Goal: Information Seeking & Learning: Learn about a topic

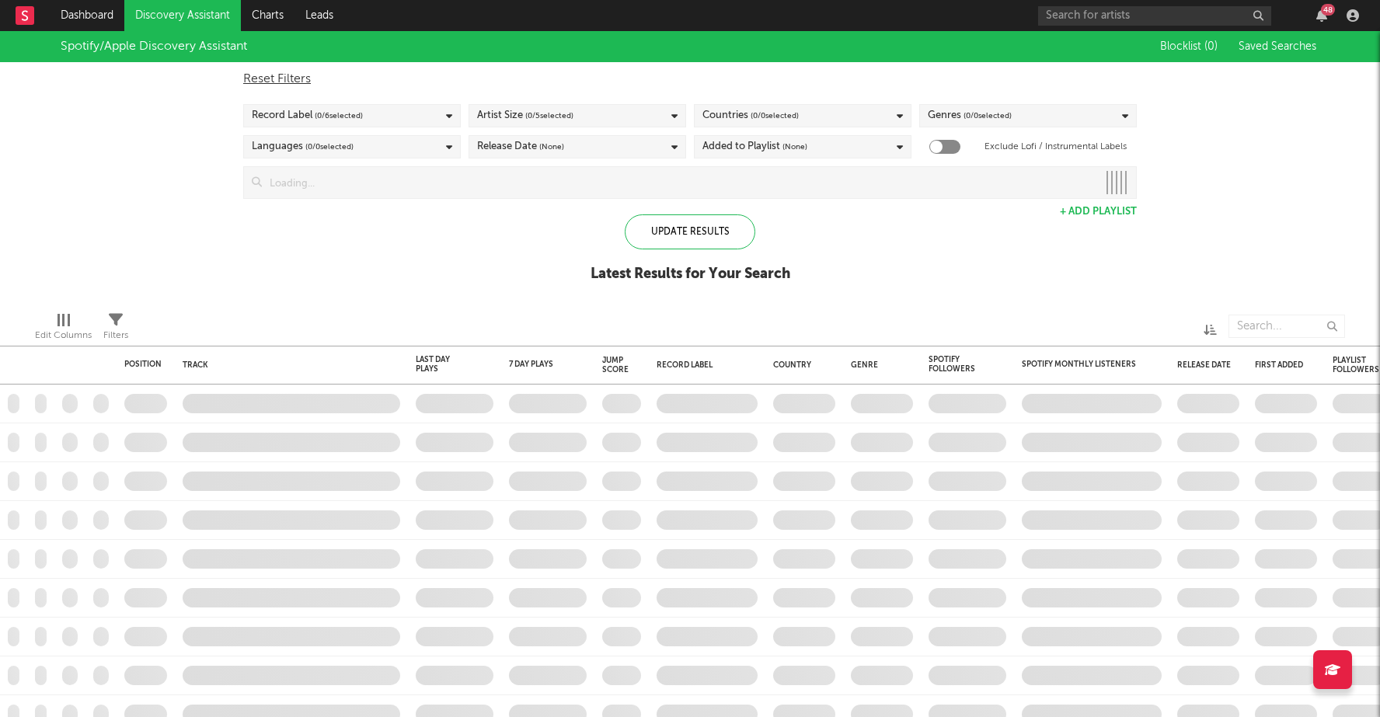
checkbox input "true"
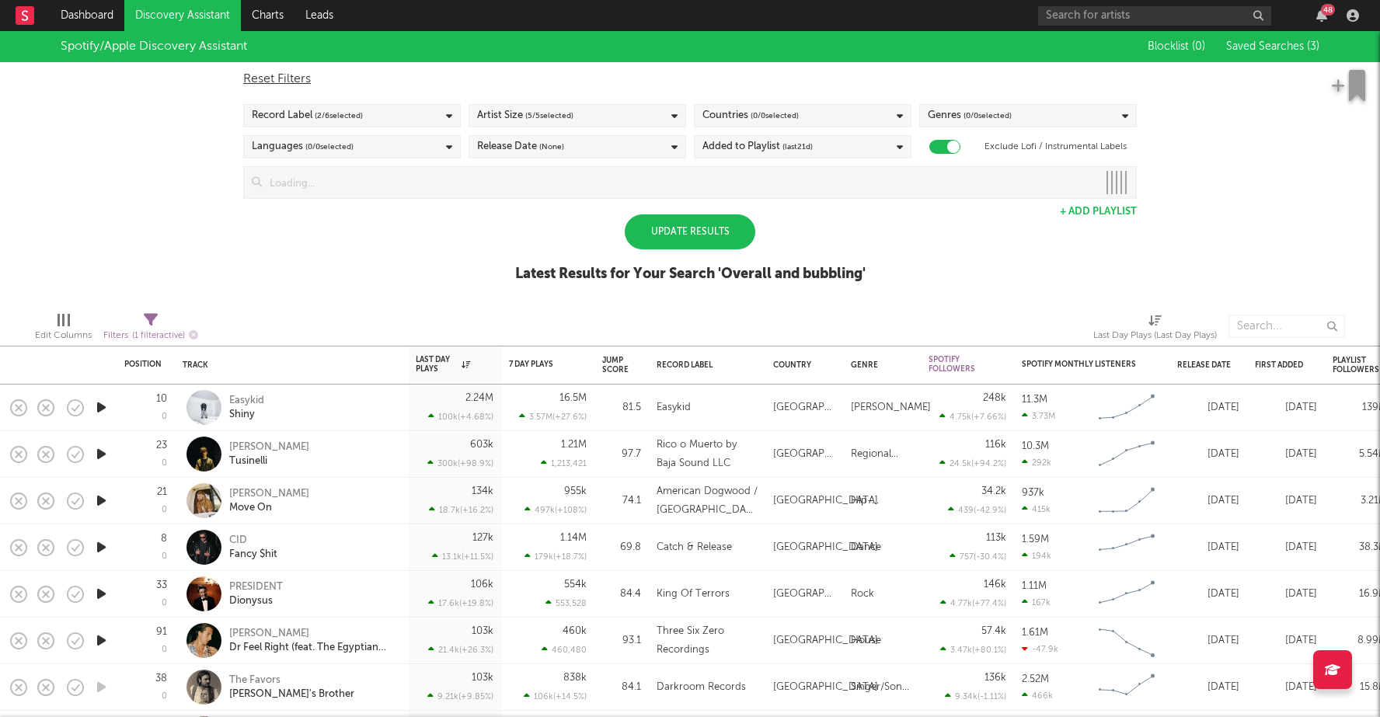
click at [687, 224] on div "Update Results" at bounding box center [690, 231] width 131 height 35
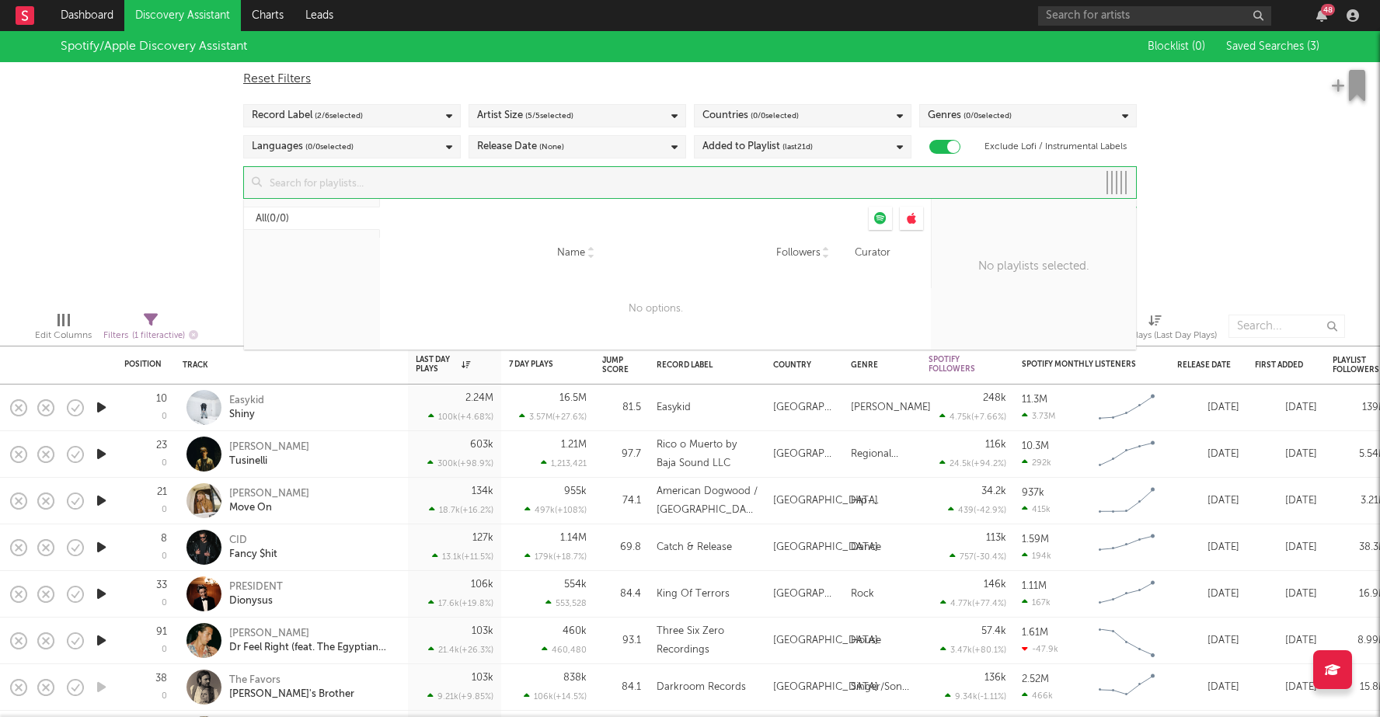
click at [641, 175] on input at bounding box center [679, 182] width 835 height 31
paste input "https://open.spotify.com/artist/0cxRUU8dTa6p0zgn6SAtiZ?si=zkYwORnSQPK7F5ywrc-RGg"
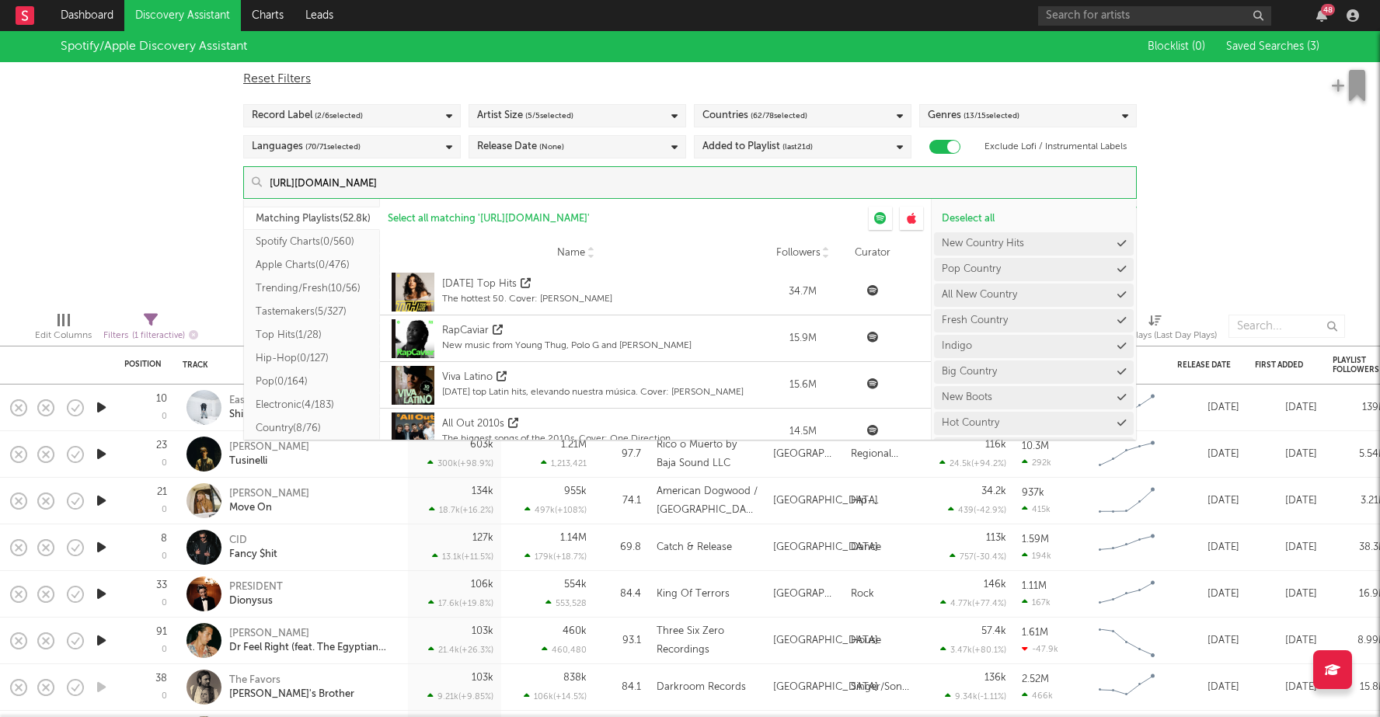
type input "https://open.spotify.com/artist/0cxRUU8dTa6p0zgn6SAtiZ?si=zkYwORnSQPK7F5ywrc-RGg"
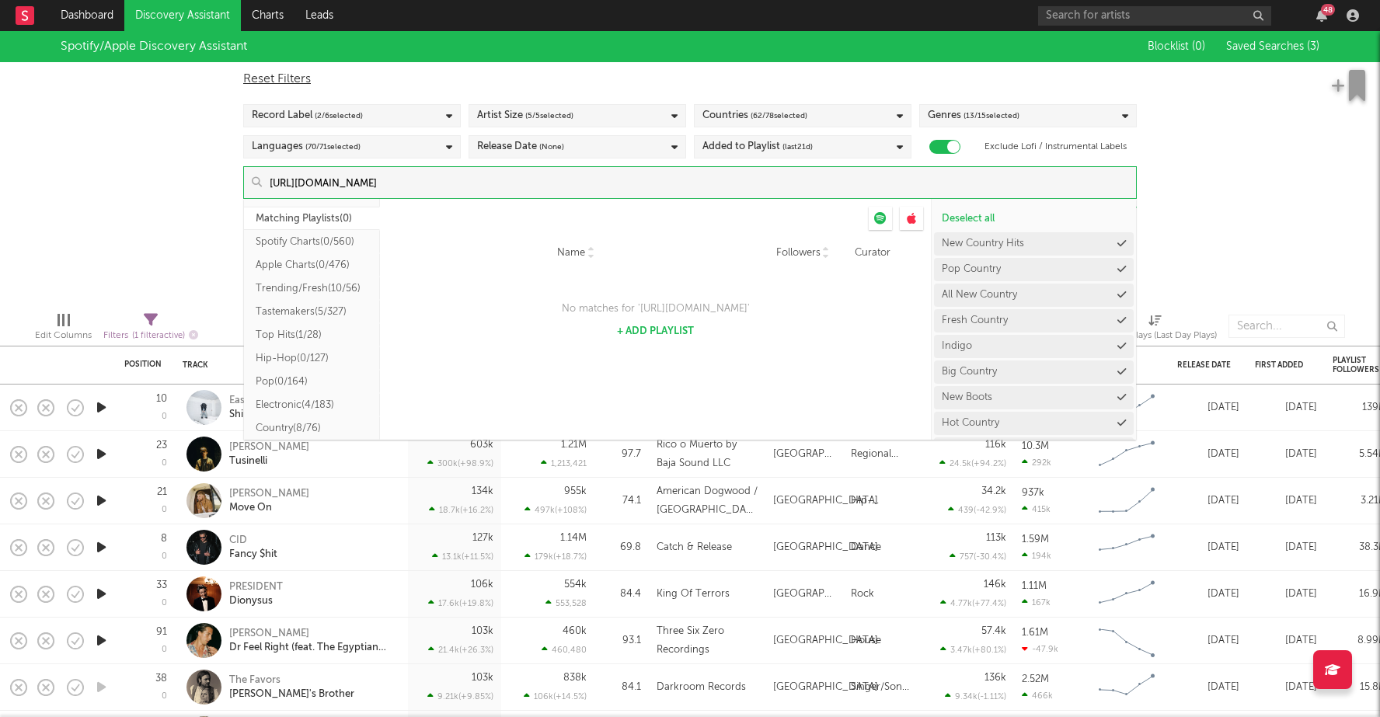
click at [671, 185] on input "https://open.spotify.com/artist/0cxRUU8dTa6p0zgn6SAtiZ?si=zkYwORnSQPK7F5ywrc-RGg" at bounding box center [699, 182] width 874 height 31
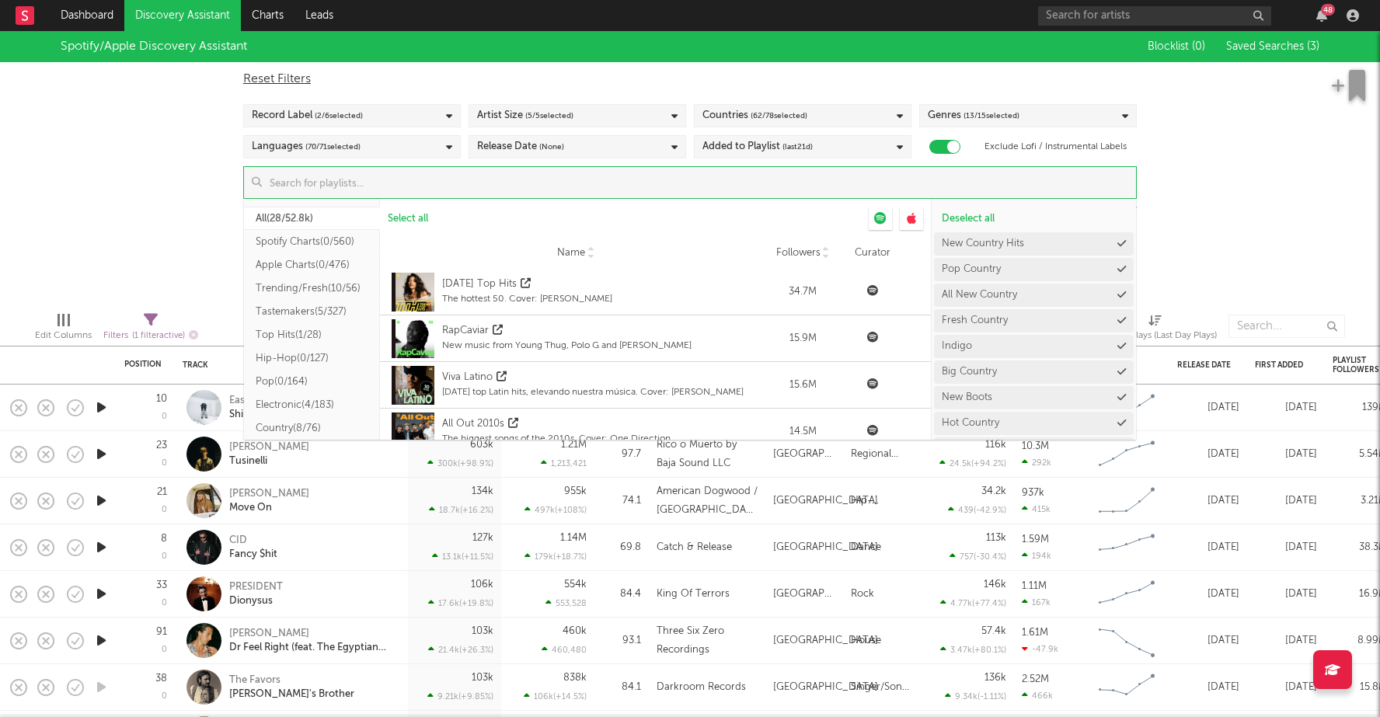
paste input "https://open.spotify.com/artist/0cxRUU8dTa6p0zgn6SAtiZ?si=zkYwORnSQPK7F5ywrc-RGg"
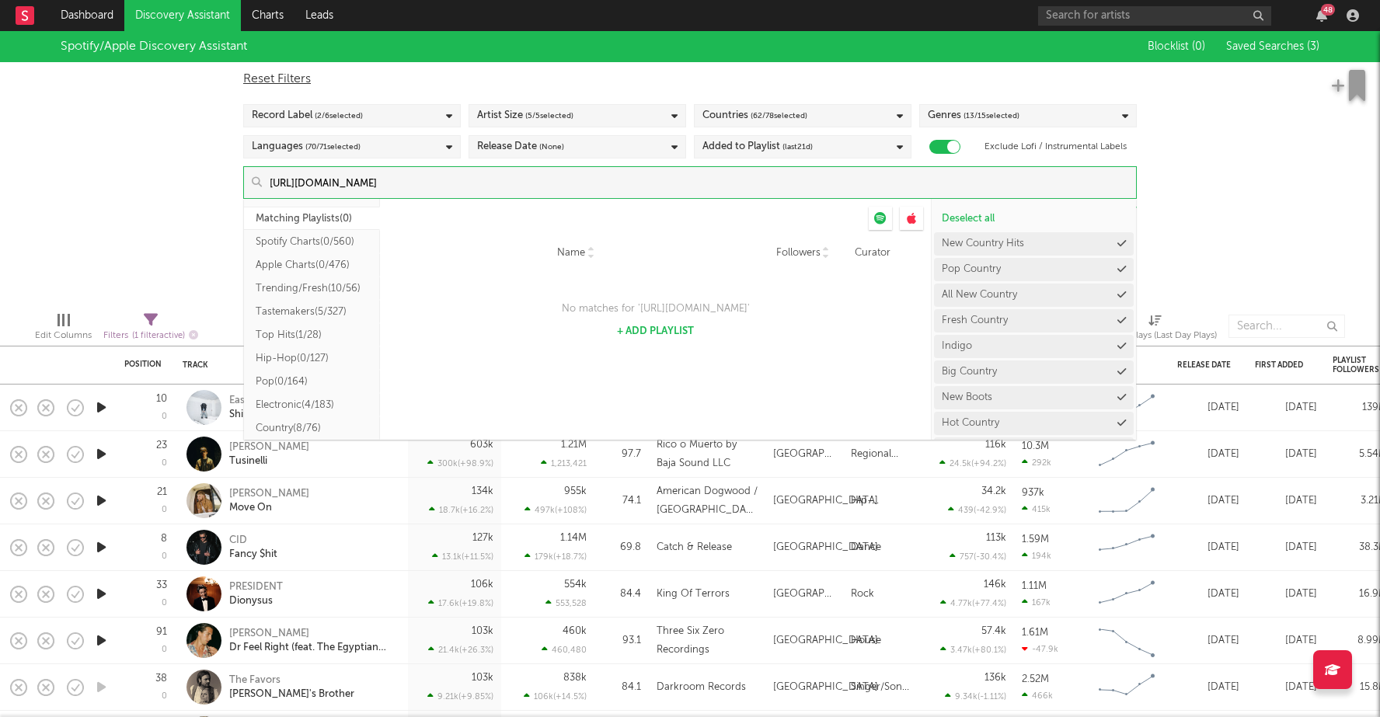
click at [645, 336] on button "+ Add Playlist" at bounding box center [655, 331] width 77 height 10
type input "https://open.spotify.com/artist/0cxRUU8dTa6p0zgn6SAtiZ?si=zkYwORnSQPK7F5ywrc-RGg"
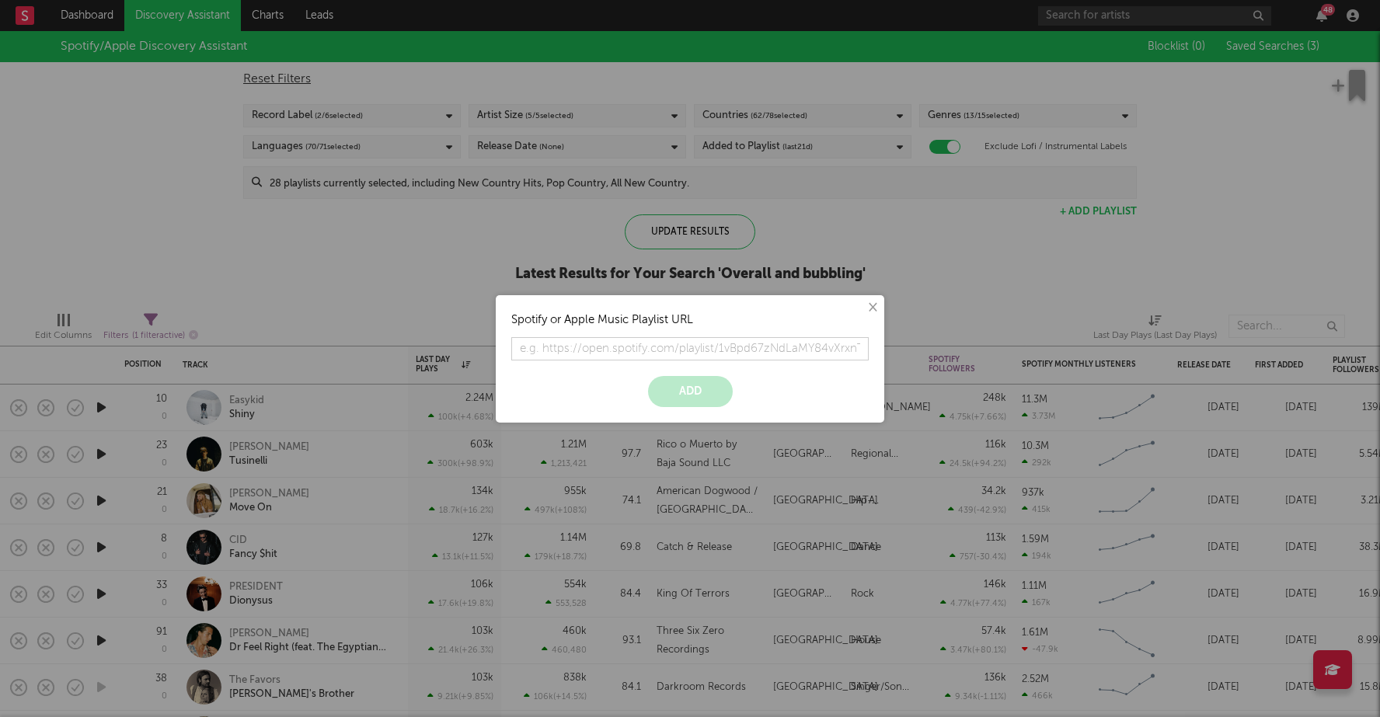
click at [641, 350] on input "text" at bounding box center [689, 348] width 357 height 23
type input "https://open.spotify.com/artist/0cxRUU8dTa6p0zgn6SAtiZ?si=zkYwORnSQPK7F5ywrc-RGg"
click at [681, 391] on button "Add" at bounding box center [690, 391] width 85 height 31
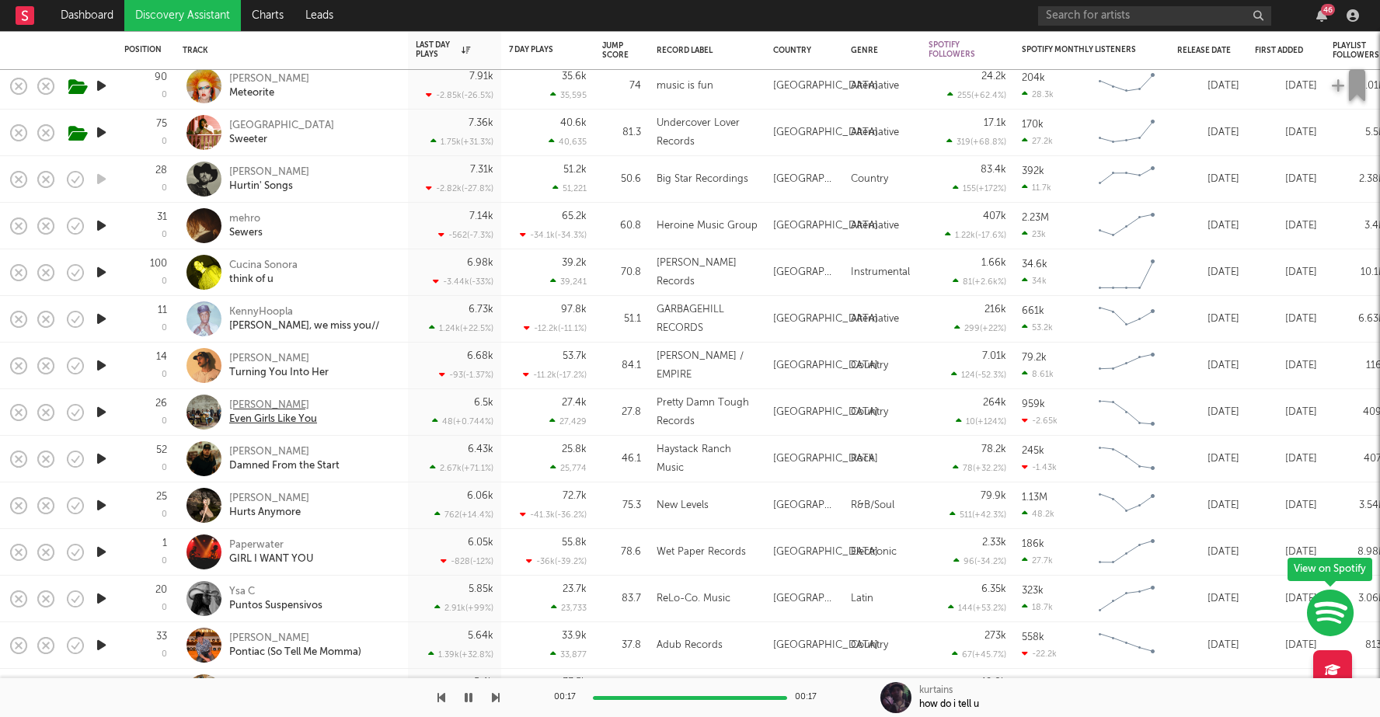
click at [299, 402] on div "Josh Abbott Band" at bounding box center [273, 405] width 88 height 14
click at [101, 408] on icon "button" at bounding box center [101, 411] width 16 height 19
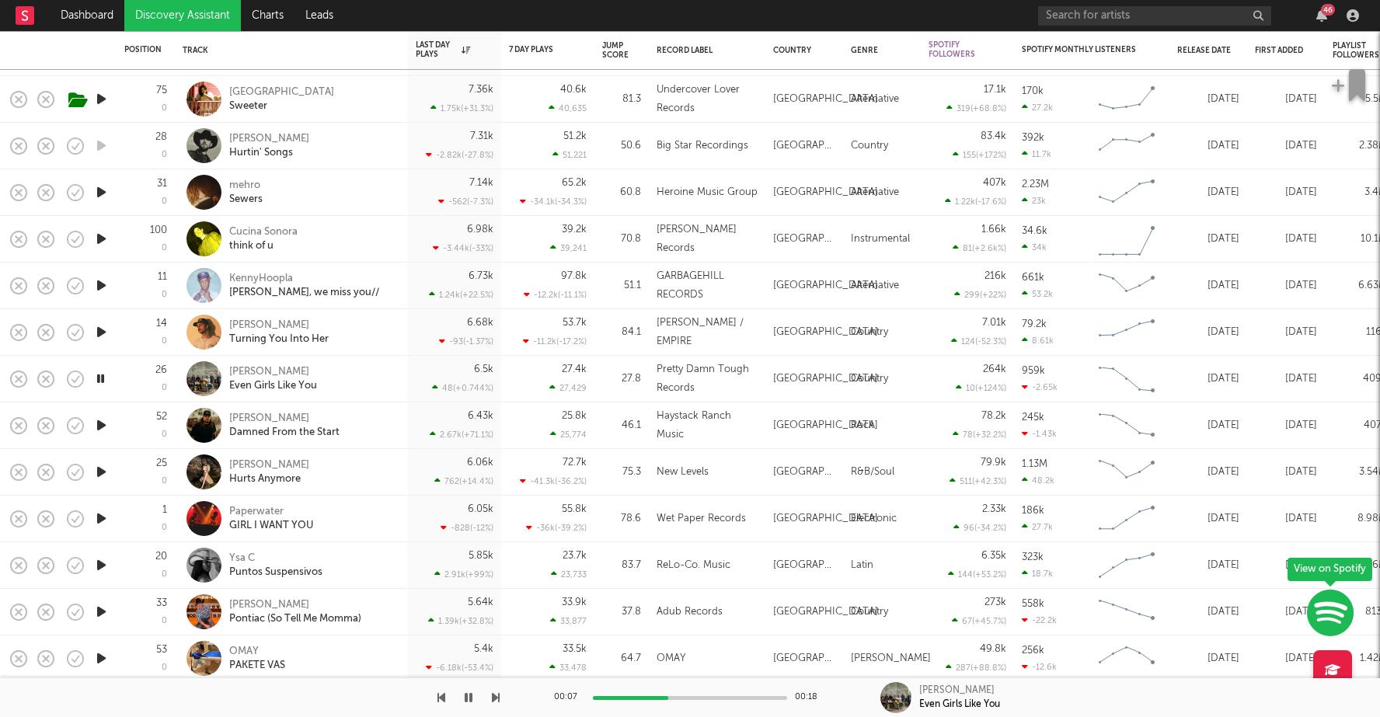
click at [101, 516] on icon "button" at bounding box center [101, 518] width 16 height 19
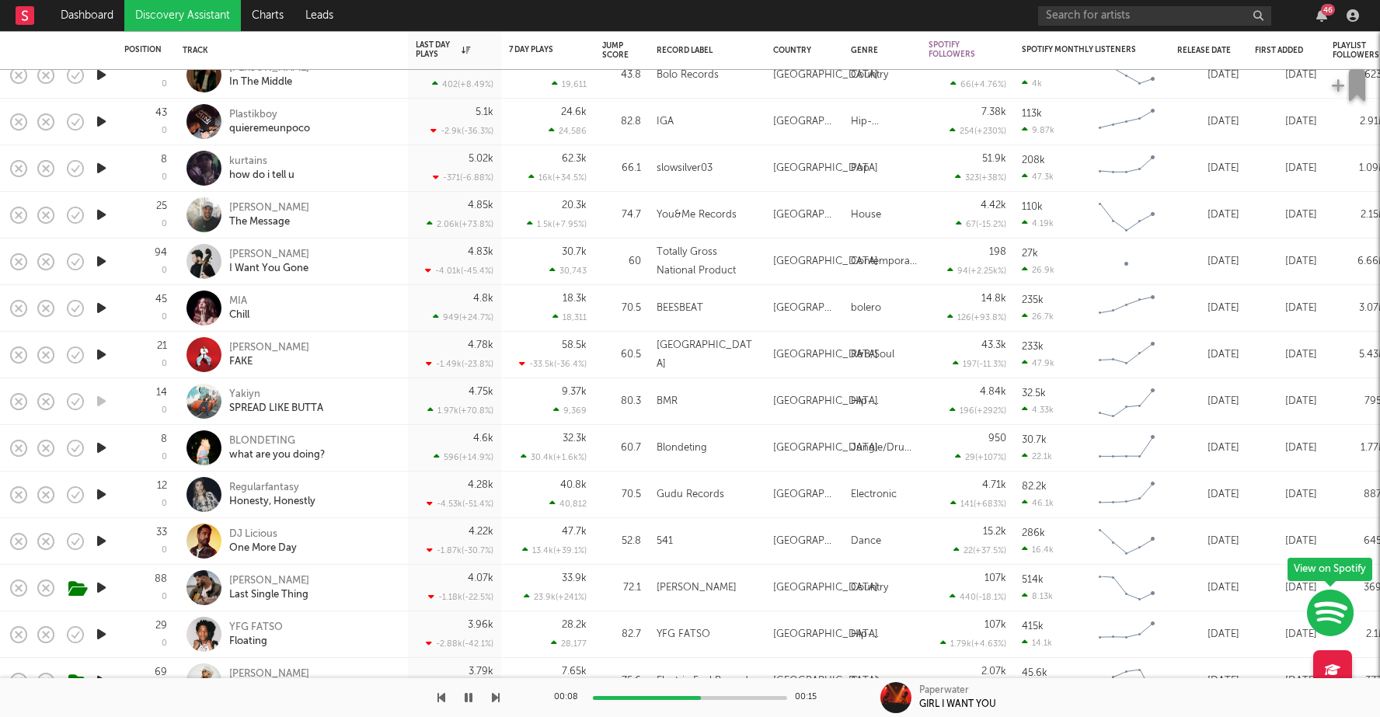
click at [98, 588] on icon "button" at bounding box center [101, 587] width 16 height 19
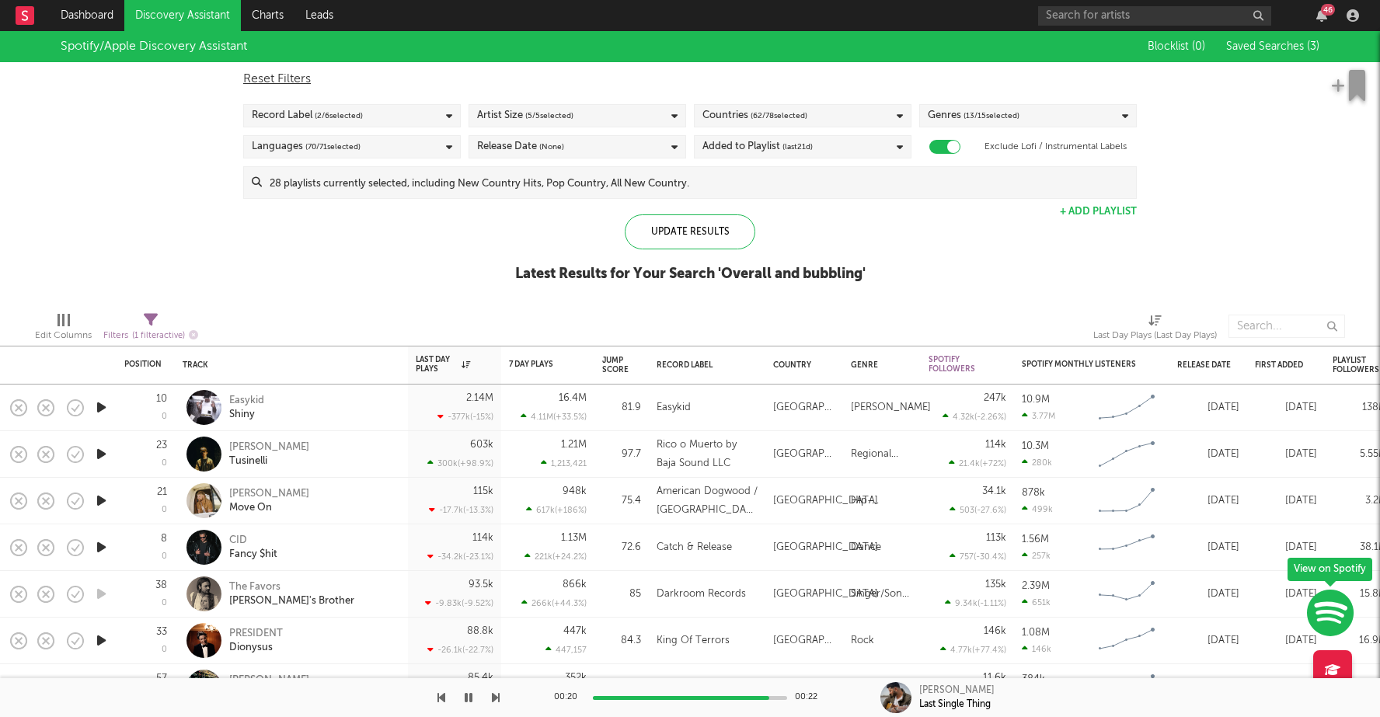
click at [492, 183] on input at bounding box center [699, 182] width 874 height 31
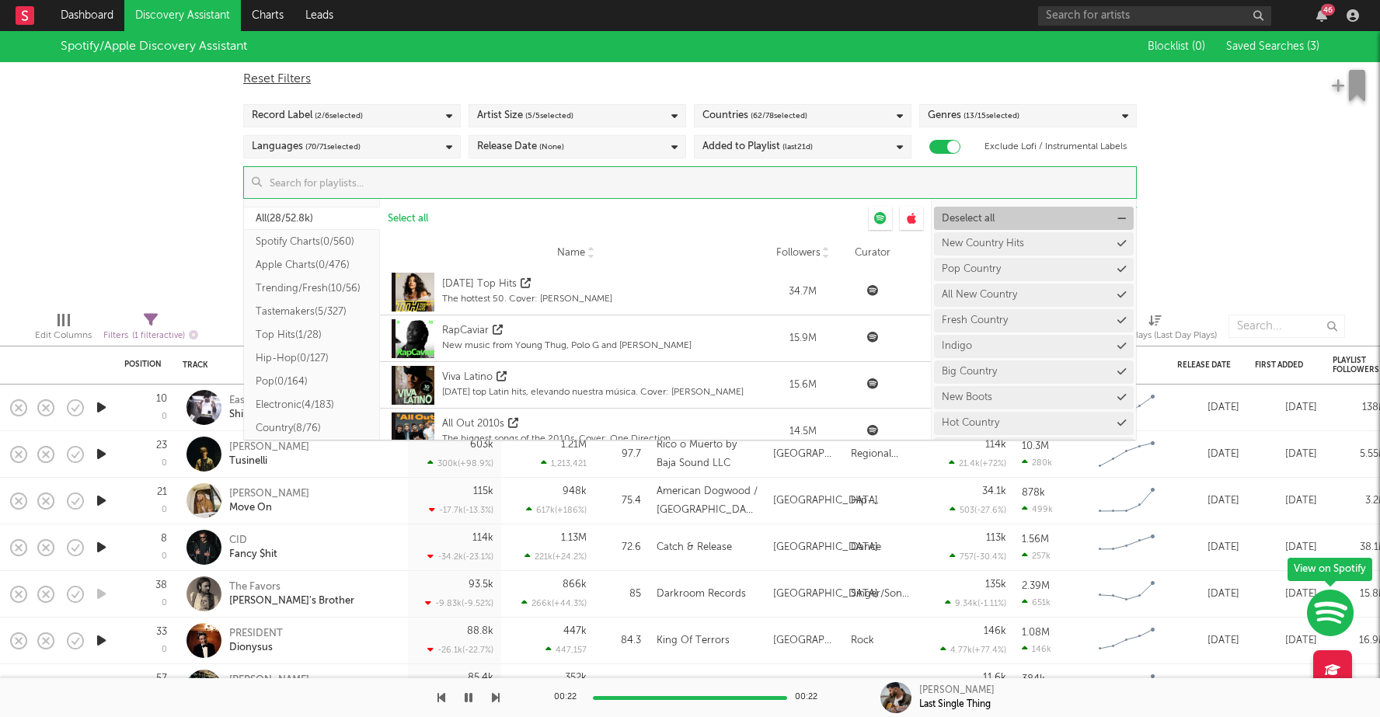
click at [974, 217] on span "Deselect all" at bounding box center [967, 219] width 53 height 10
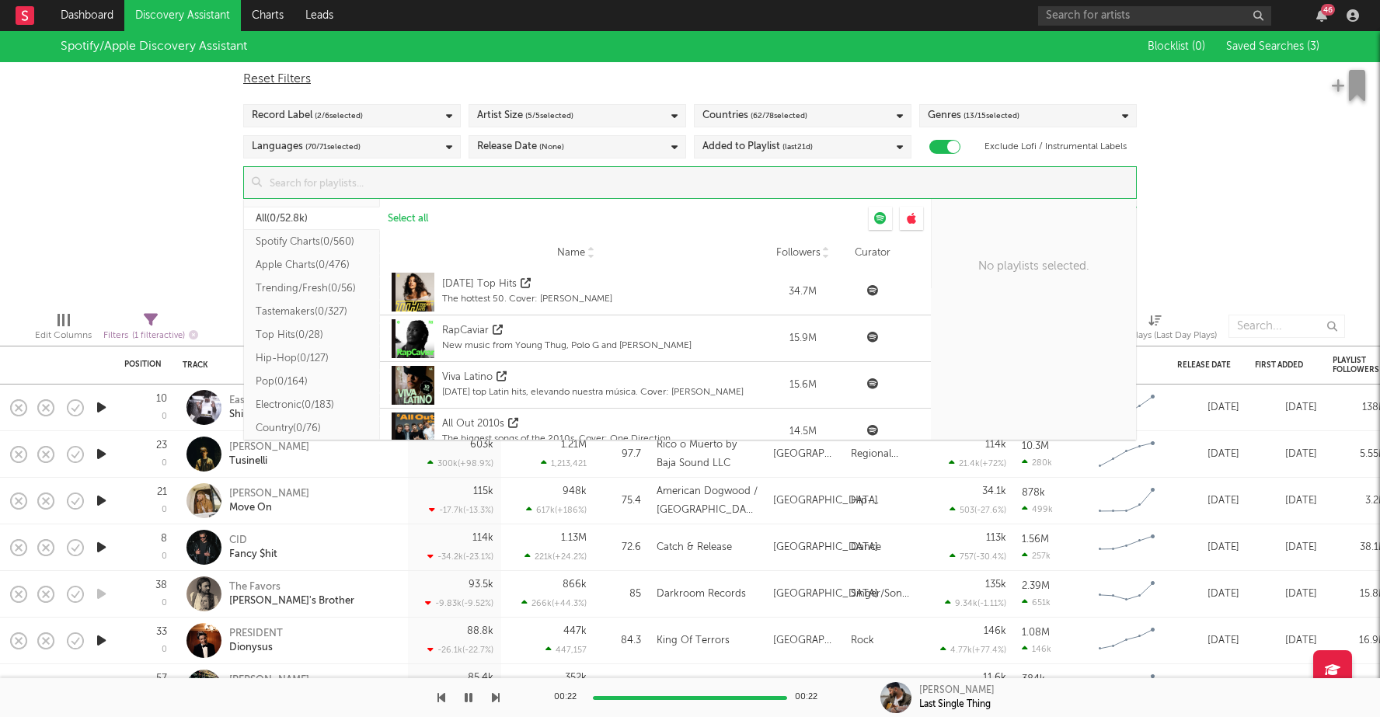
click at [499, 180] on input at bounding box center [699, 182] width 874 height 31
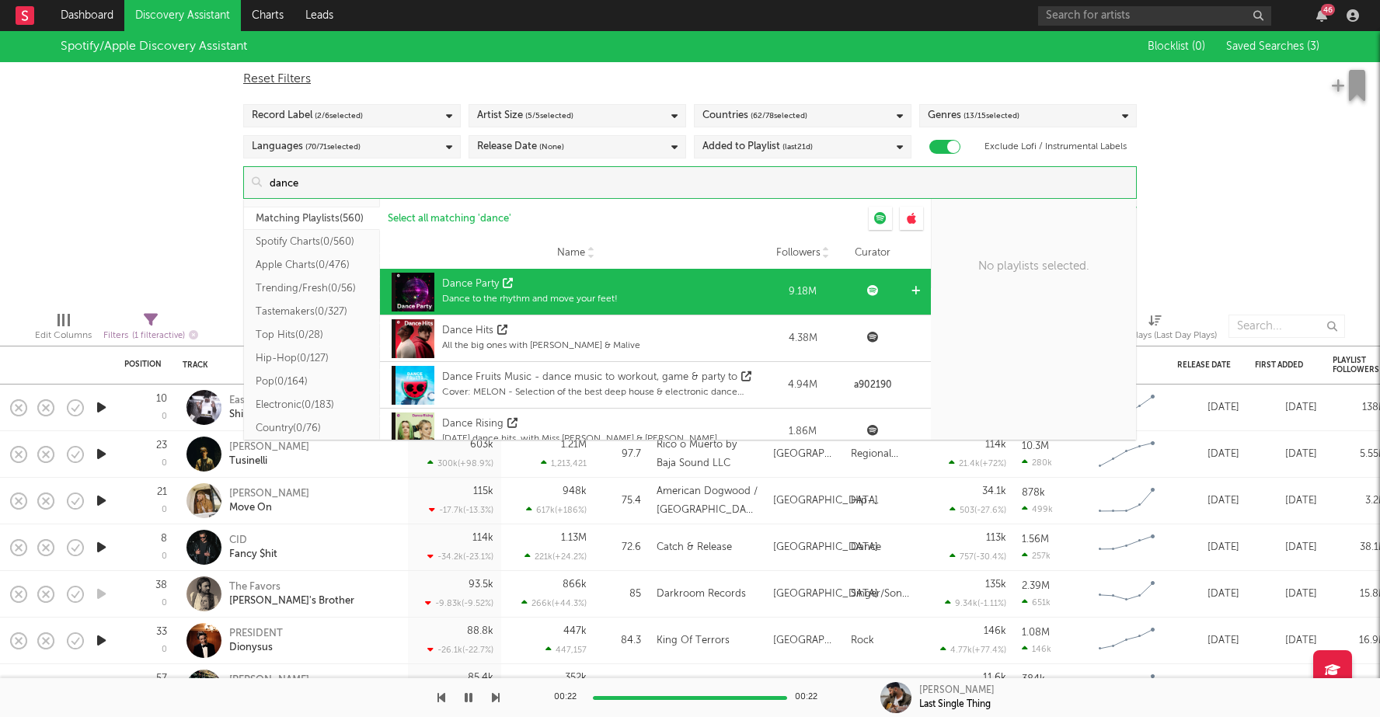
click at [555, 299] on div "Dance to the rhythm and move your feet!" at bounding box center [530, 299] width 176 height 14
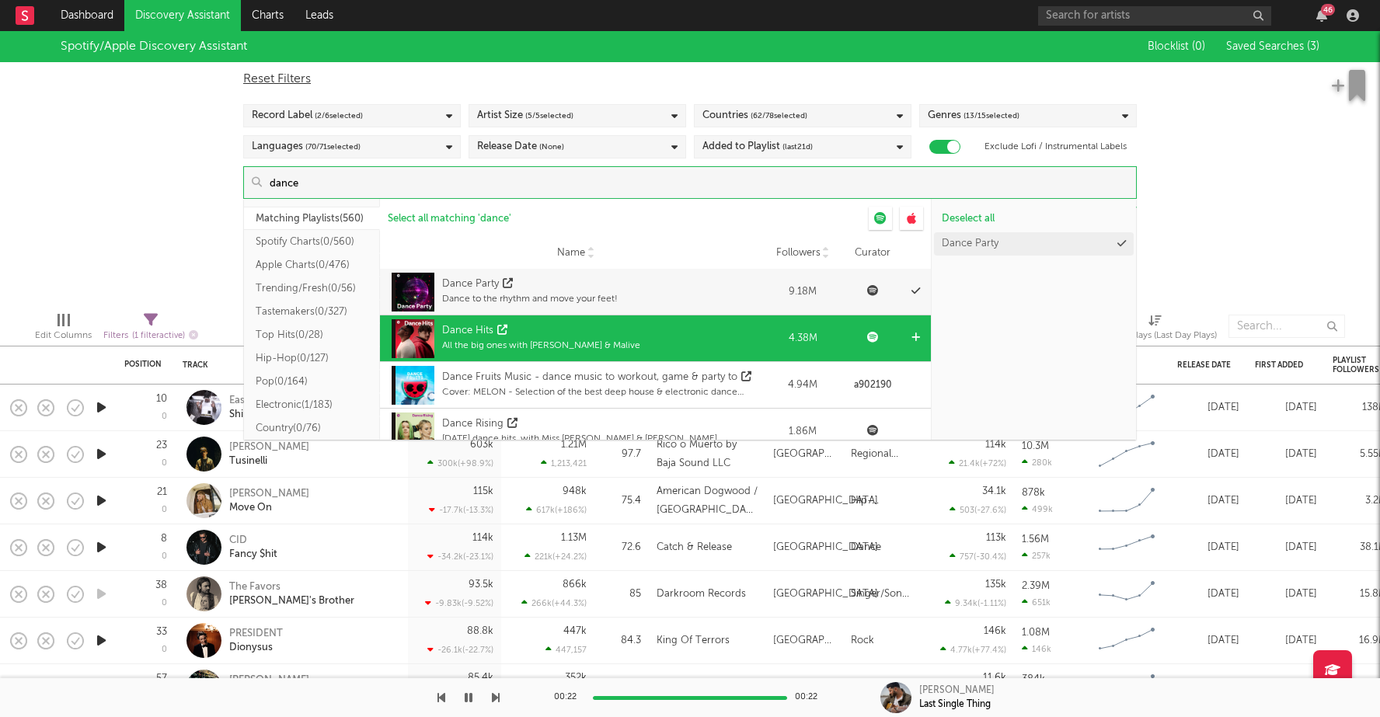
click at [546, 333] on div "Dance Hits" at bounding box center [541, 331] width 198 height 16
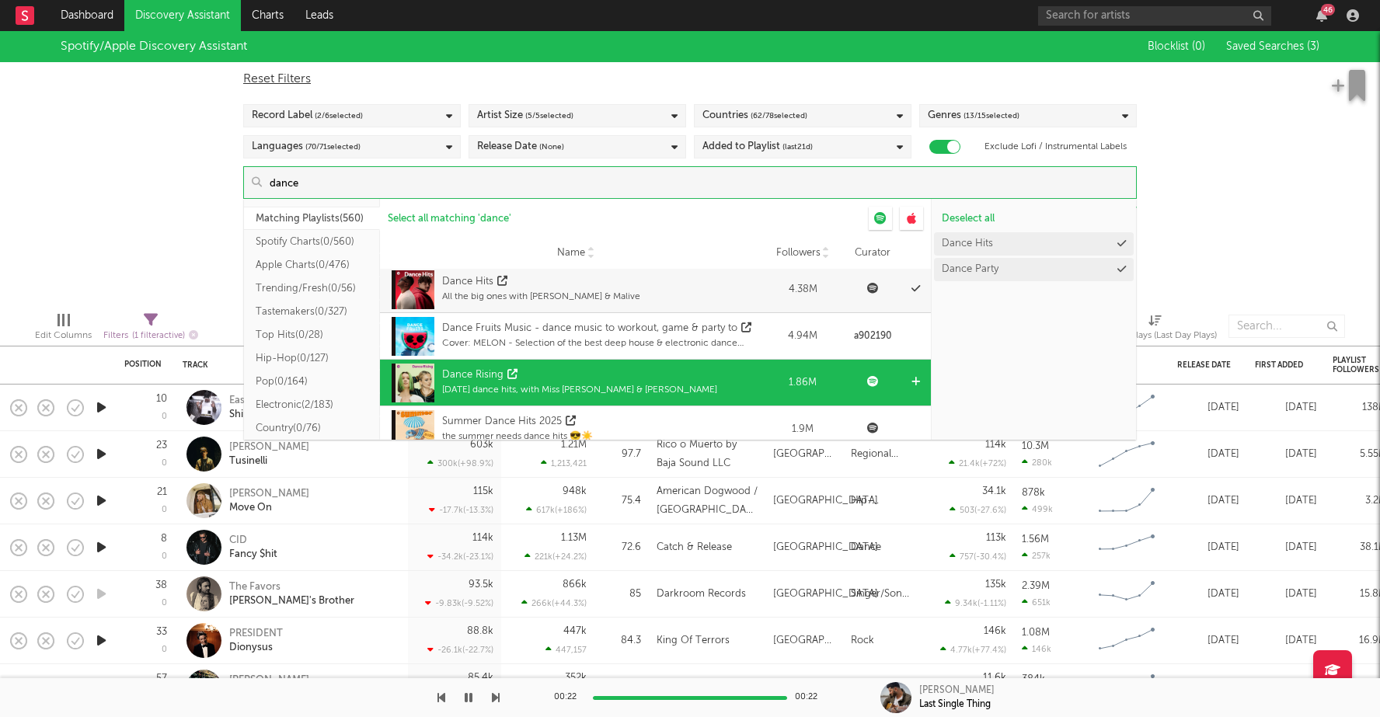
click at [548, 386] on div "Tomorrow's dance hits, with Miss Monique & Poppy Baskcomb" at bounding box center [579, 390] width 275 height 14
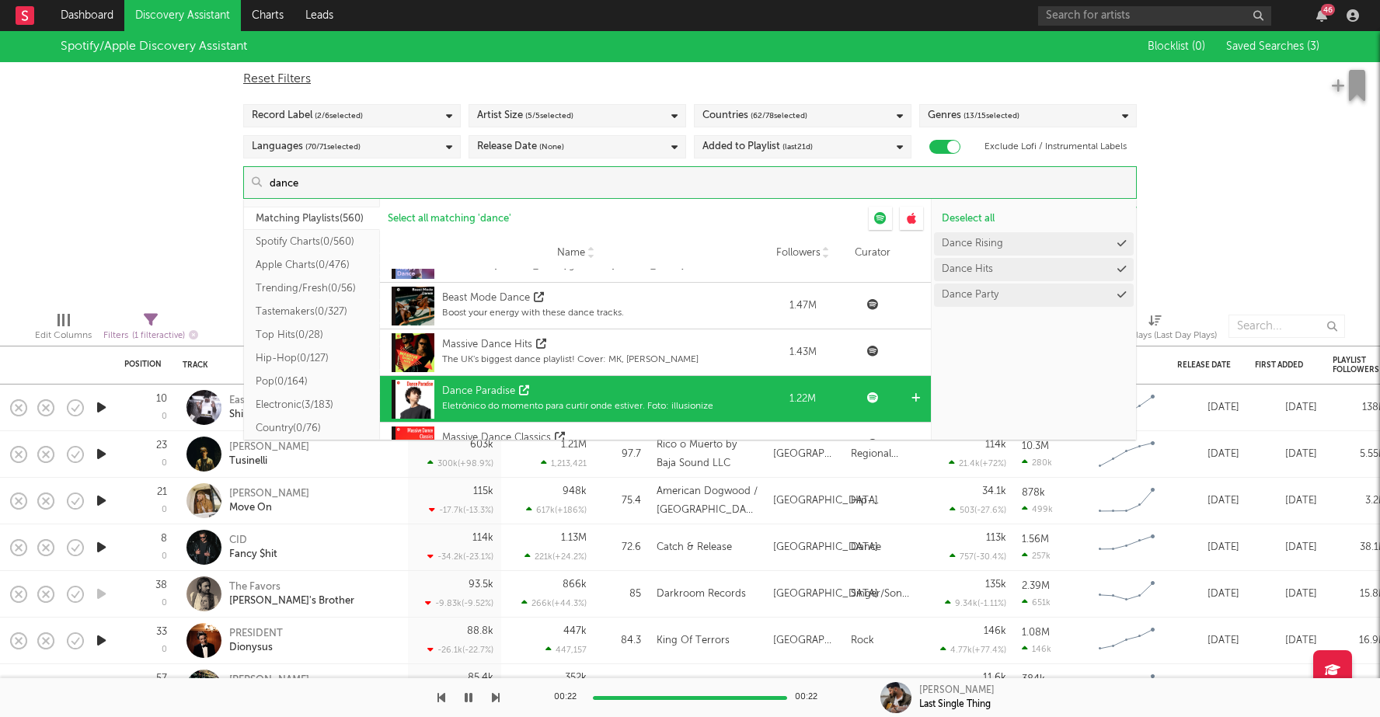
scroll to position [291, 0]
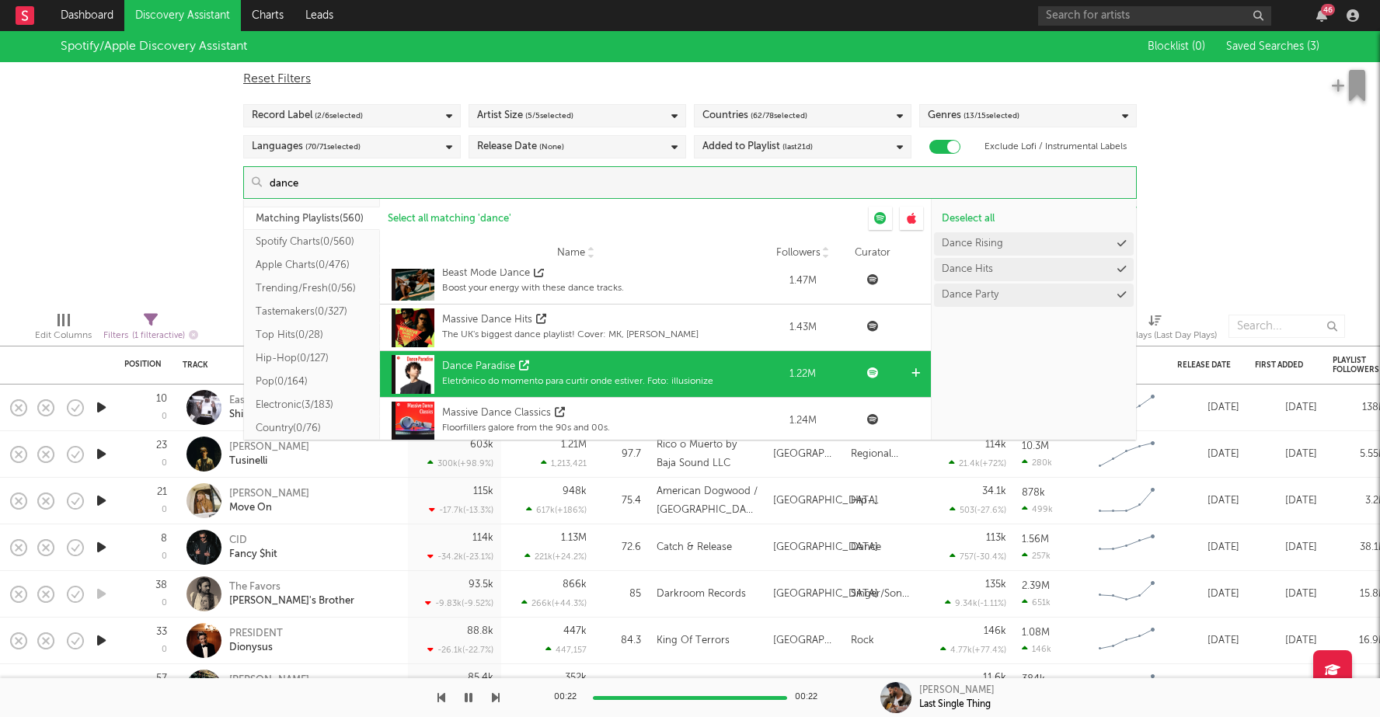
click at [600, 371] on div "Dance Paradise" at bounding box center [577, 367] width 271 height 16
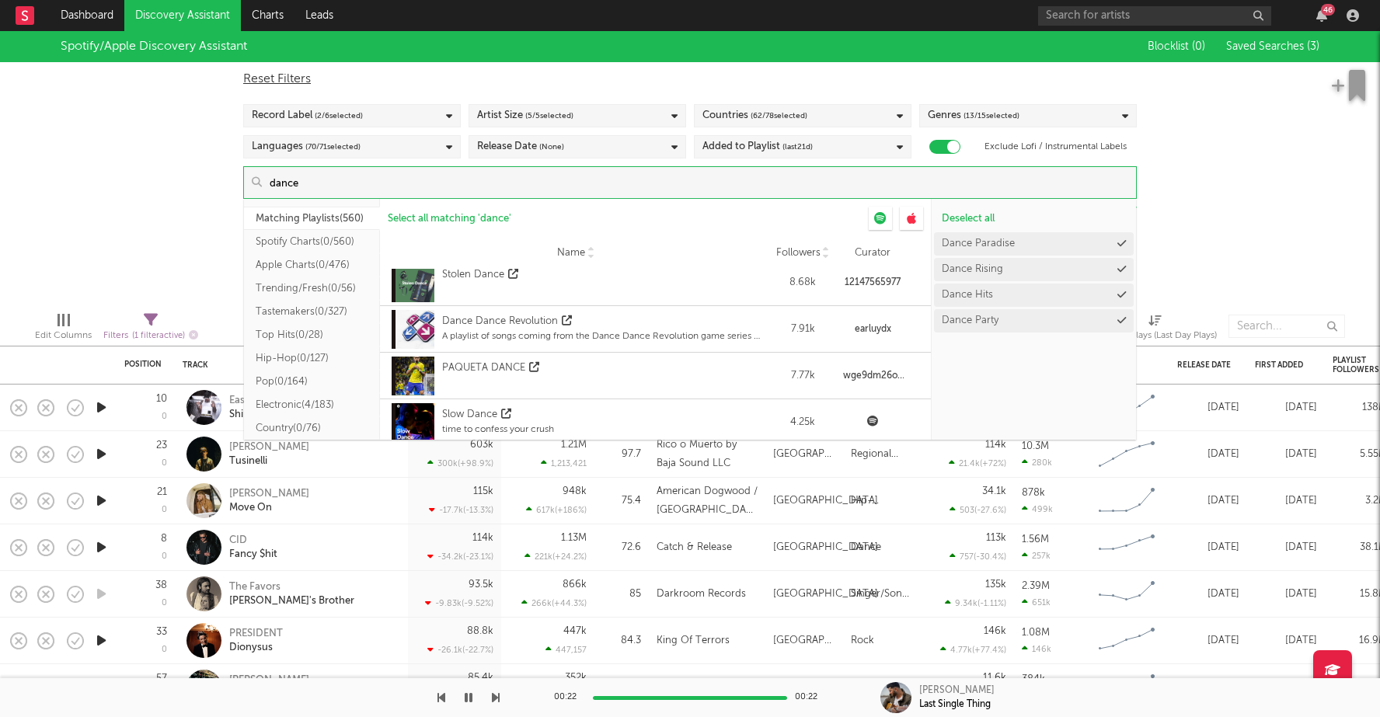
scroll to position [3466, 0]
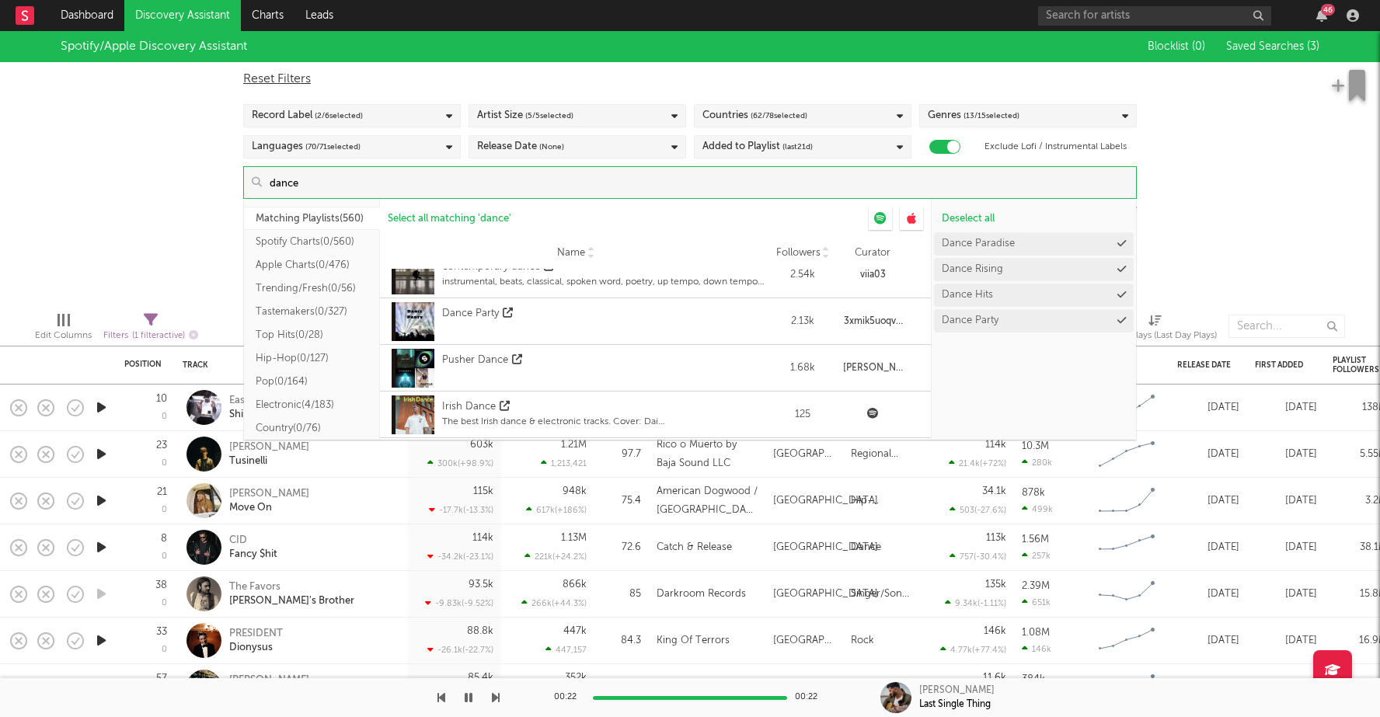
click at [496, 177] on input "dance" at bounding box center [699, 182] width 874 height 31
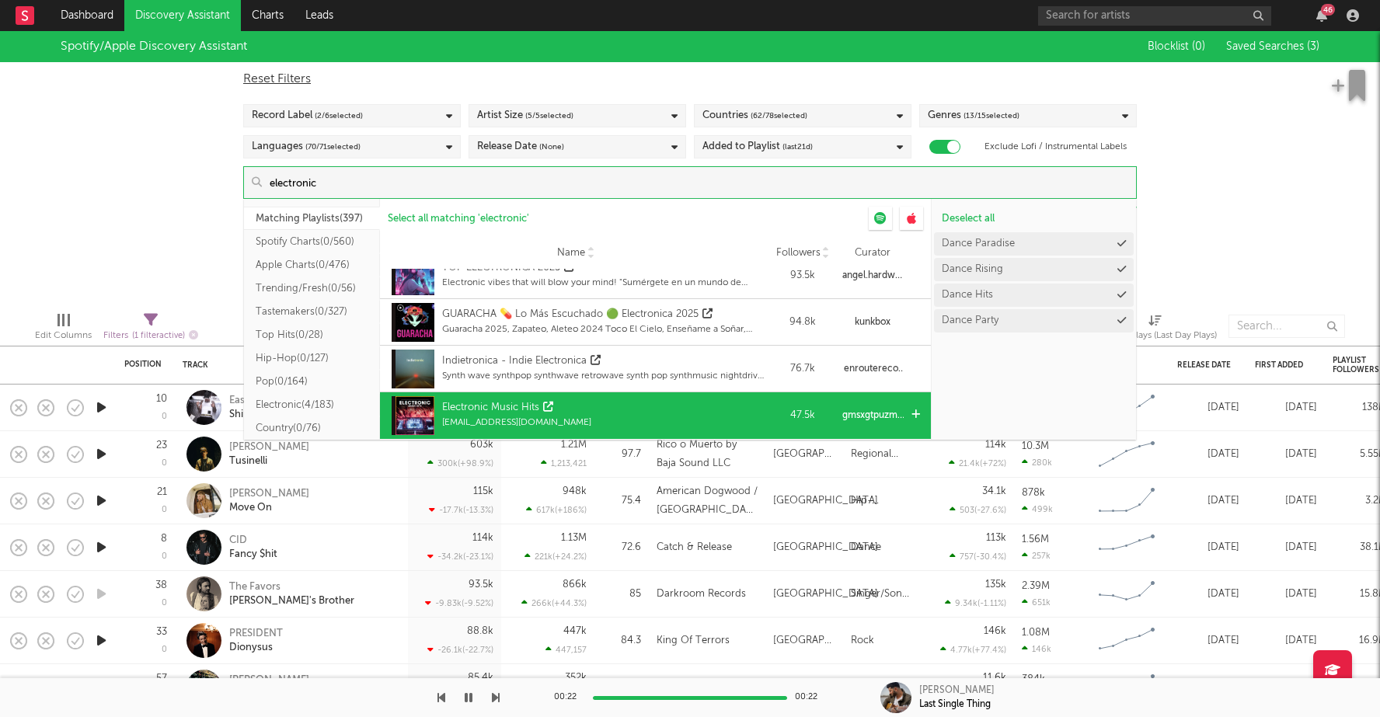
scroll to position [0, 0]
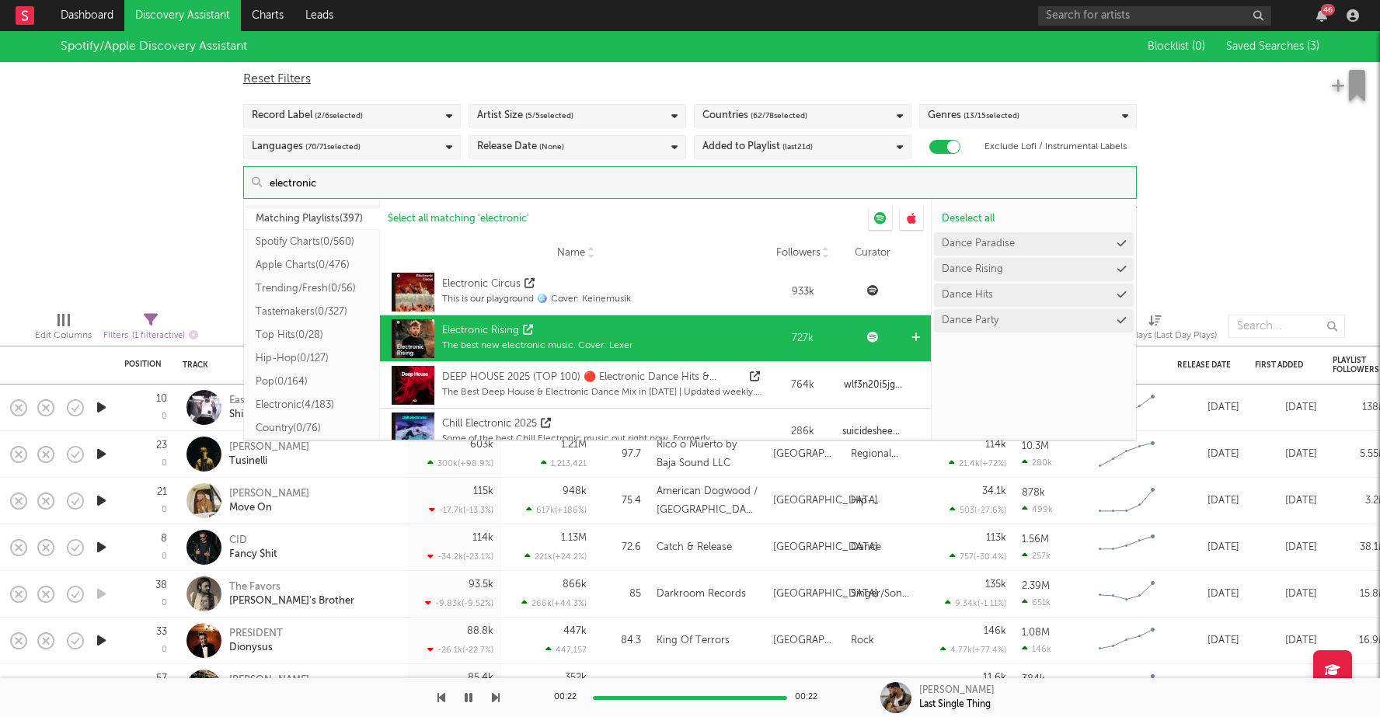
type input "electronic"
click at [609, 337] on div "Electronic Rising" at bounding box center [537, 331] width 190 height 16
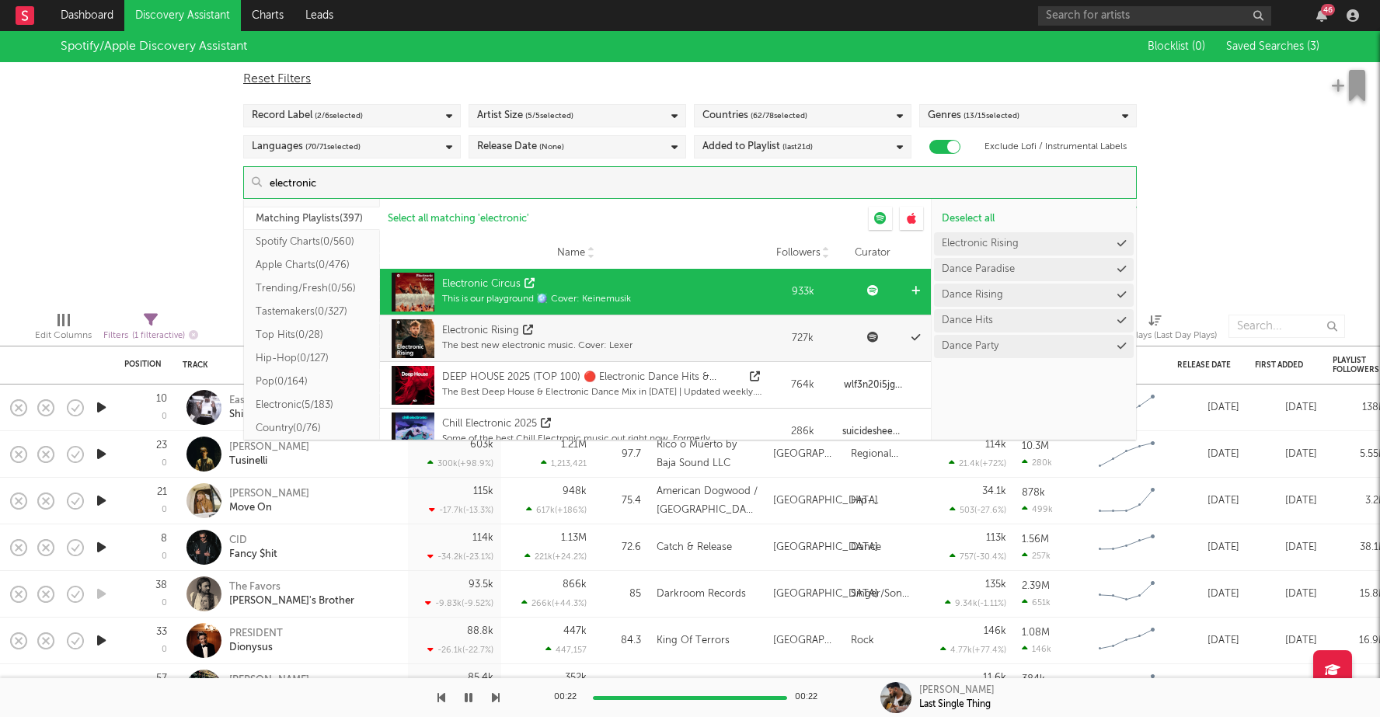
click at [649, 290] on div "Electronic Circus This is our playground 🪩  Cover: Keinemusik" at bounding box center [576, 292] width 376 height 47
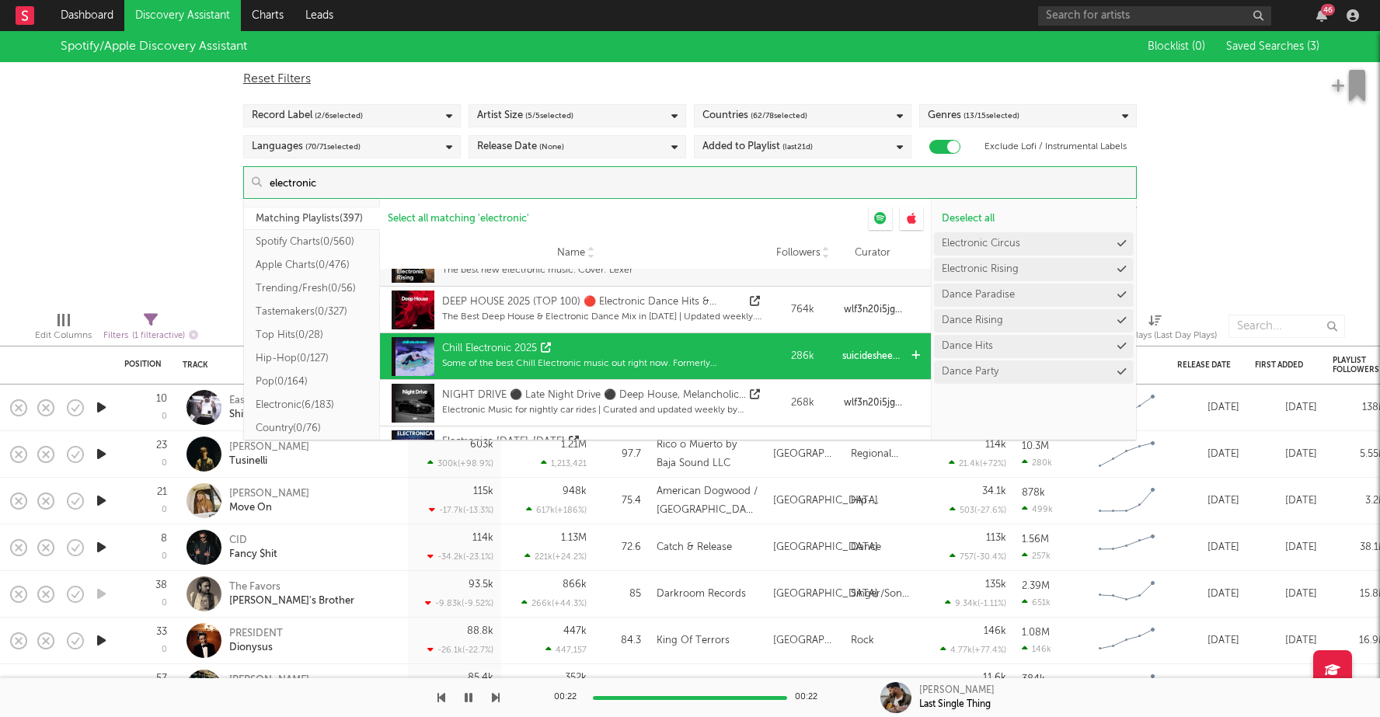
scroll to position [74, 0]
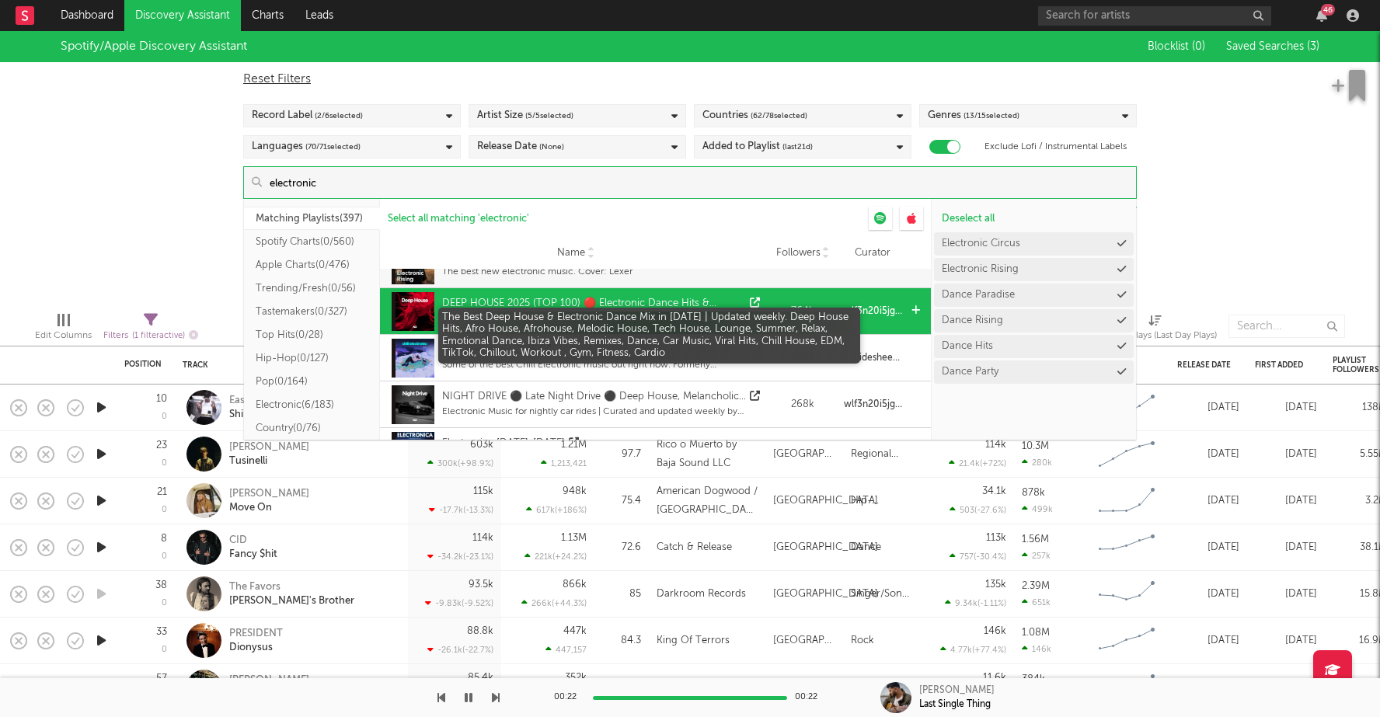
click at [675, 313] on div "The Best Deep House & Electronic Dance Mix in 2025 | Updated weekly. Deep House…" at bounding box center [603, 318] width 322 height 14
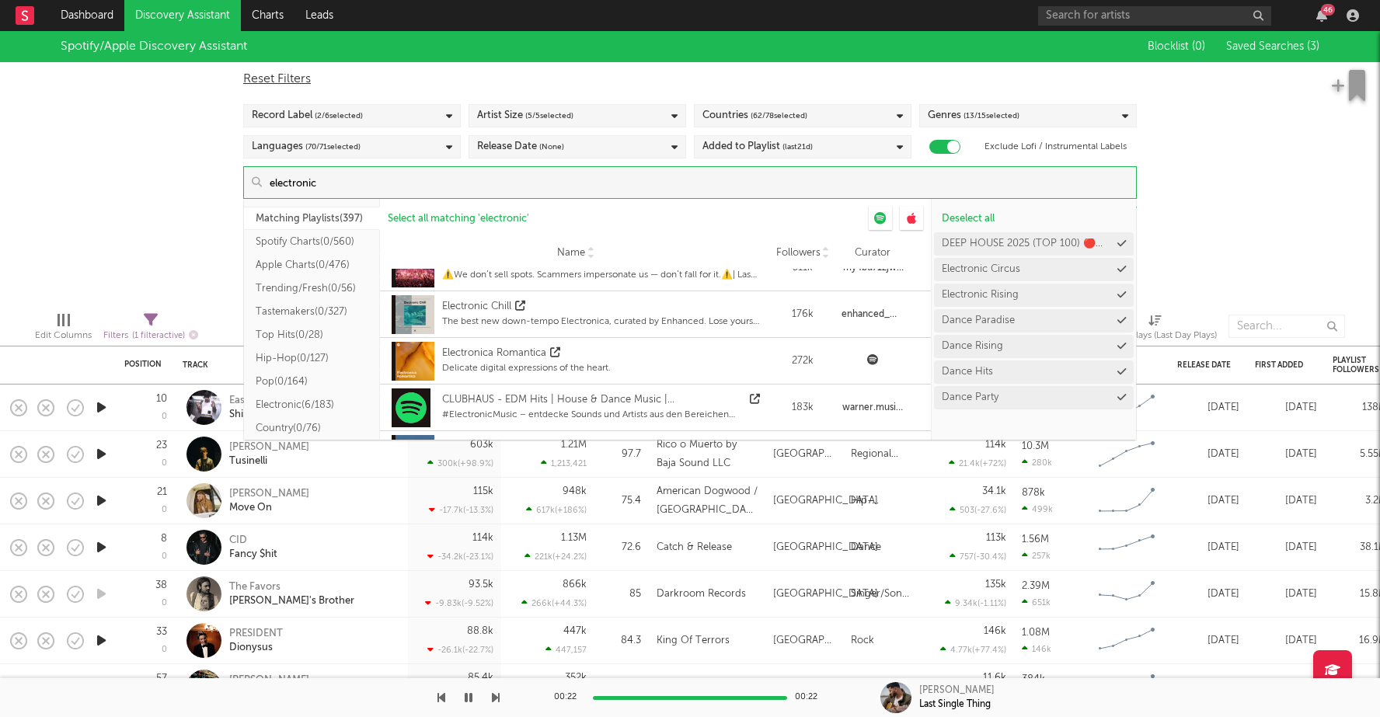
scroll to position [261, 0]
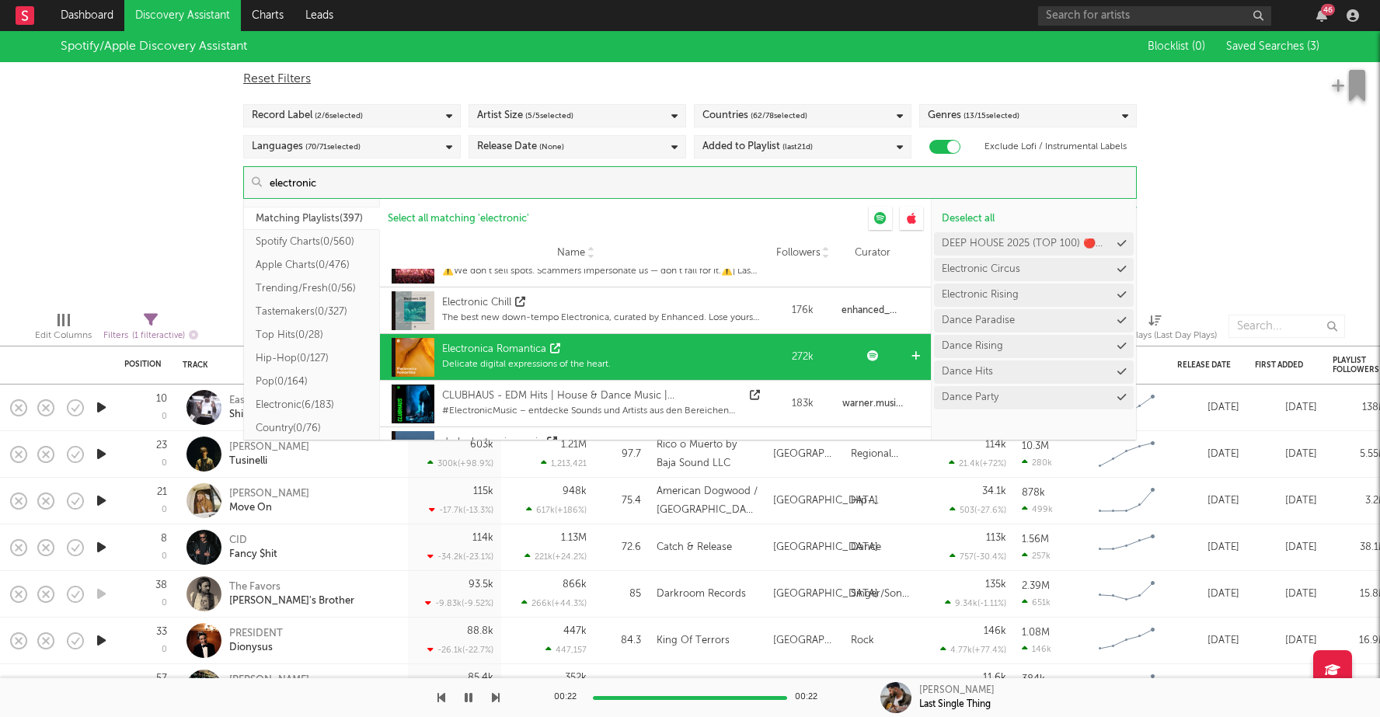
click at [679, 363] on div "Electronica Romantica Delicate digital expressions of the heart." at bounding box center [576, 357] width 376 height 47
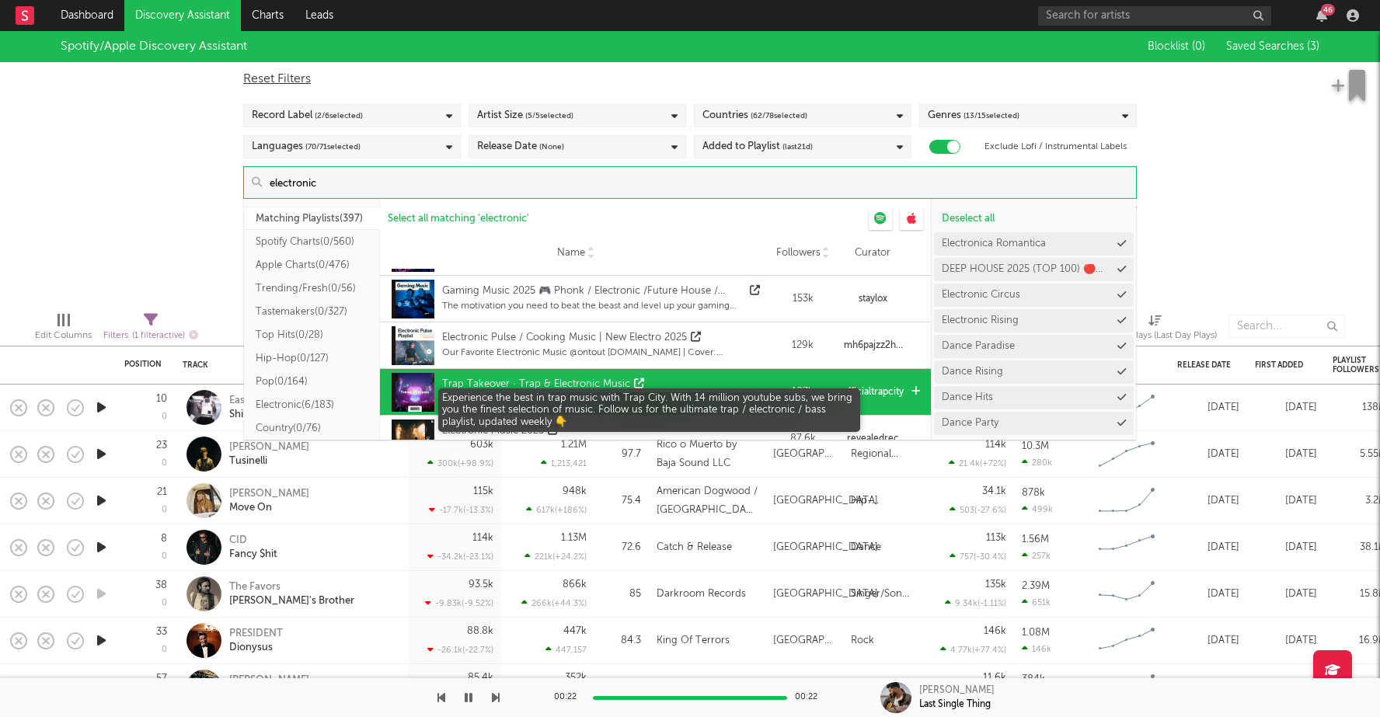
scroll to position [511, 0]
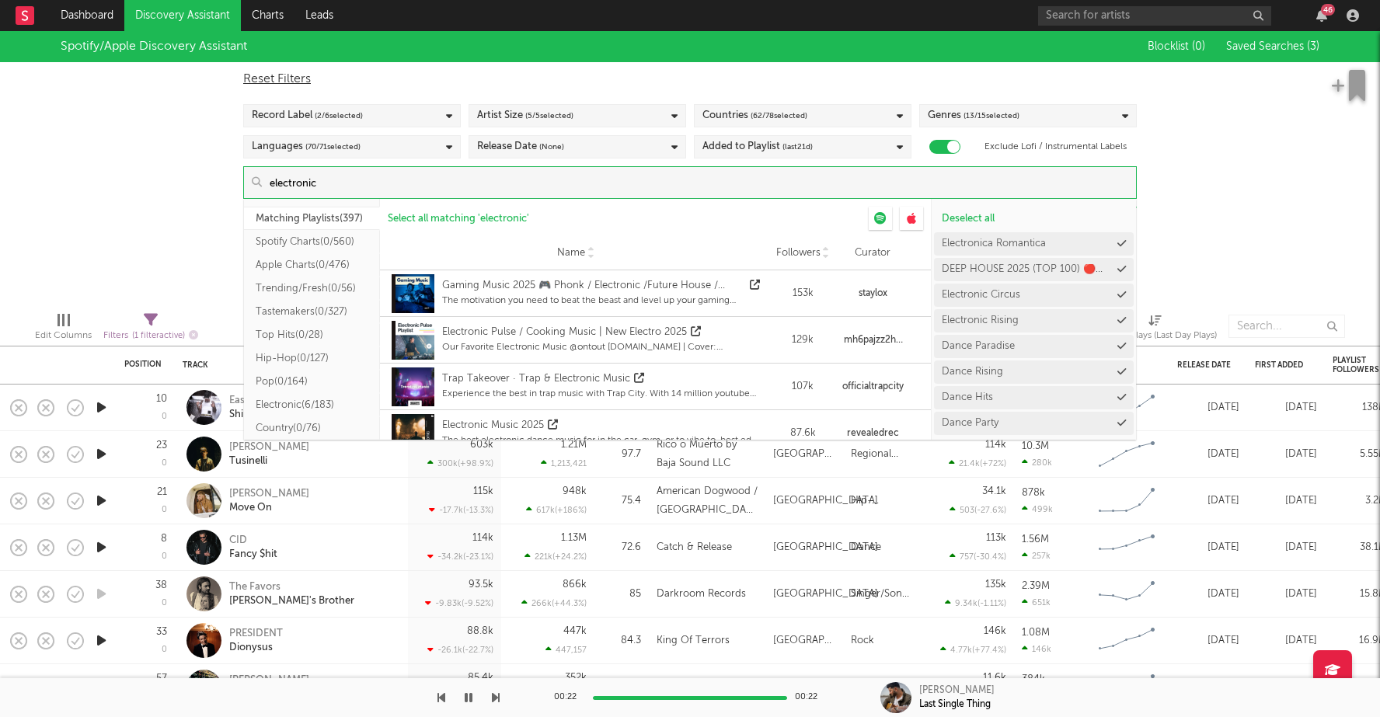
click at [317, 399] on button "Electronic ( 6/183 )" at bounding box center [312, 404] width 136 height 23
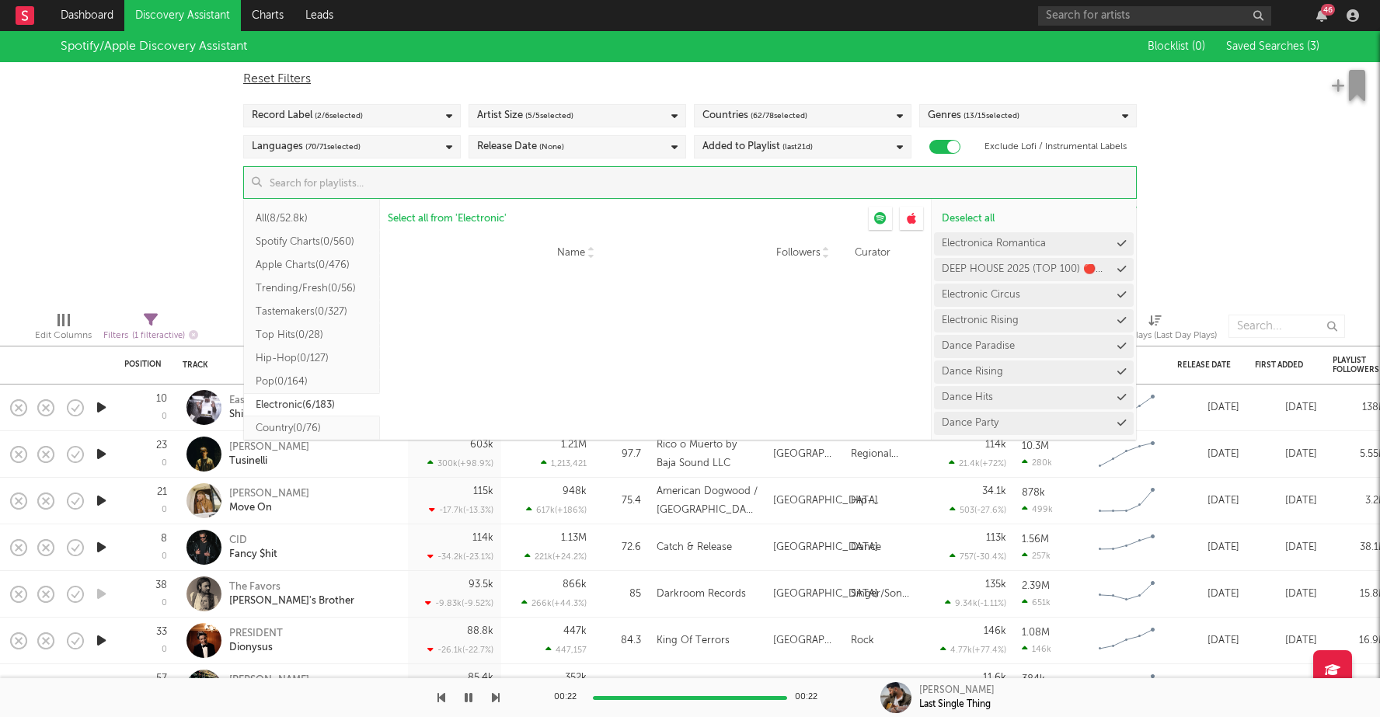
scroll to position [0, 0]
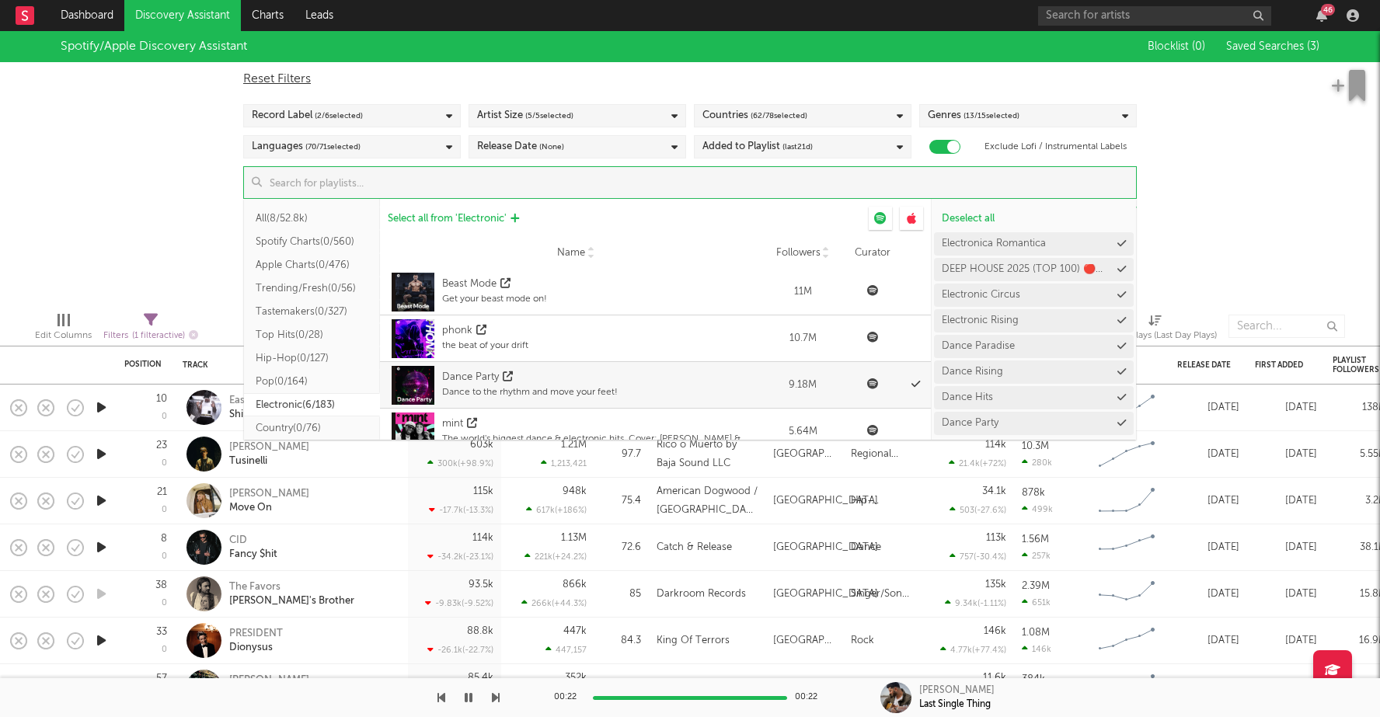
click at [442, 219] on span "Select all from ' Electronic '" at bounding box center [447, 219] width 119 height 10
click at [392, 167] on input at bounding box center [699, 182] width 874 height 31
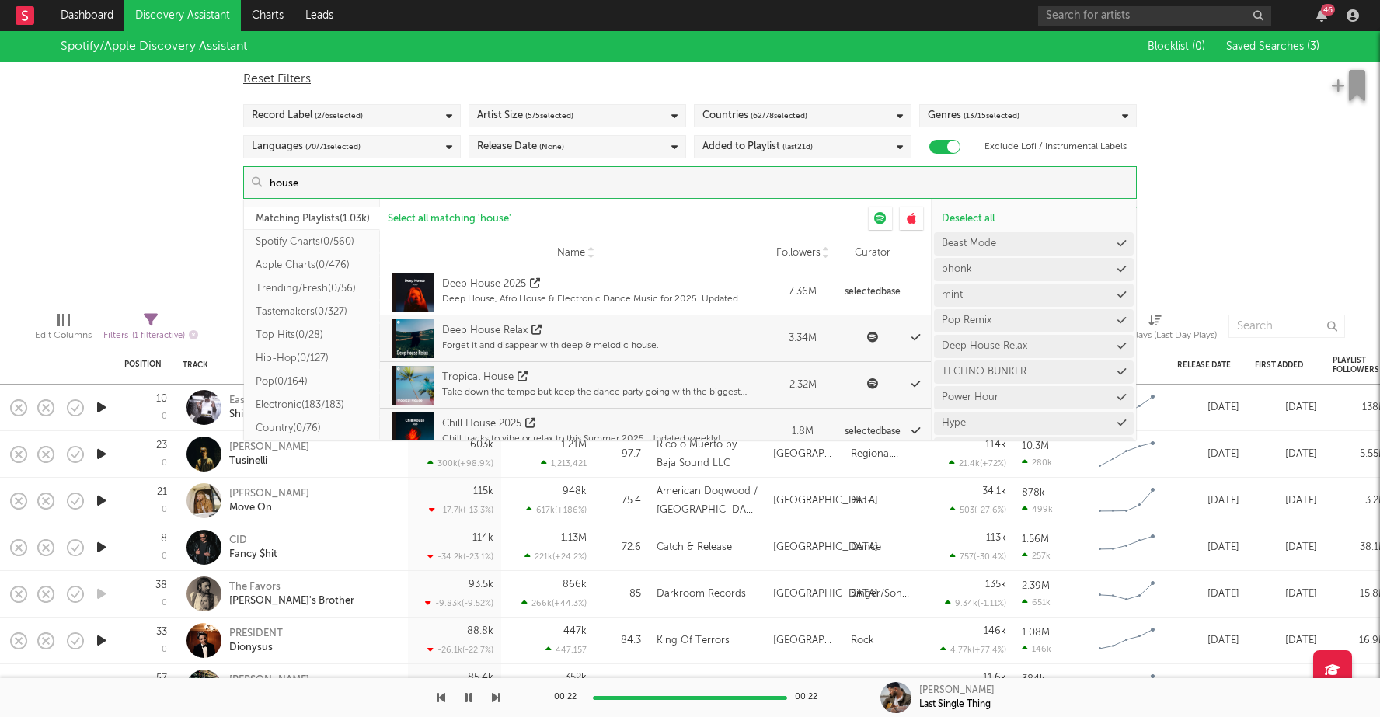
type input "house"
click at [1238, 209] on div "Spotify/Apple Discovery Assistant Blocklist ( 0 ) Saved Searches ( 3 ) Reset Fi…" at bounding box center [690, 165] width 1380 height 268
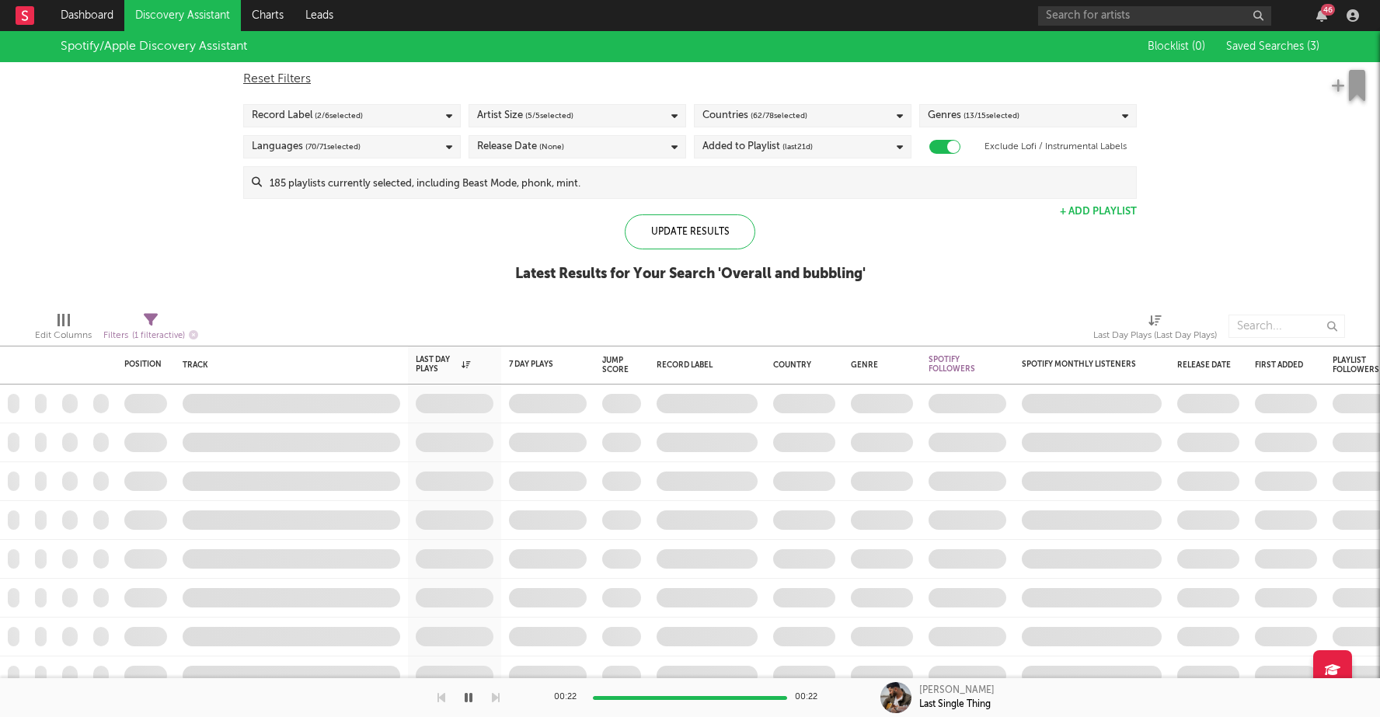
click at [325, 116] on span "( 2 / 6 selected)" at bounding box center [339, 115] width 48 height 19
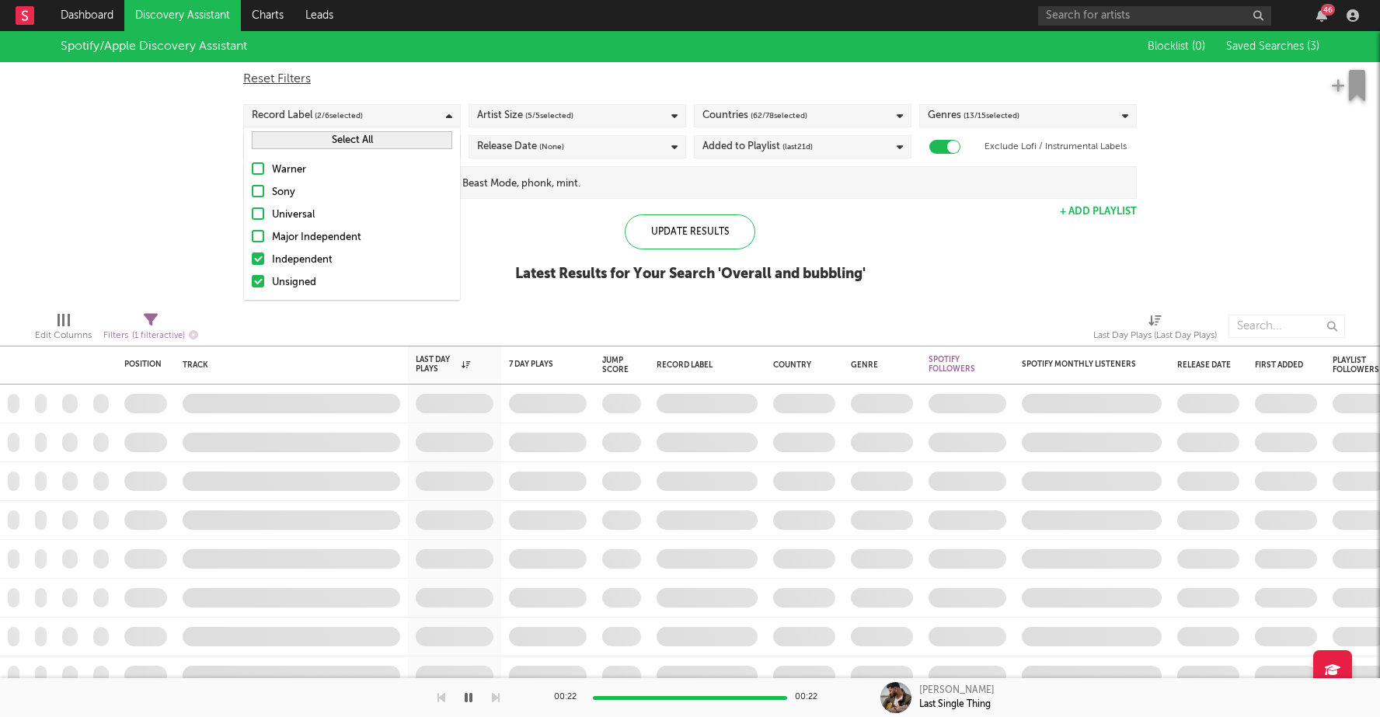
click at [173, 190] on div "Spotify/Apple Discovery Assistant Blocklist ( 0 ) Saved Searches ( 3 ) Reset Fi…" at bounding box center [690, 165] width 1380 height 268
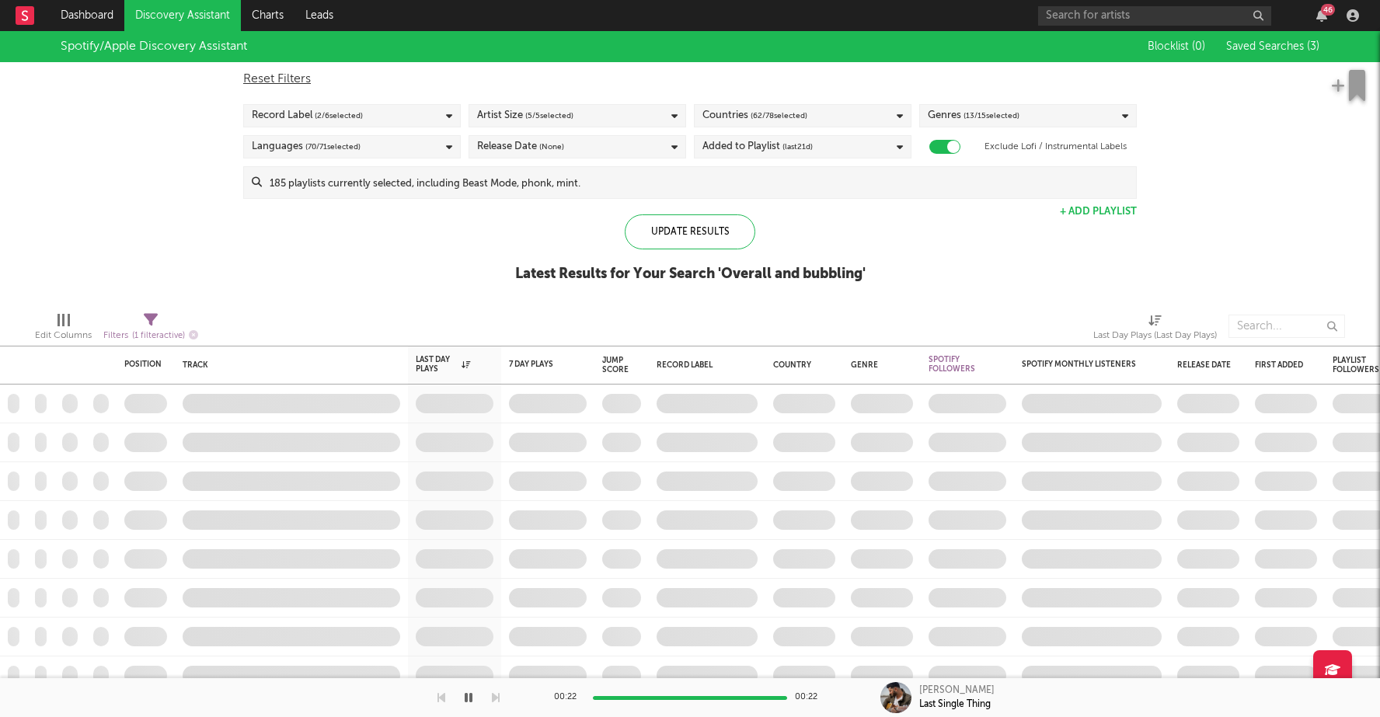
click at [295, 149] on div "Languages ( 70 / 71 selected)" at bounding box center [306, 146] width 109 height 19
click at [147, 224] on div "Spotify/Apple Discovery Assistant Blocklist ( 0 ) Saved Searches ( 3 ) Reset Fi…" at bounding box center [690, 165] width 1380 height 268
click at [799, 121] on span "( 62 / 78 selected)" at bounding box center [778, 115] width 57 height 19
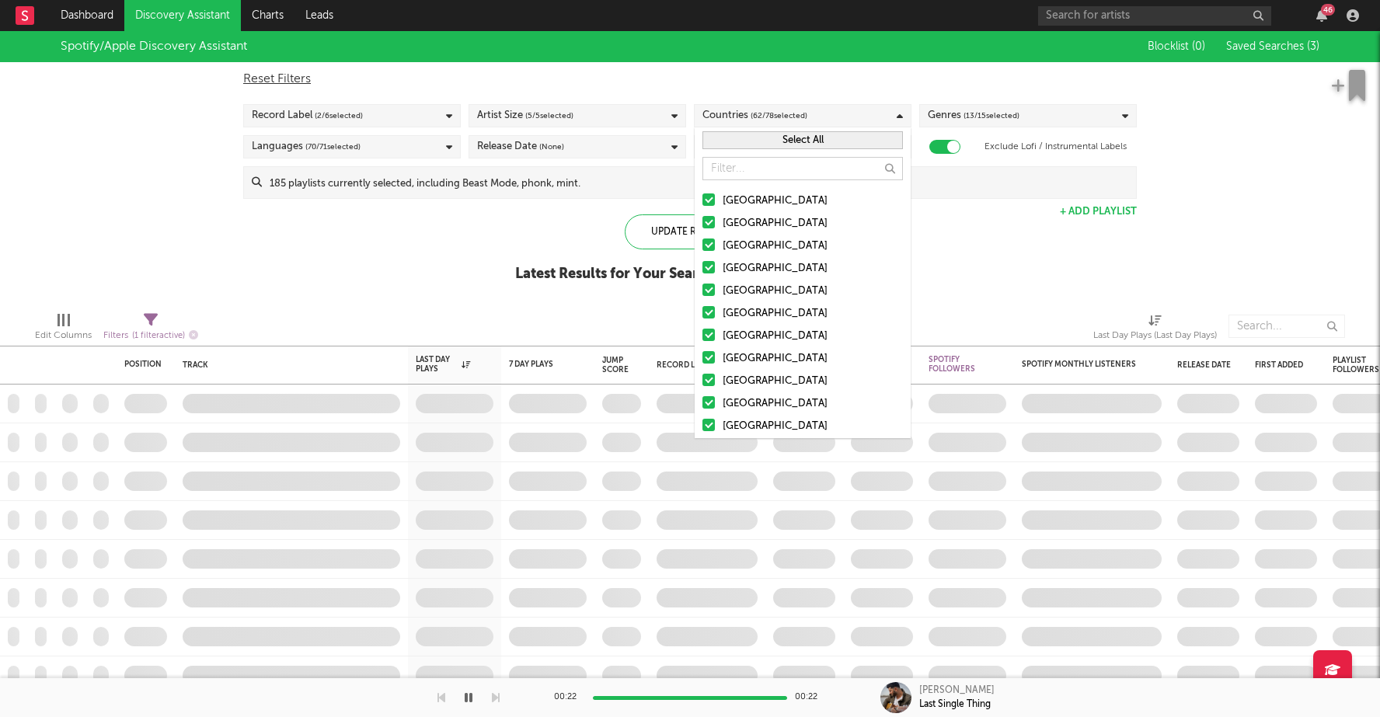
click at [796, 113] on span "( 62 / 78 selected)" at bounding box center [778, 115] width 57 height 19
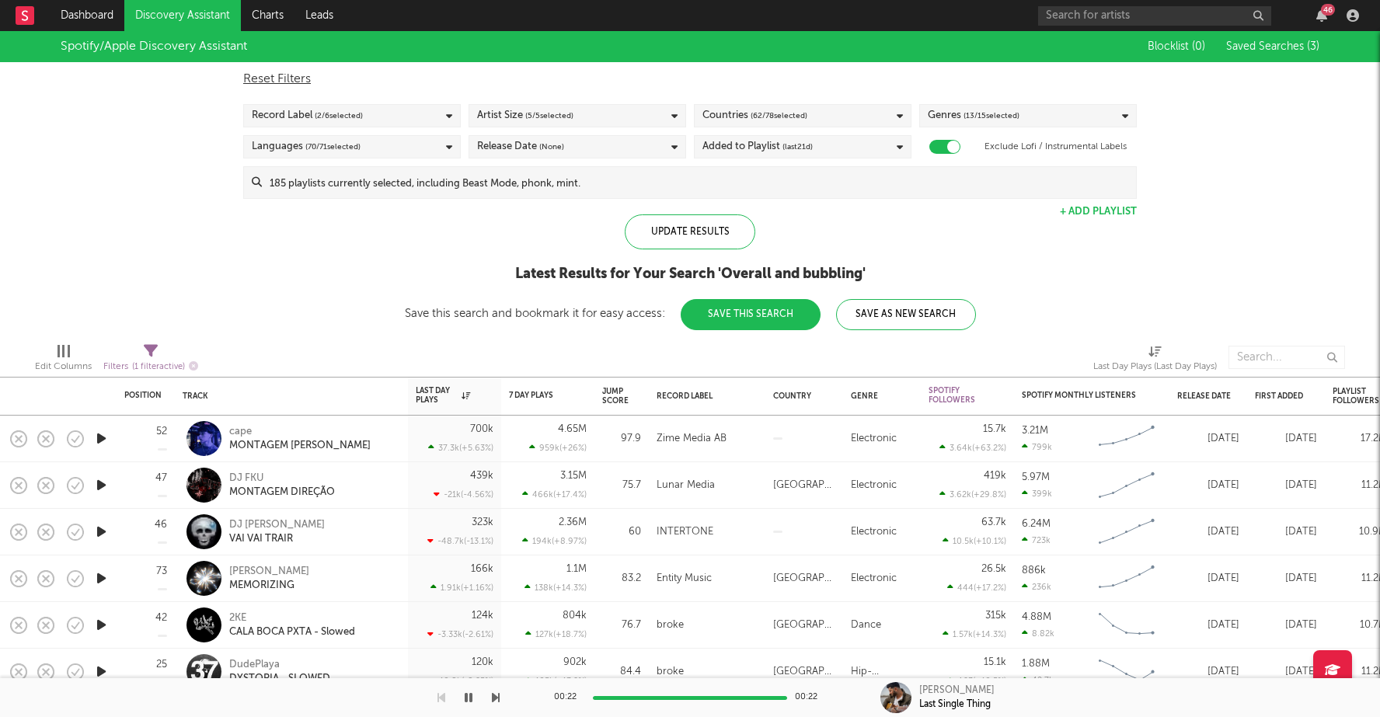
click at [796, 113] on span "( 62 / 78 selected)" at bounding box center [778, 115] width 57 height 19
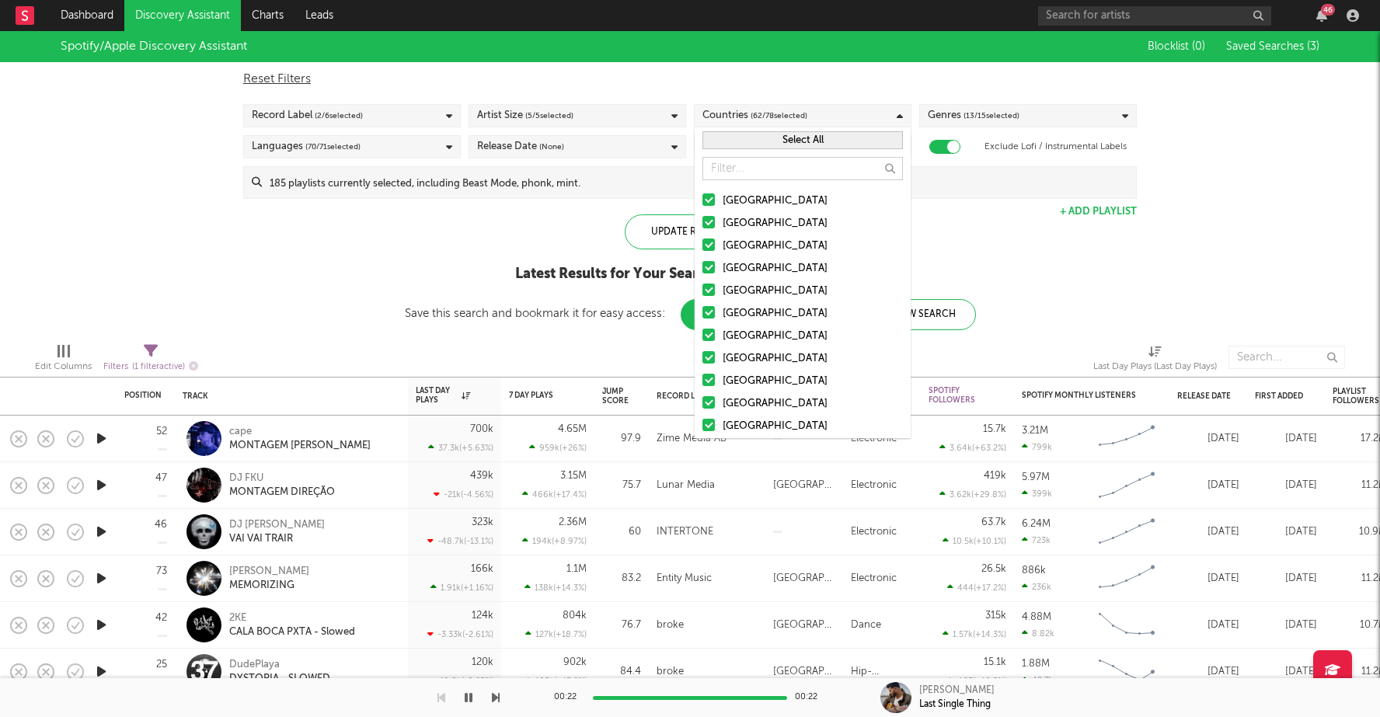
click at [900, 113] on icon at bounding box center [899, 116] width 6 height 10
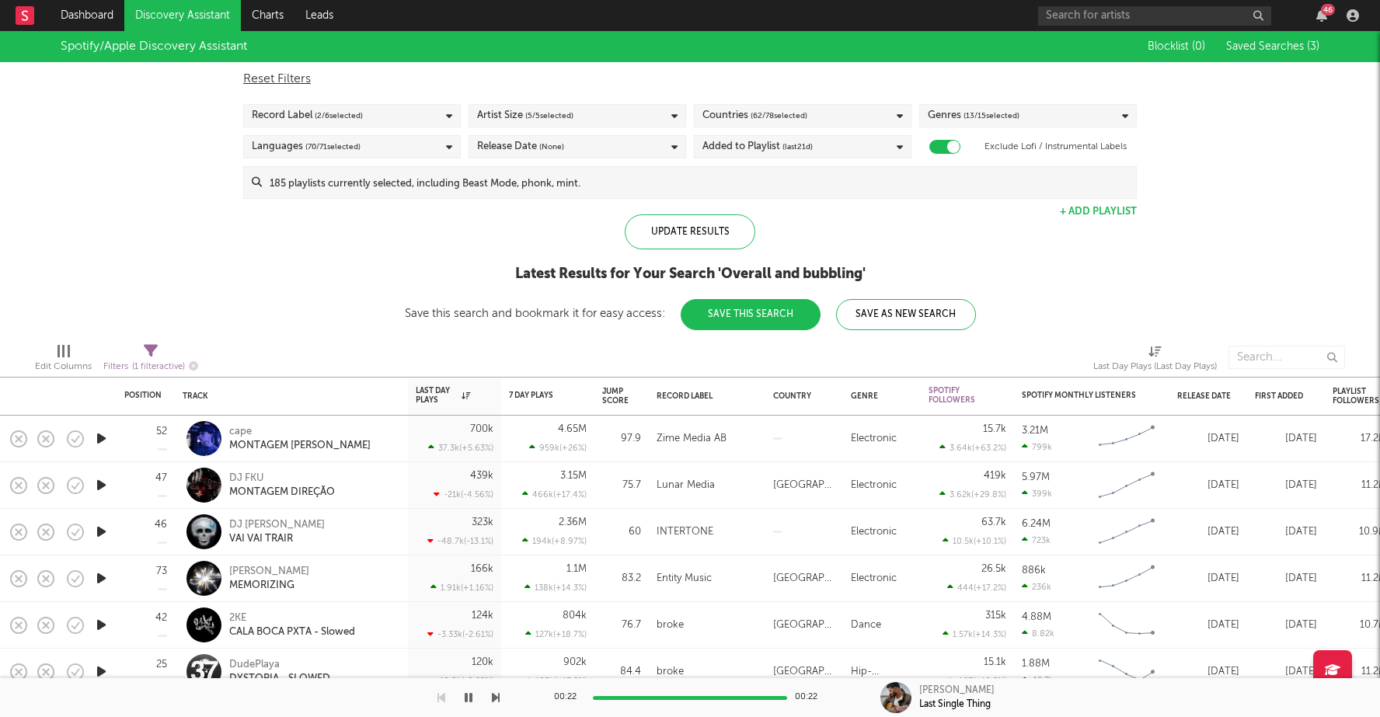
click at [900, 113] on icon at bounding box center [899, 116] width 6 height 10
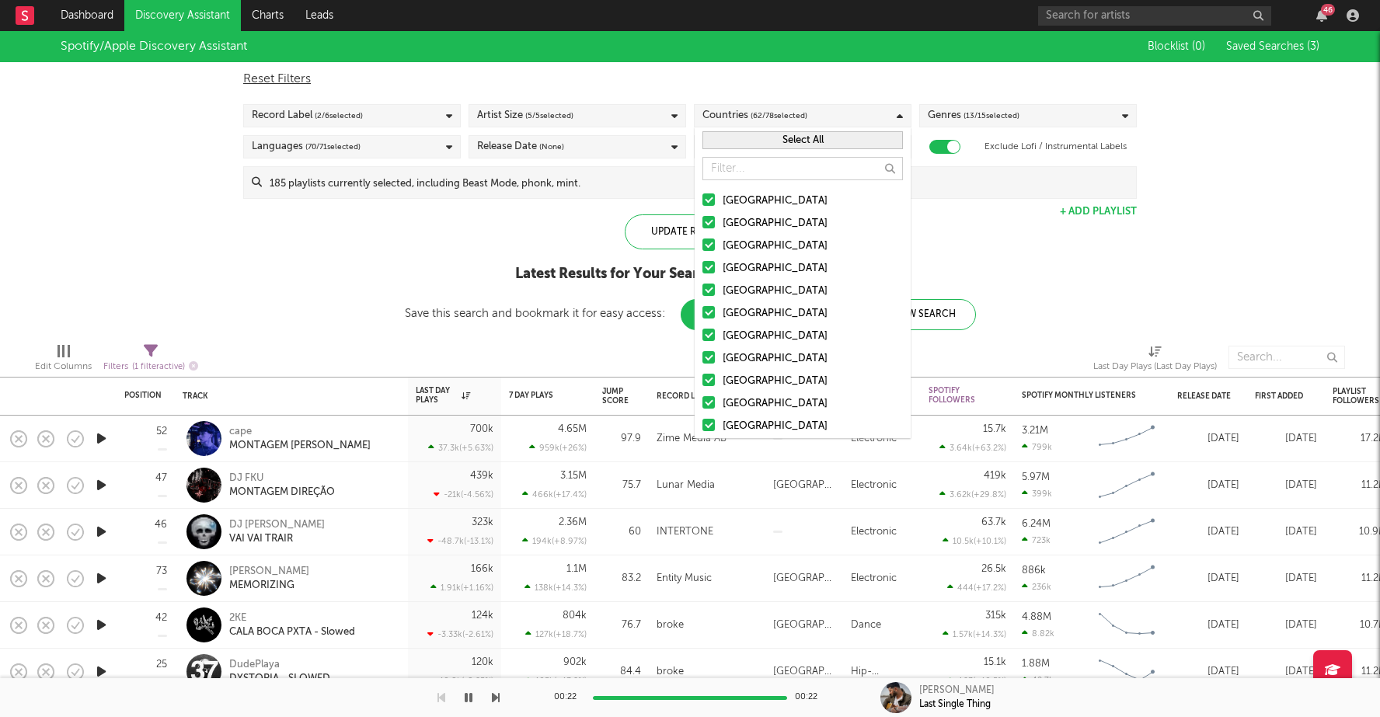
click at [900, 113] on icon at bounding box center [899, 116] width 6 height 10
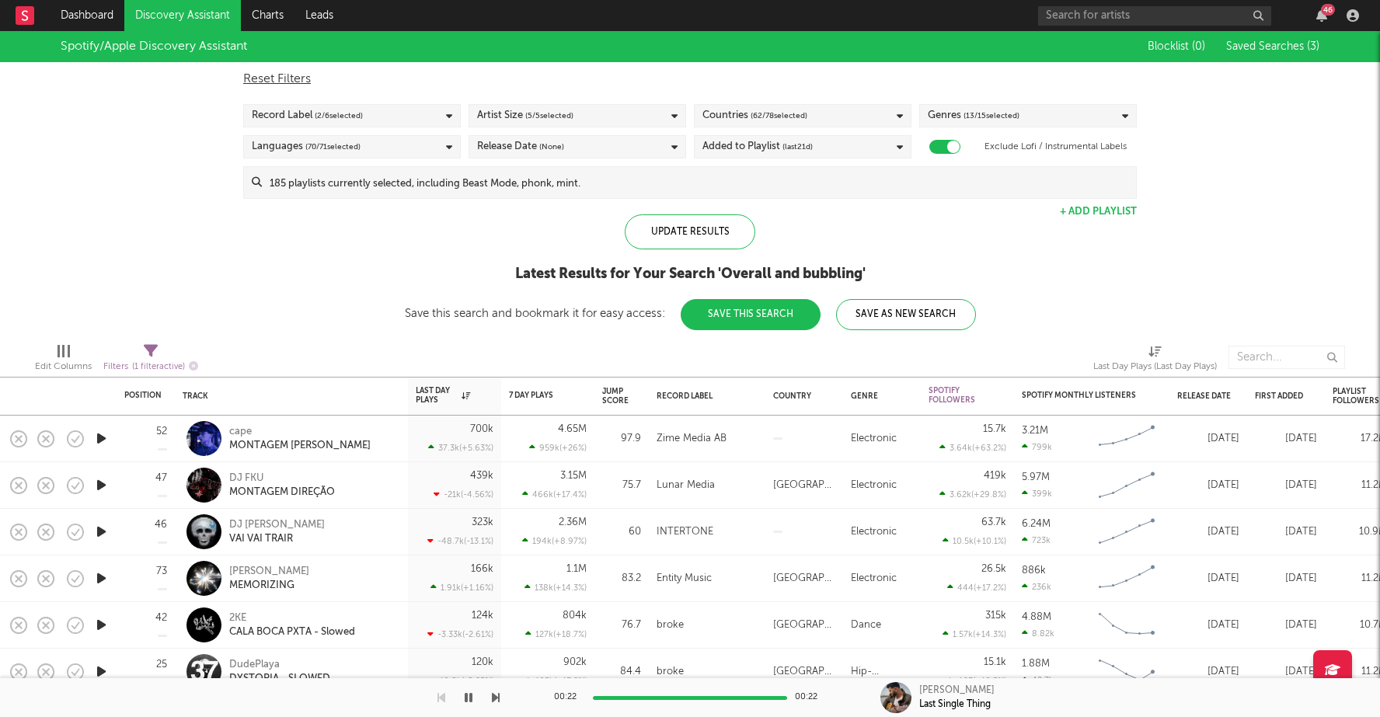
click at [774, 154] on div "Added to Playlist (last 21 d)" at bounding box center [757, 146] width 110 height 19
click at [710, 175] on div at bounding box center [708, 174] width 12 height 12
click at [702, 175] on input "Last 14 Days" at bounding box center [702, 175] width 0 height 19
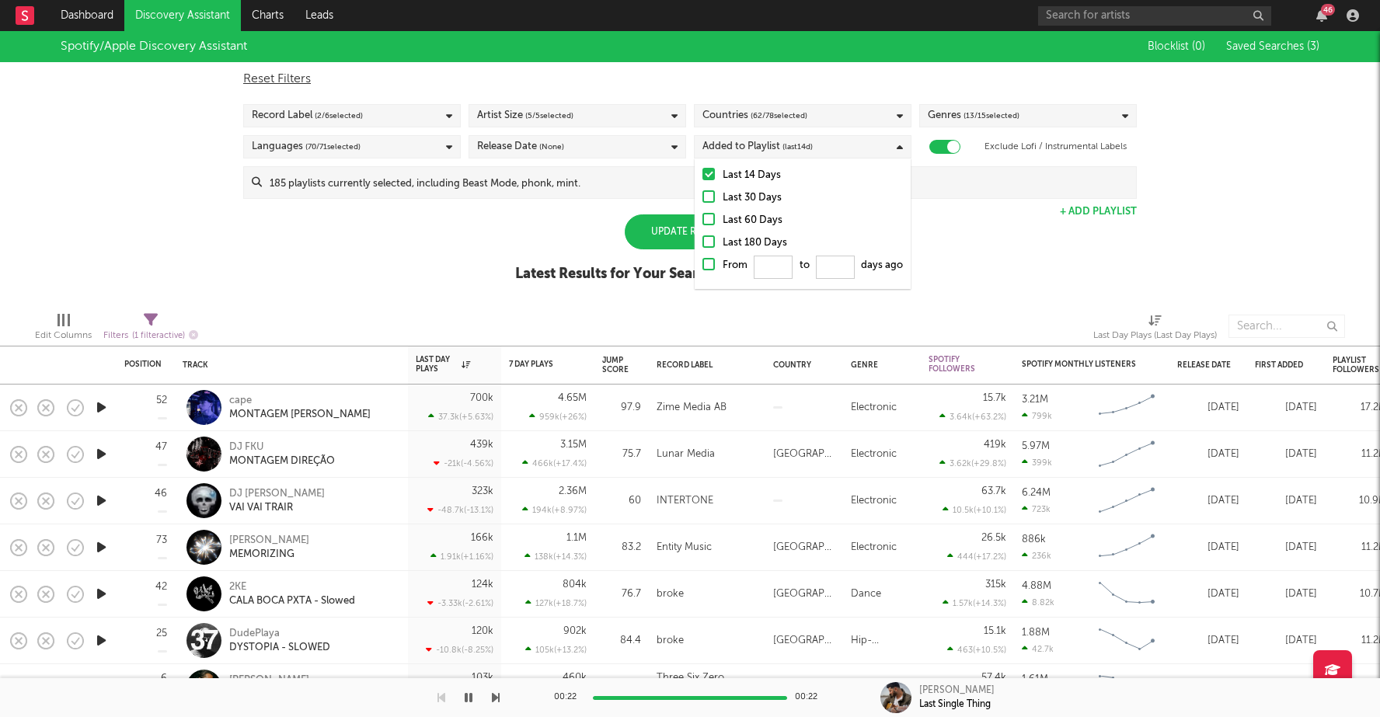
click at [1004, 287] on div "Spotify/Apple Discovery Assistant Blocklist ( 0 ) Saved Searches ( 3 ) Reset Fi…" at bounding box center [690, 165] width 1380 height 268
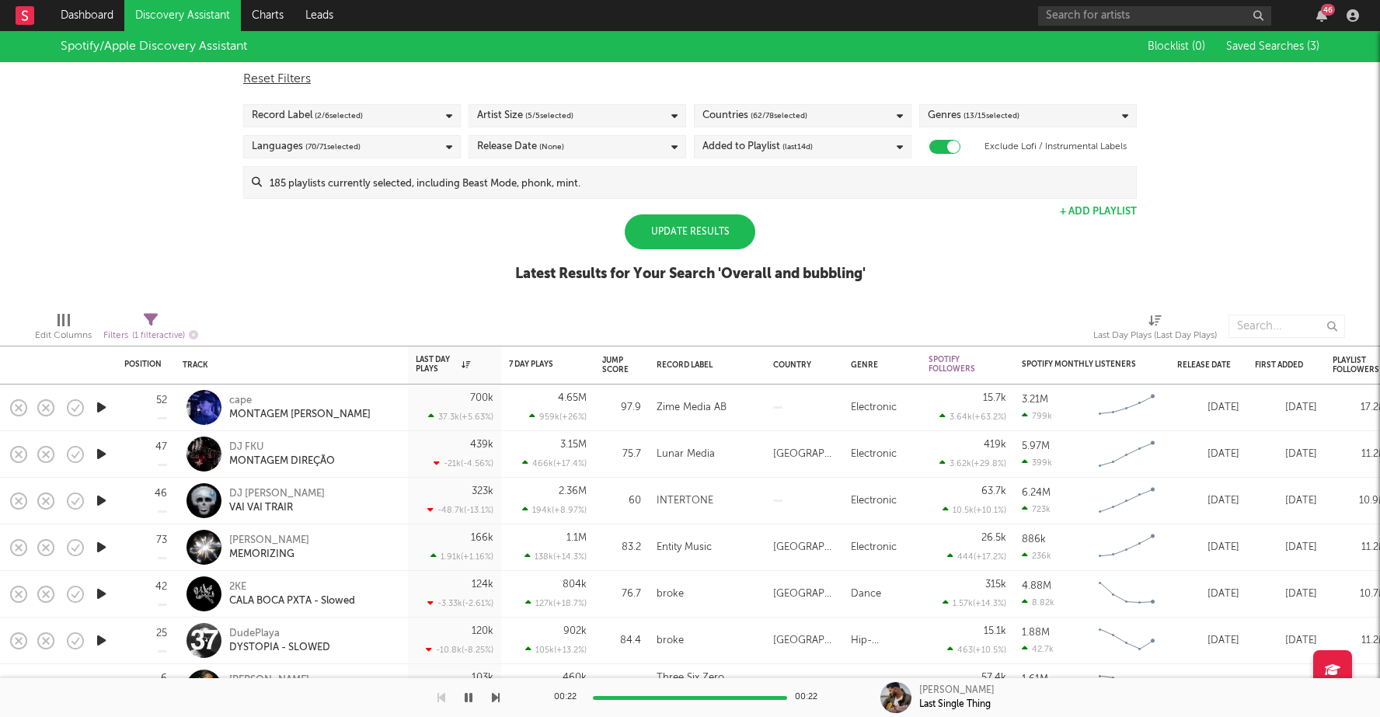
click at [555, 146] on span "(None)" at bounding box center [551, 146] width 25 height 19
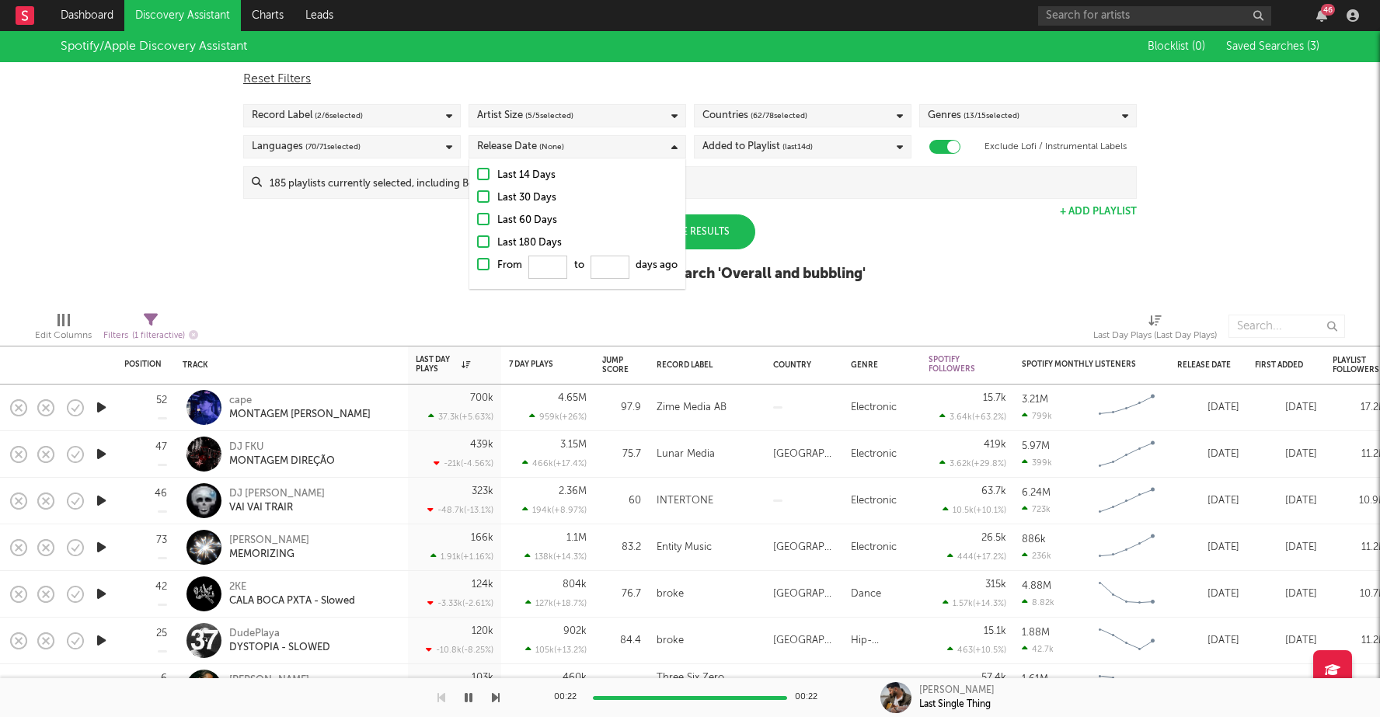
click at [481, 172] on div at bounding box center [483, 174] width 12 height 12
click at [477, 172] on input "Last 14 Days" at bounding box center [477, 175] width 0 height 19
click at [372, 281] on div "Spotify/Apple Discovery Assistant Blocklist ( 0 ) Saved Searches ( 3 ) Reset Fi…" at bounding box center [690, 165] width 1380 height 268
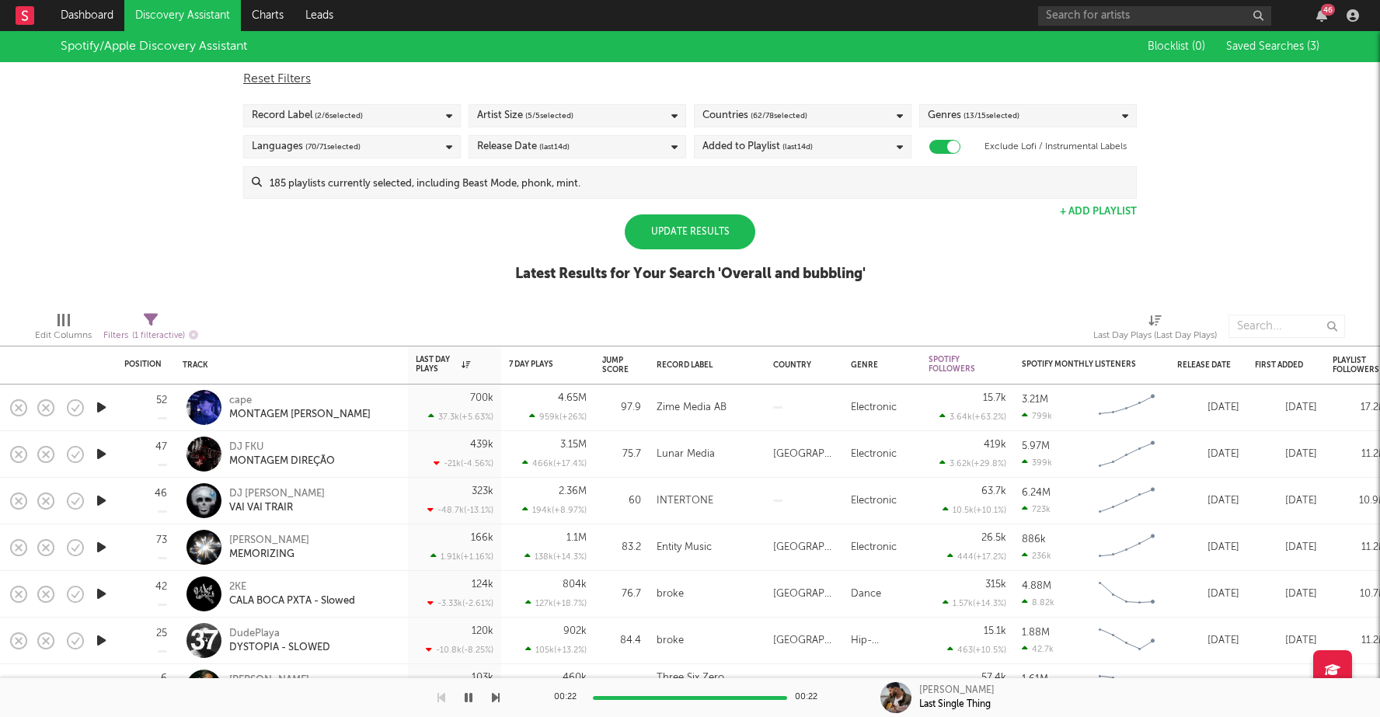
click at [696, 254] on div "Update Results Latest Results for Your Search ' Overall and bubbling '" at bounding box center [690, 256] width 350 height 85
click at [698, 245] on div "Update Results" at bounding box center [690, 231] width 131 height 35
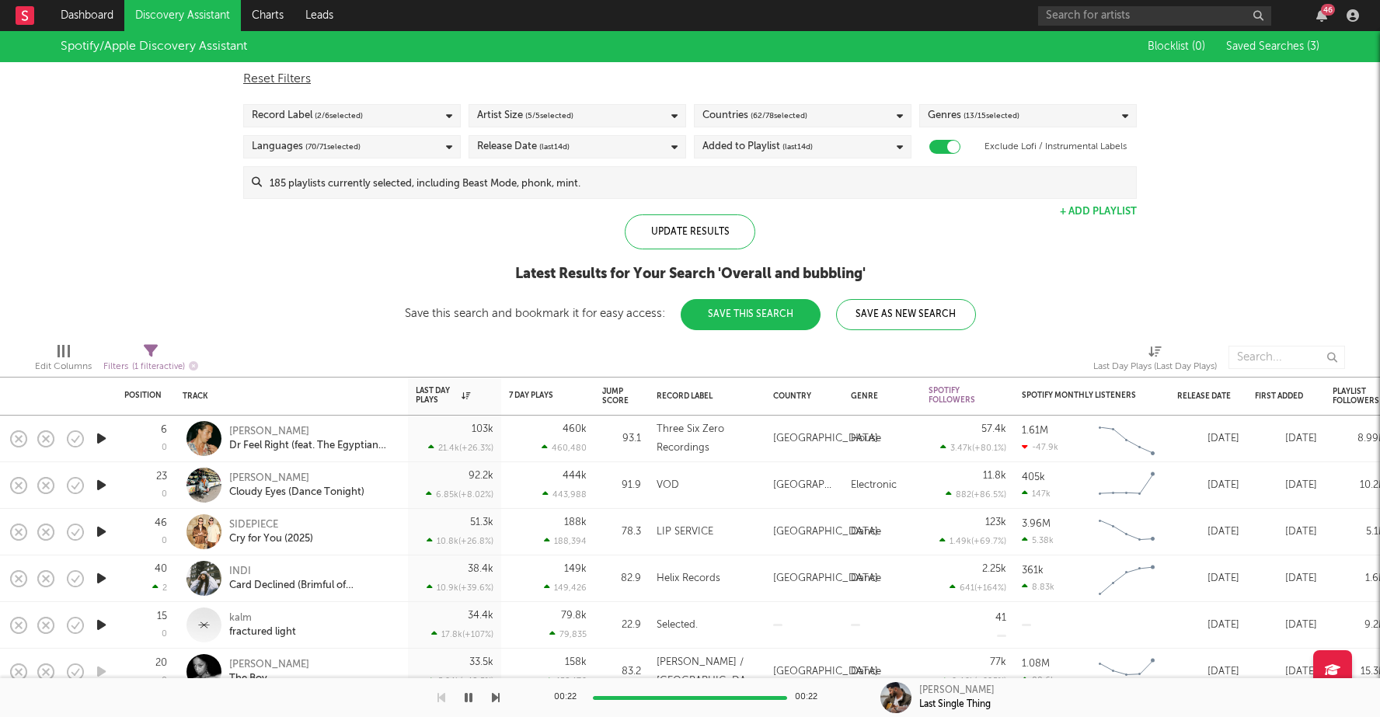
click at [102, 440] on icon "button" at bounding box center [101, 438] width 16 height 19
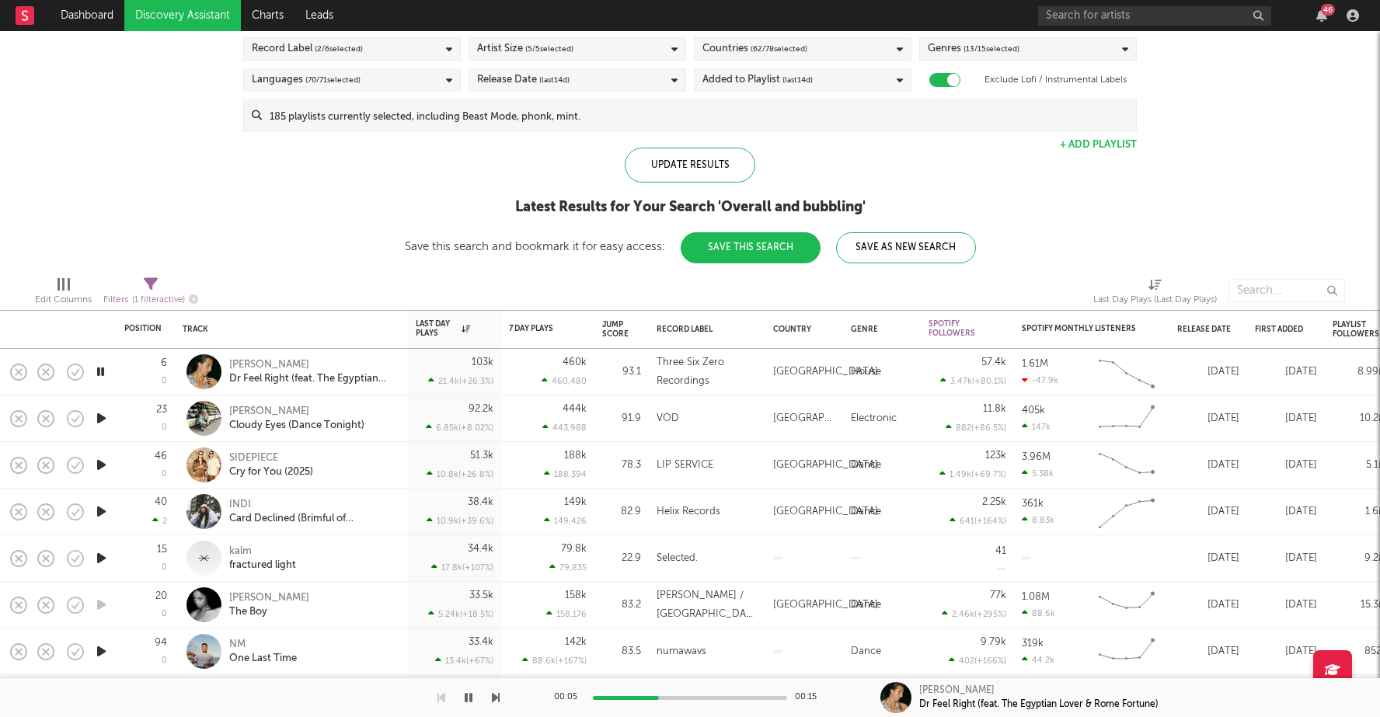
click at [682, 694] on div "00:05 00:15" at bounding box center [690, 697] width 272 height 39
click at [700, 697] on div at bounding box center [690, 698] width 194 height 4
click at [739, 698] on div at bounding box center [690, 698] width 194 height 4
click at [100, 419] on icon "button" at bounding box center [101, 418] width 16 height 19
click at [632, 694] on div "00:01 00:30" at bounding box center [690, 697] width 272 height 39
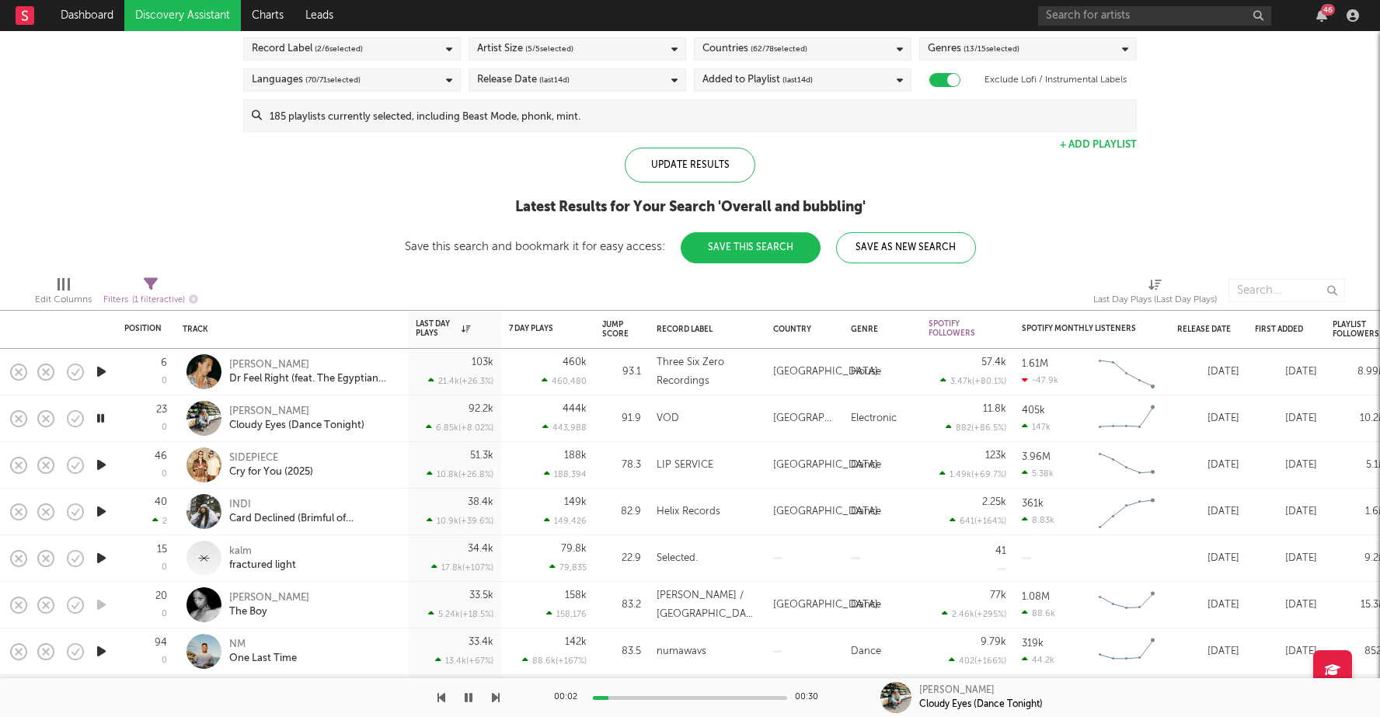
click at [646, 698] on div at bounding box center [690, 698] width 194 height 4
click at [667, 694] on div "00:08 00:30" at bounding box center [690, 697] width 272 height 39
click at [680, 698] on div at bounding box center [690, 698] width 194 height 4
click at [708, 699] on div "00:15 00:30" at bounding box center [690, 697] width 272 height 39
click at [708, 699] on div "00:16 00:30" at bounding box center [690, 697] width 272 height 39
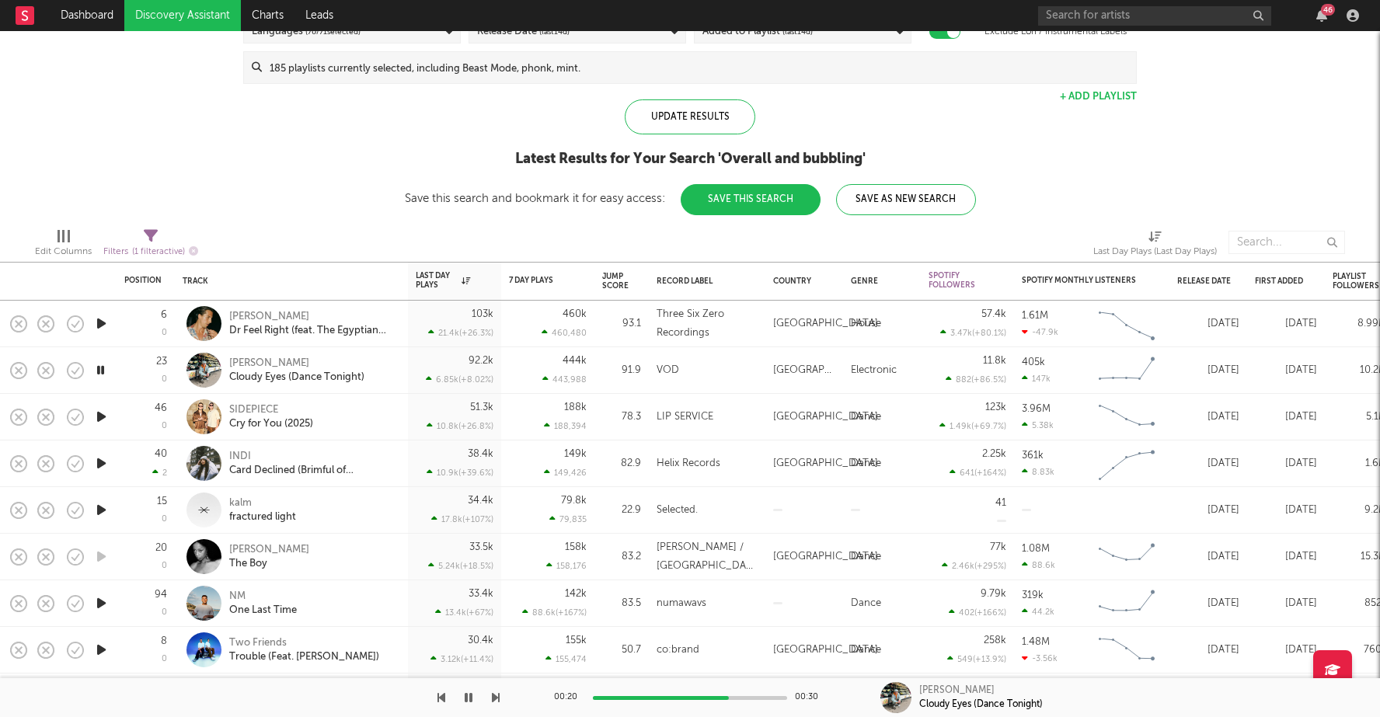
click at [99, 414] on icon "button" at bounding box center [101, 416] width 16 height 19
click at [98, 464] on icon "button" at bounding box center [101, 463] width 16 height 19
click at [647, 694] on div "00:03 00:27" at bounding box center [690, 697] width 272 height 39
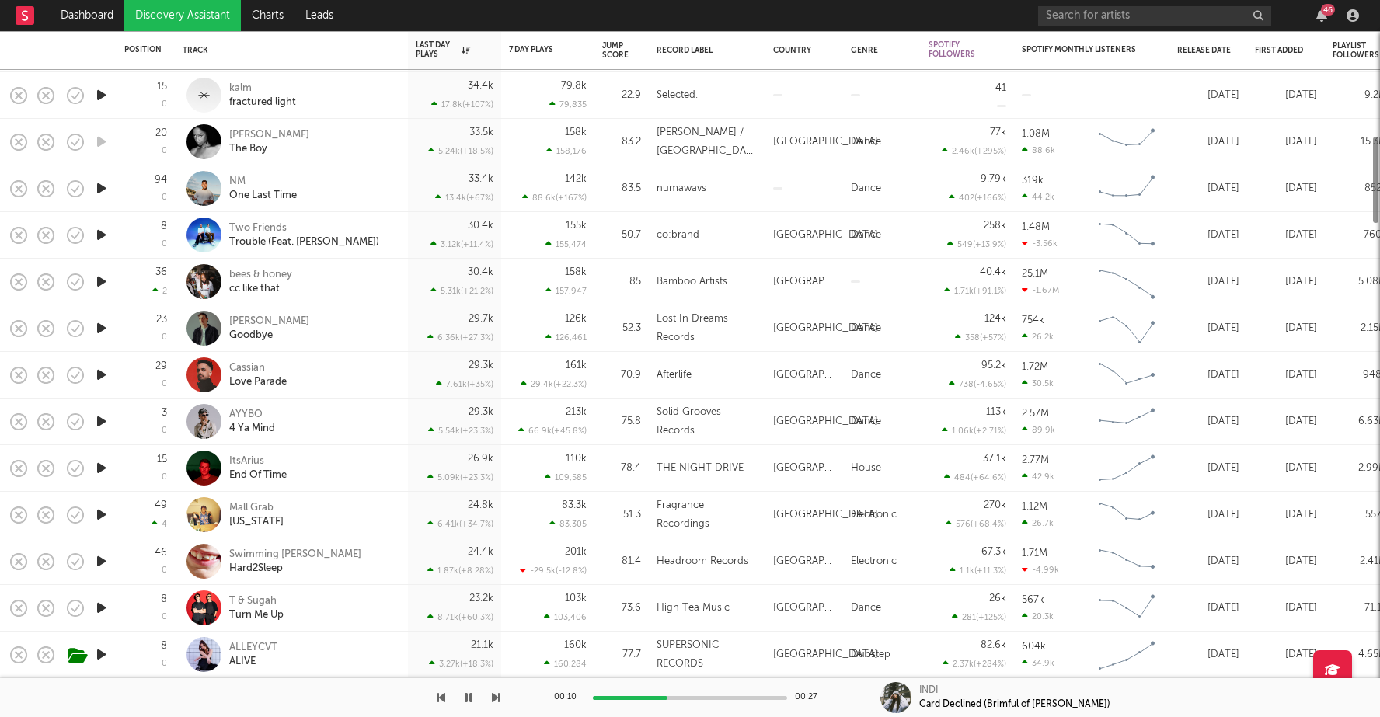
click at [96, 552] on icon "button" at bounding box center [101, 561] width 16 height 19
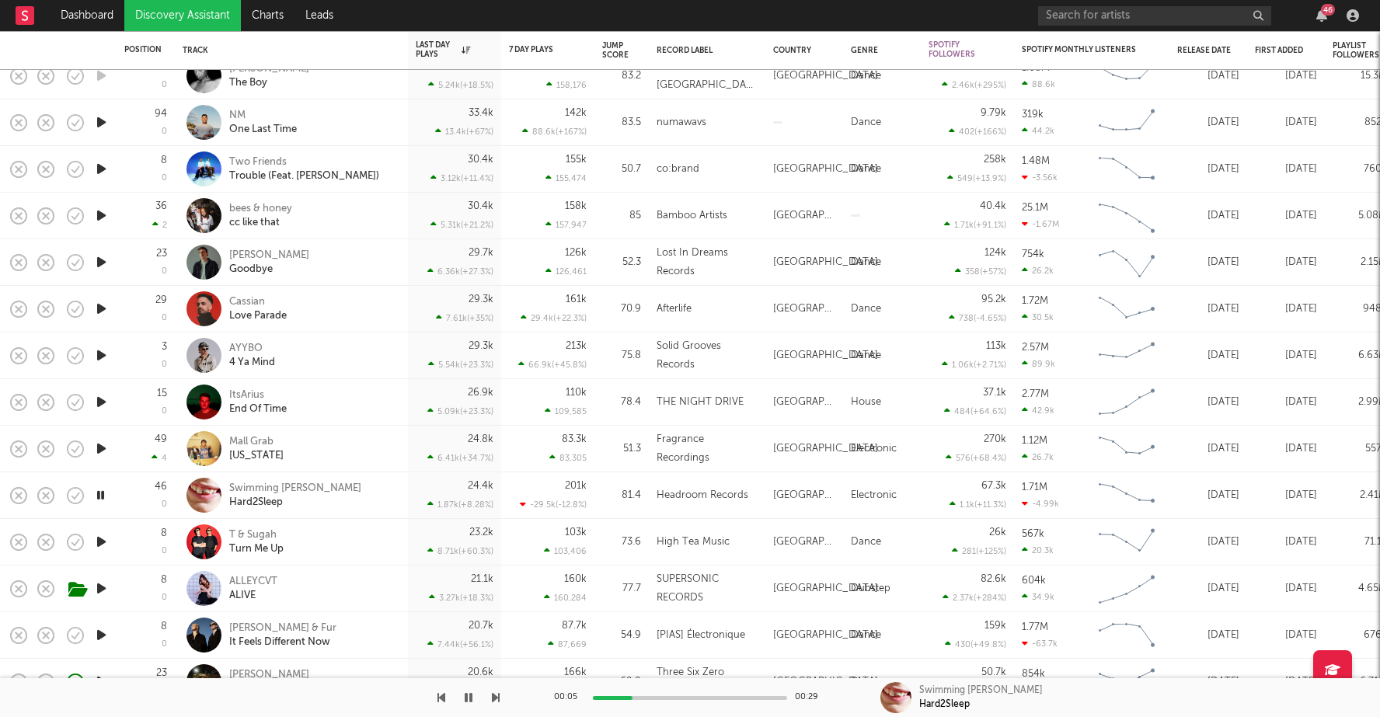
click at [102, 445] on icon "button" at bounding box center [101, 448] width 16 height 19
click at [632, 698] on div at bounding box center [690, 698] width 194 height 4
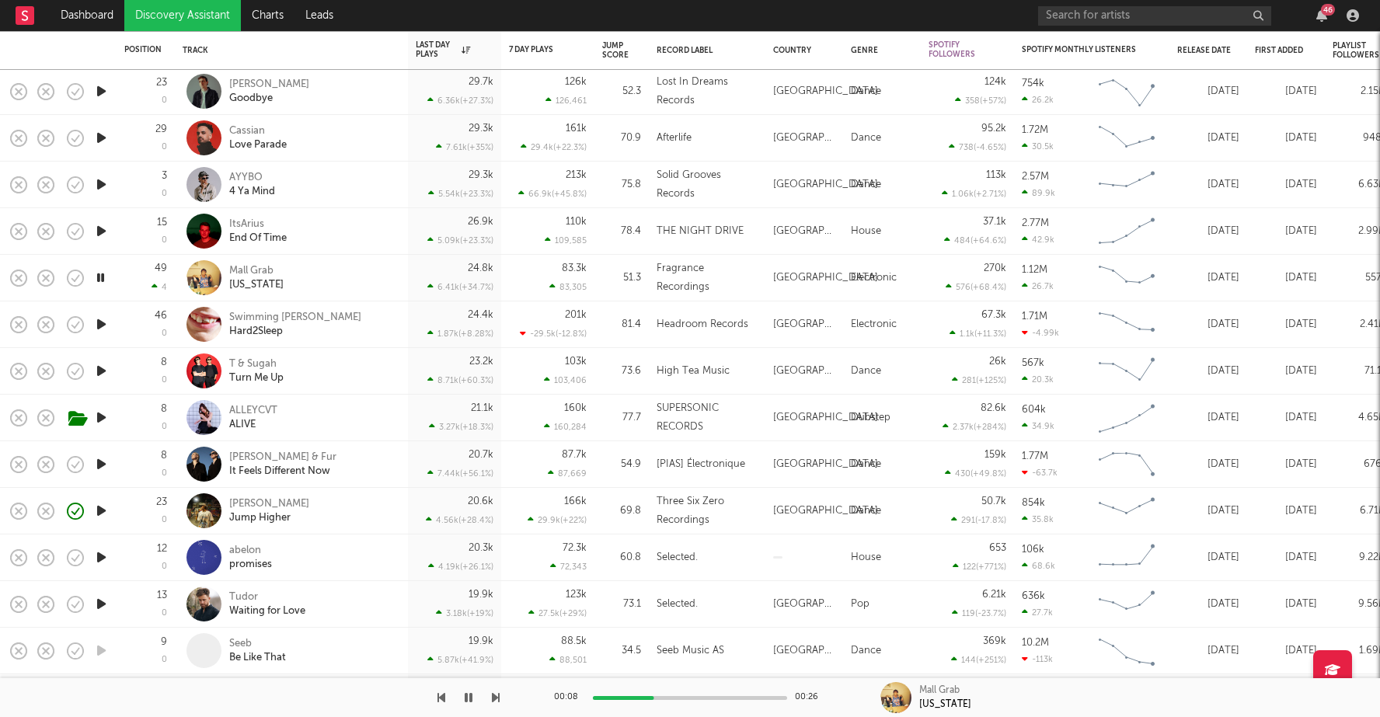
click at [99, 509] on icon "button" at bounding box center [101, 510] width 16 height 19
click at [651, 698] on div at bounding box center [690, 698] width 194 height 4
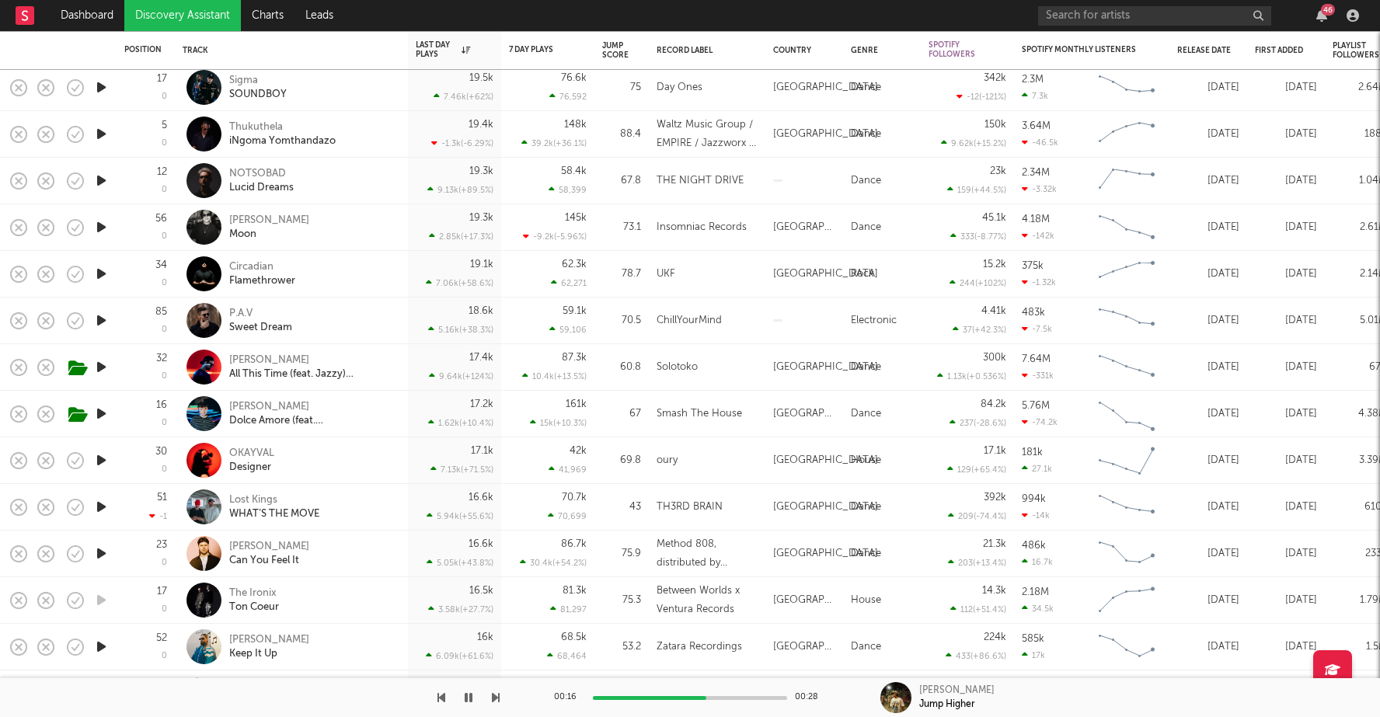
click at [93, 409] on icon "button" at bounding box center [101, 413] width 16 height 19
click at [651, 694] on div "00:00 00:24" at bounding box center [690, 697] width 272 height 39
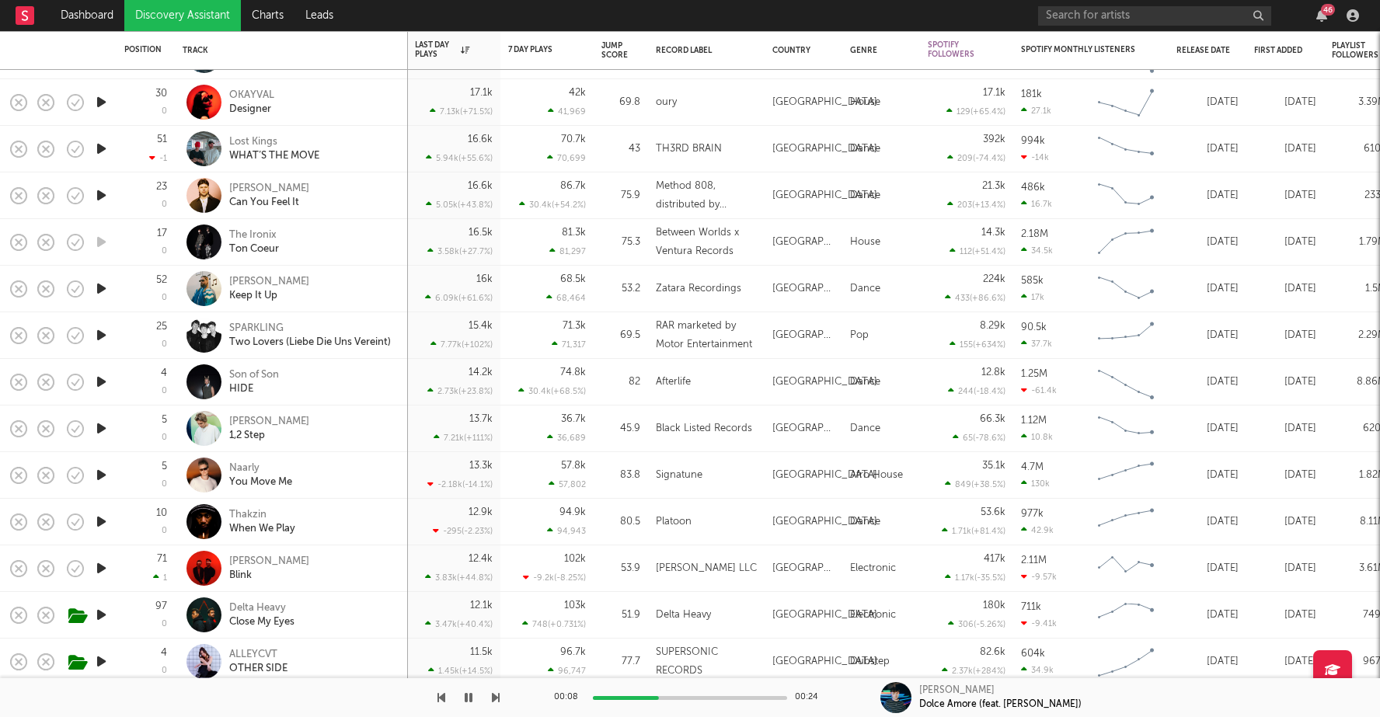
click at [99, 612] on icon "button" at bounding box center [101, 614] width 16 height 19
click at [656, 696] on div at bounding box center [690, 698] width 194 height 4
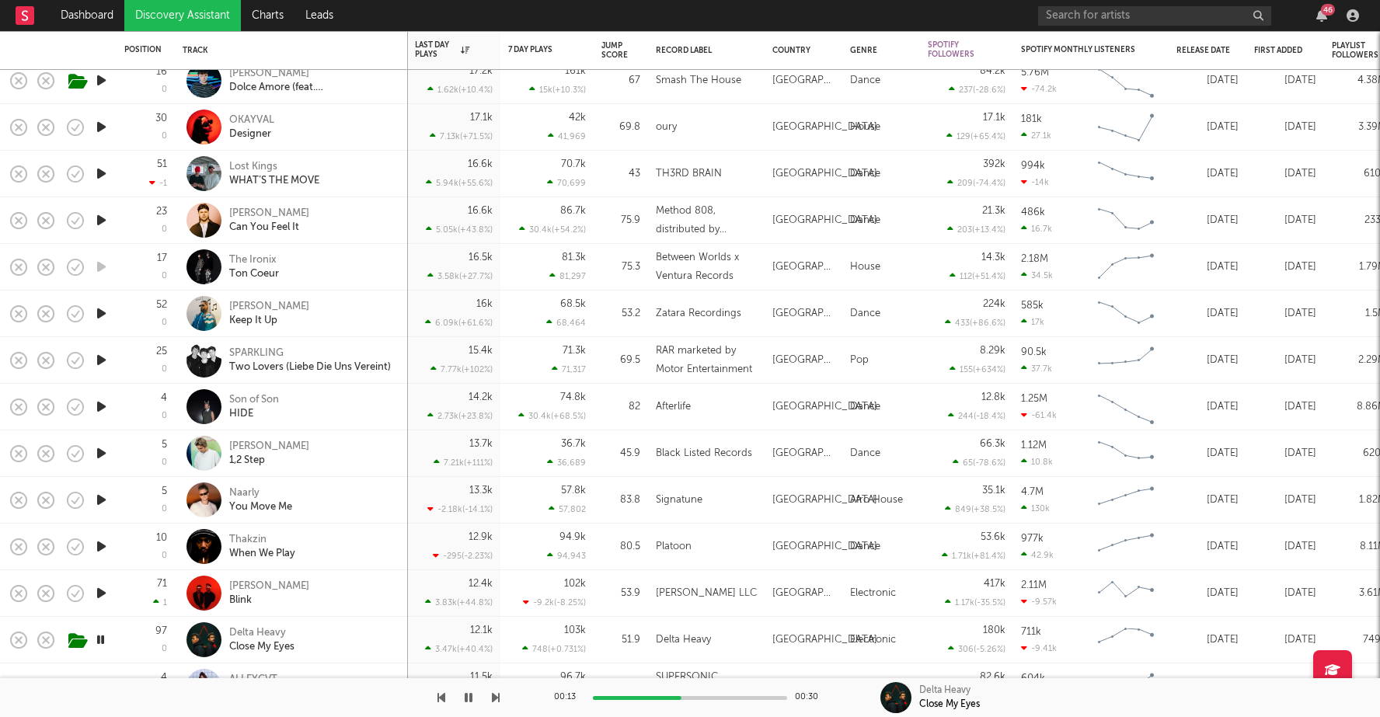
click at [99, 636] on icon "button" at bounding box center [100, 639] width 15 height 19
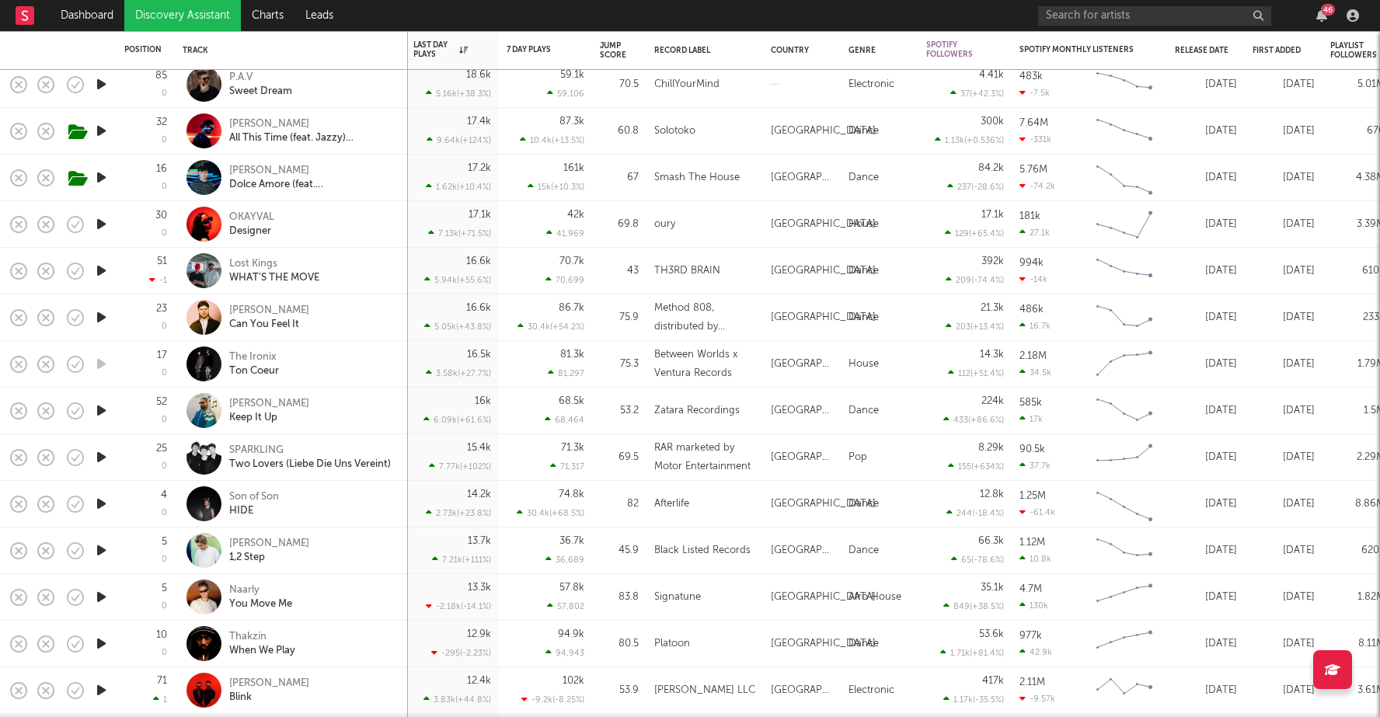
click at [96, 270] on icon "button" at bounding box center [101, 270] width 16 height 19
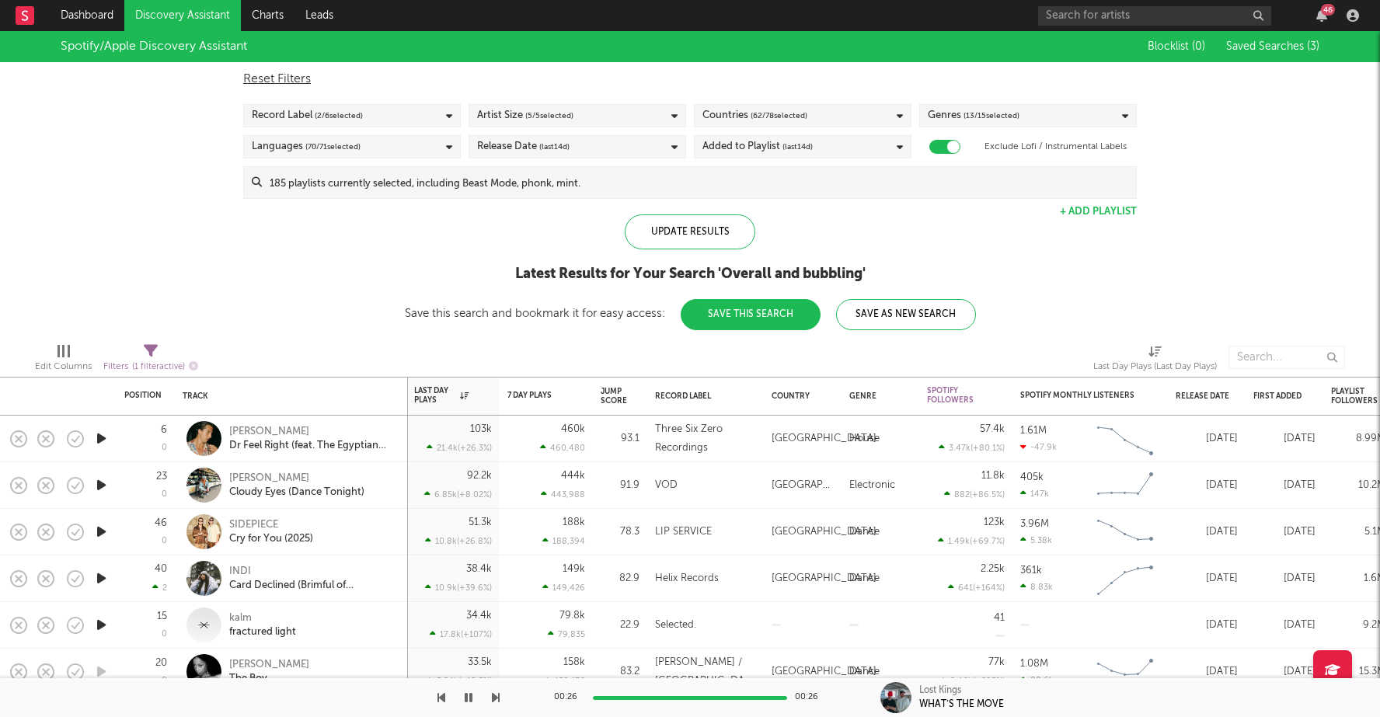
click at [101, 481] on icon "button" at bounding box center [101, 484] width 16 height 19
click at [646, 691] on div "00:02 00:30" at bounding box center [690, 697] width 272 height 39
click at [646, 696] on div at bounding box center [690, 698] width 194 height 4
click at [252, 476] on div "[PERSON_NAME]" at bounding box center [296, 479] width 135 height 14
click at [386, 117] on div "Record Label ( 2 / 6 selected)" at bounding box center [352, 115] width 218 height 23
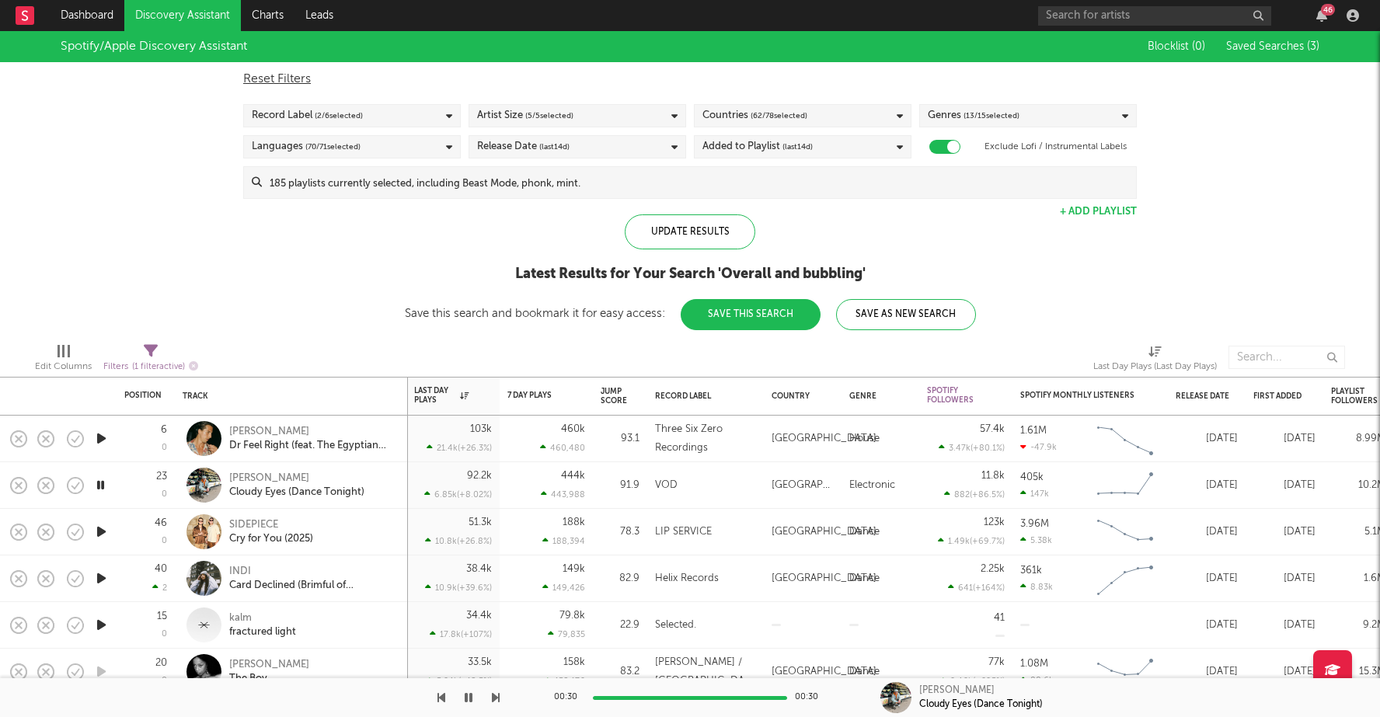
click at [169, 164] on div "Spotify/Apple Discovery Assistant Blocklist ( 0 ) Saved Searches ( 3 ) Reset Fi…" at bounding box center [690, 180] width 1380 height 299
click at [531, 150] on div "Release Date (last 14 d)" at bounding box center [523, 146] width 92 height 19
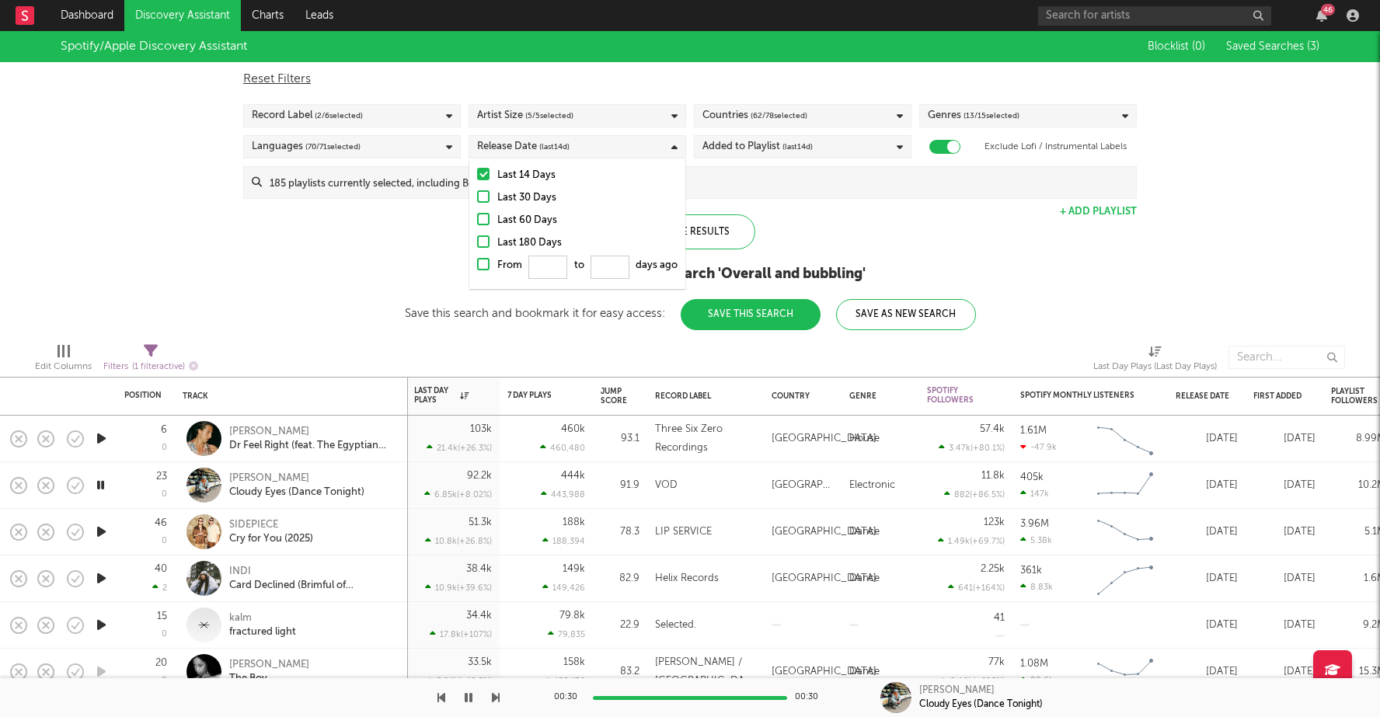
click at [471, 188] on div "Last 14 Days Last 30 Days Last 60 Days Last 180 Days From to days ago" at bounding box center [577, 223] width 216 height 131
click at [480, 195] on div at bounding box center [483, 196] width 12 height 12
click at [477, 195] on input "Last 30 Days" at bounding box center [477, 198] width 0 height 19
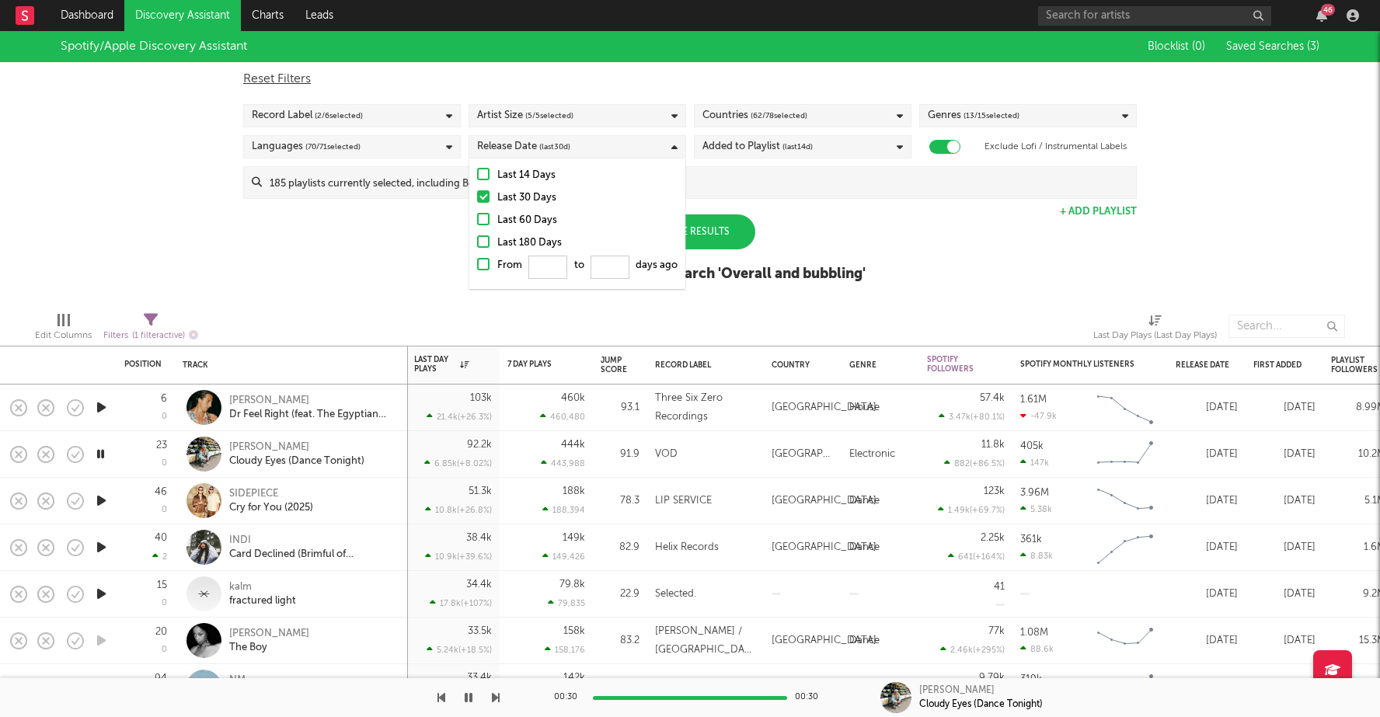
click at [481, 213] on div at bounding box center [483, 219] width 12 height 12
click at [477, 212] on input "Last 60 Days" at bounding box center [477, 220] width 0 height 19
click at [430, 228] on div "Spotify/Apple Discovery Assistant Blocklist ( 0 ) Saved Searches ( 3 ) Reset Fi…" at bounding box center [690, 165] width 1380 height 268
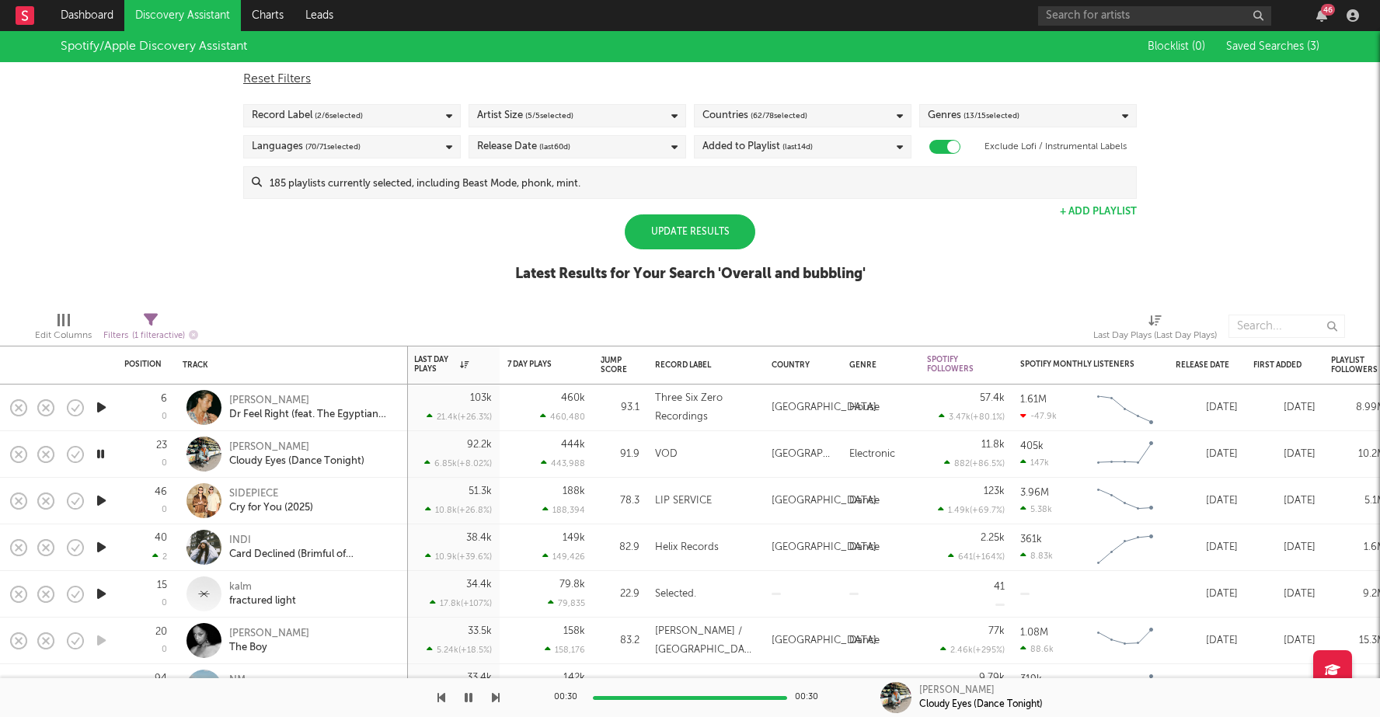
click at [712, 226] on div "Update Results" at bounding box center [690, 231] width 131 height 35
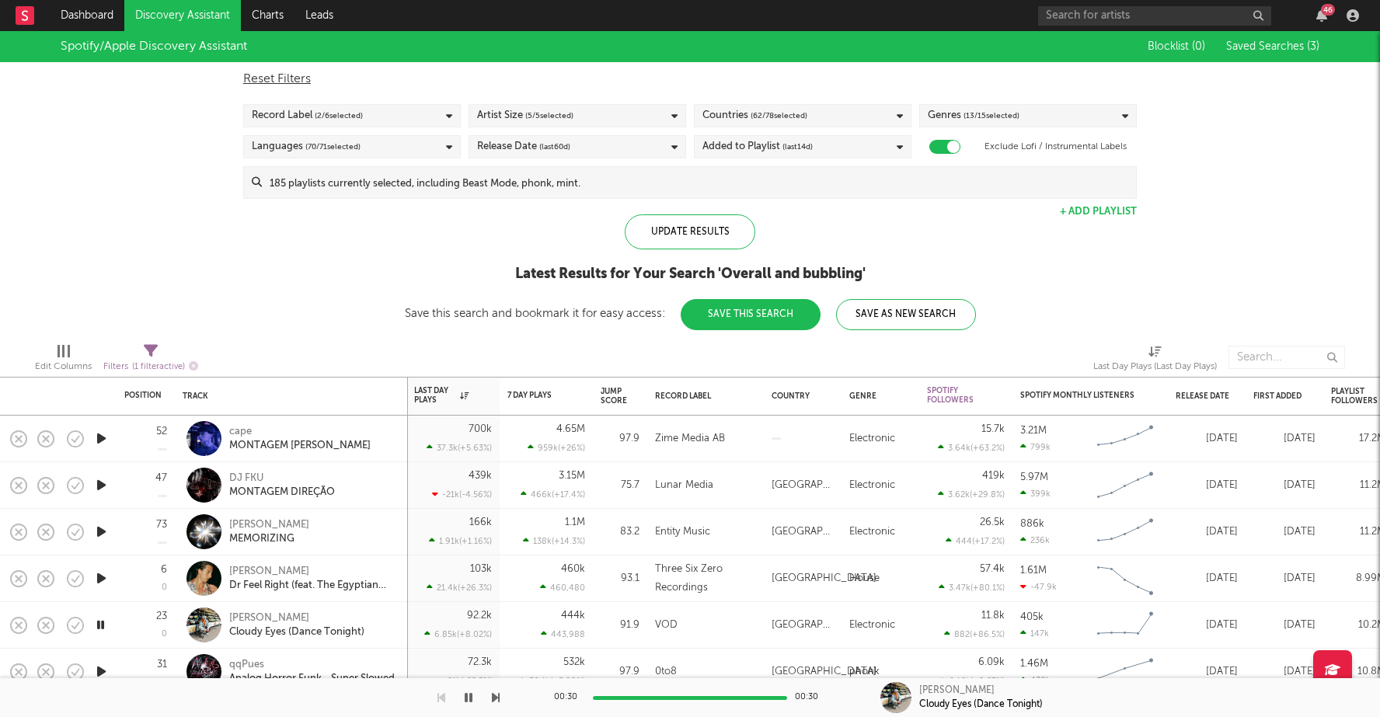
click at [100, 435] on icon "button" at bounding box center [101, 438] width 16 height 19
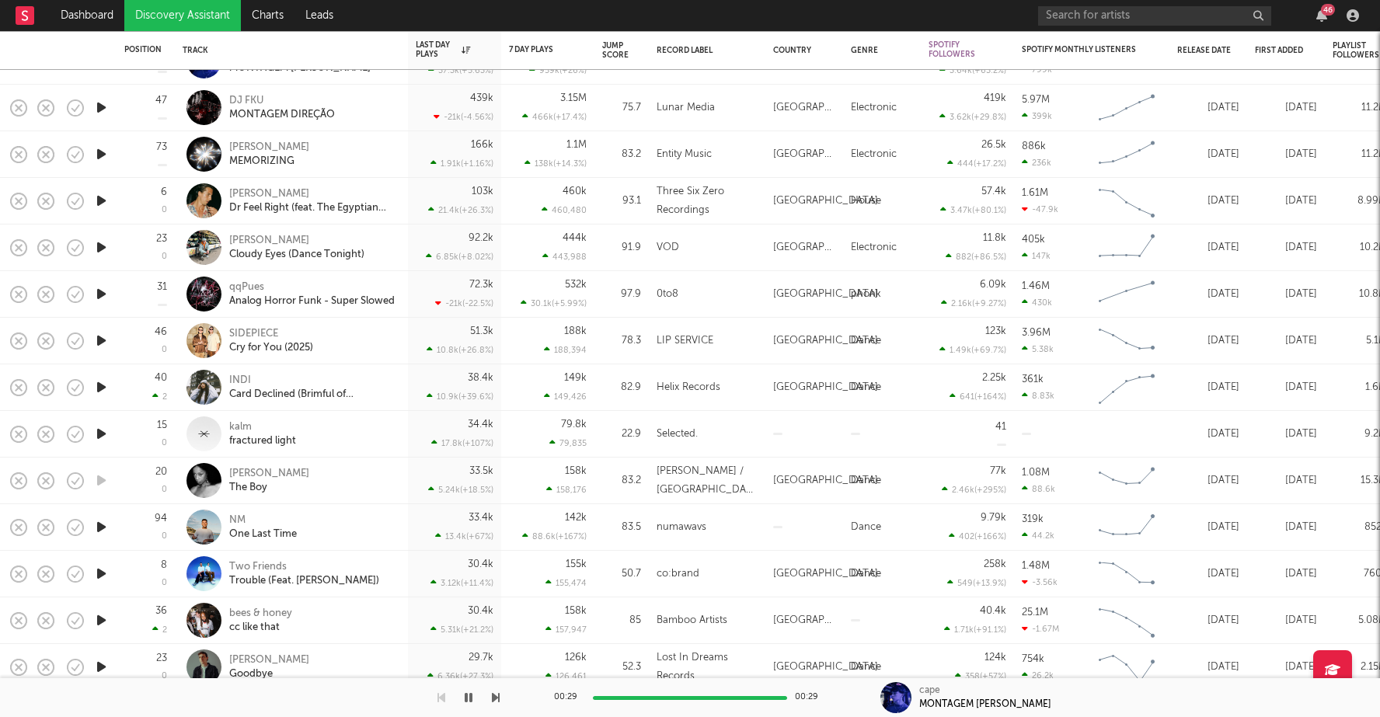
click at [99, 572] on icon "button" at bounding box center [101, 573] width 16 height 19
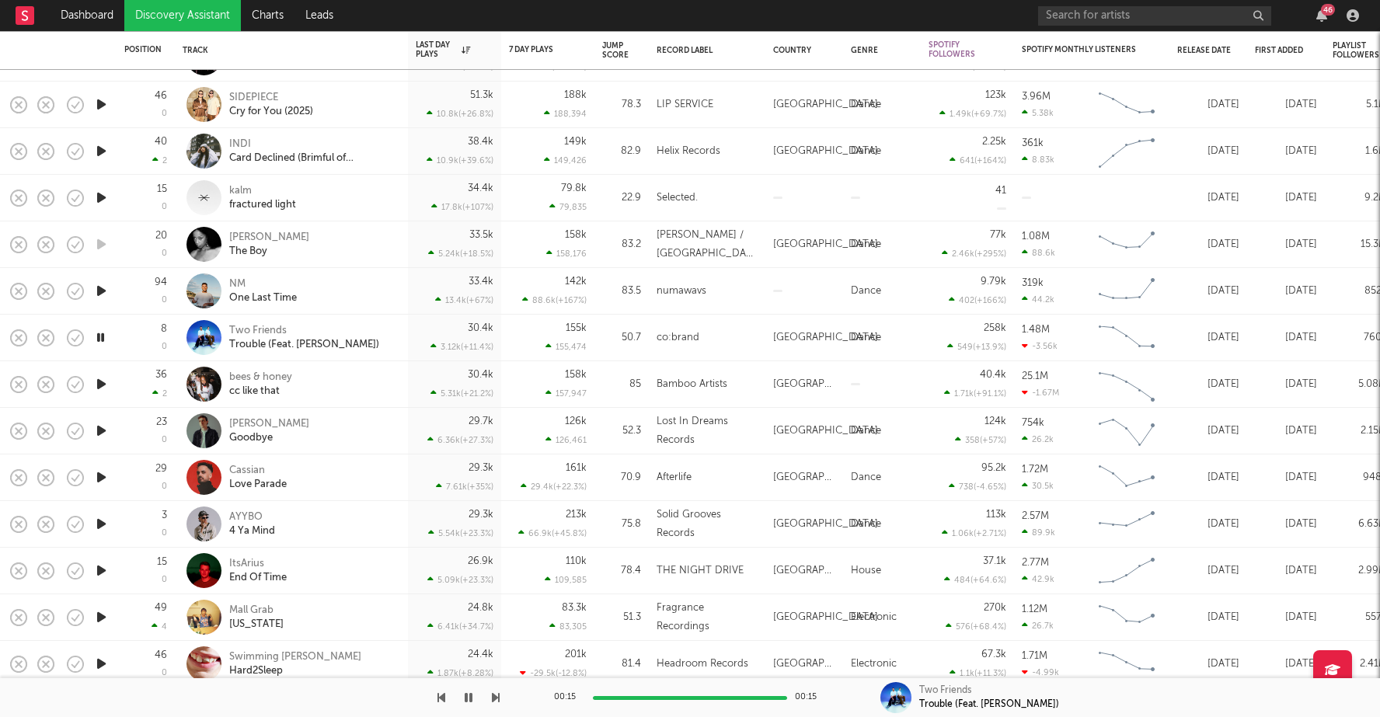
click at [101, 385] on icon "button" at bounding box center [101, 383] width 16 height 19
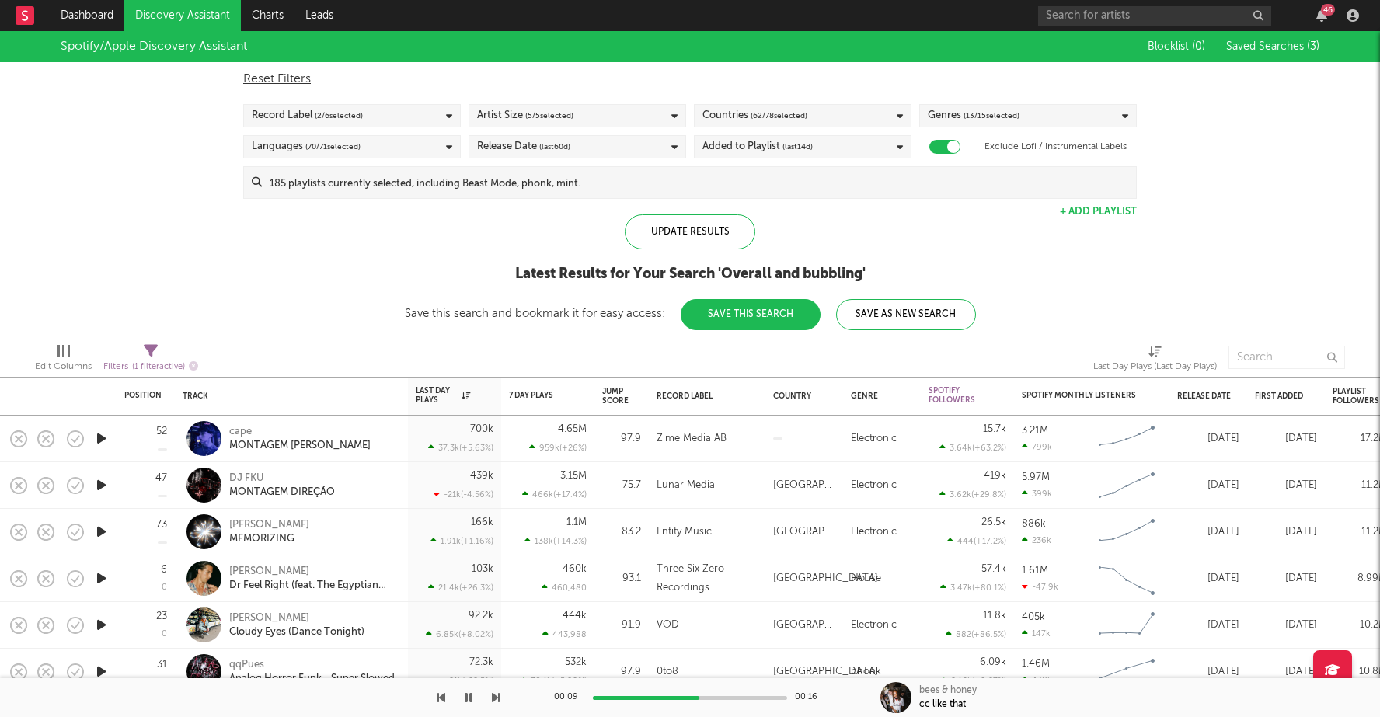
click at [514, 151] on div "Release Date (last 60 d)" at bounding box center [523, 146] width 93 height 19
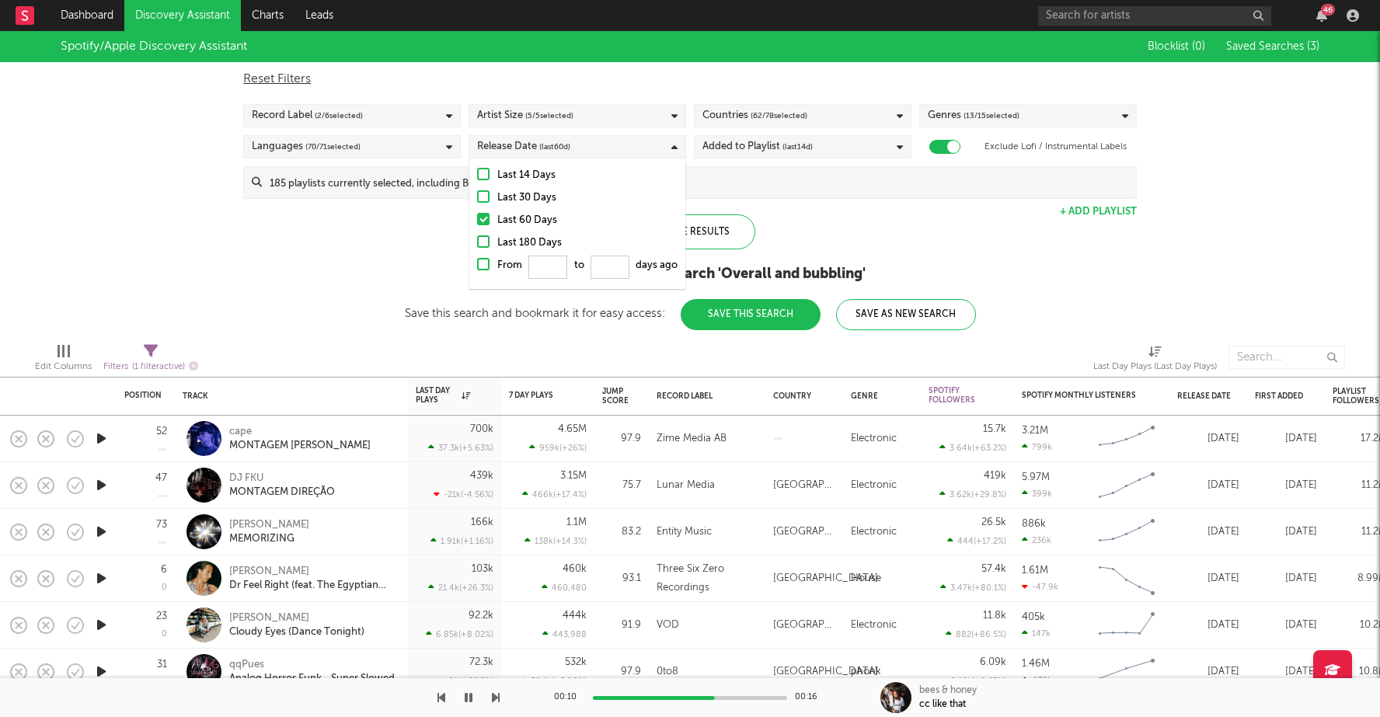
click at [481, 242] on div at bounding box center [483, 241] width 12 height 12
click at [477, 242] on input "Last 180 Days" at bounding box center [477, 243] width 0 height 19
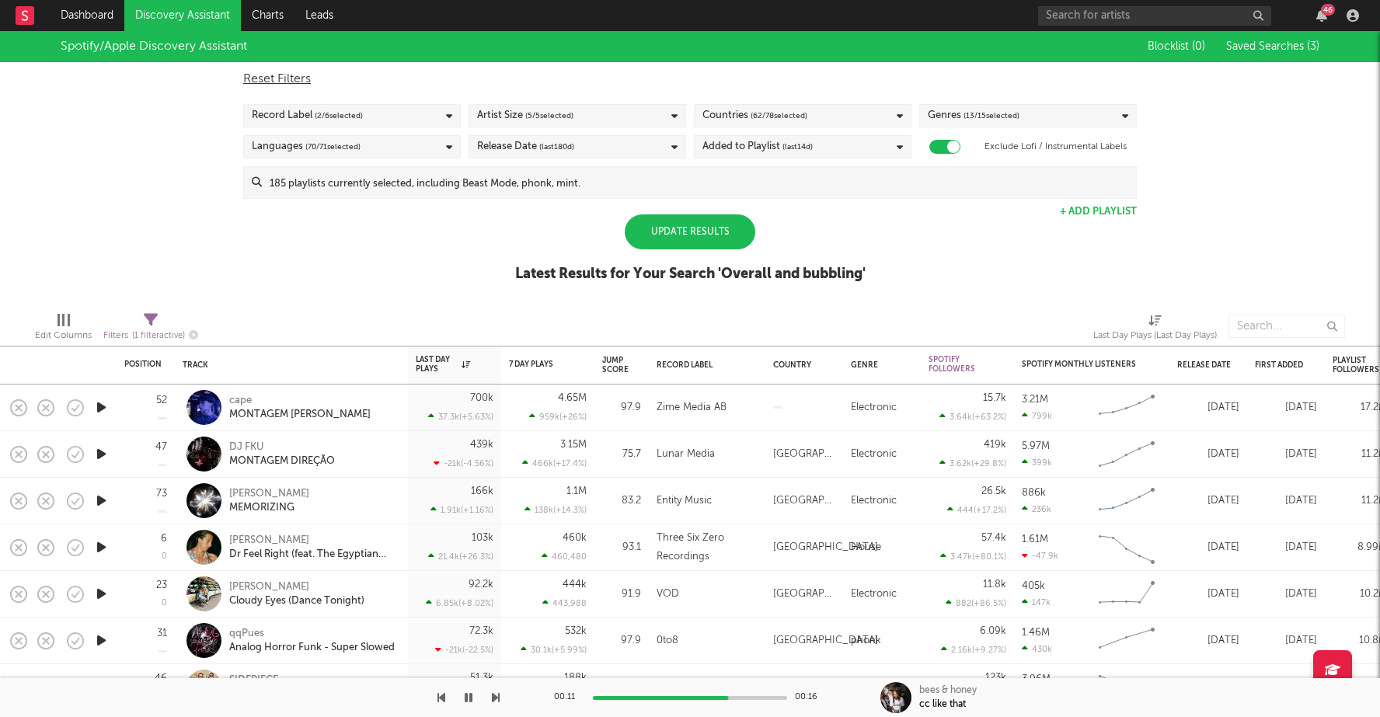
click at [413, 232] on div "Spotify/Apple Discovery Assistant Blocklist ( 0 ) Saved Searches ( 3 ) Reset Fi…" at bounding box center [690, 165] width 1380 height 268
click at [360, 143] on span "( 70 / 71 selected)" at bounding box center [332, 146] width 55 height 19
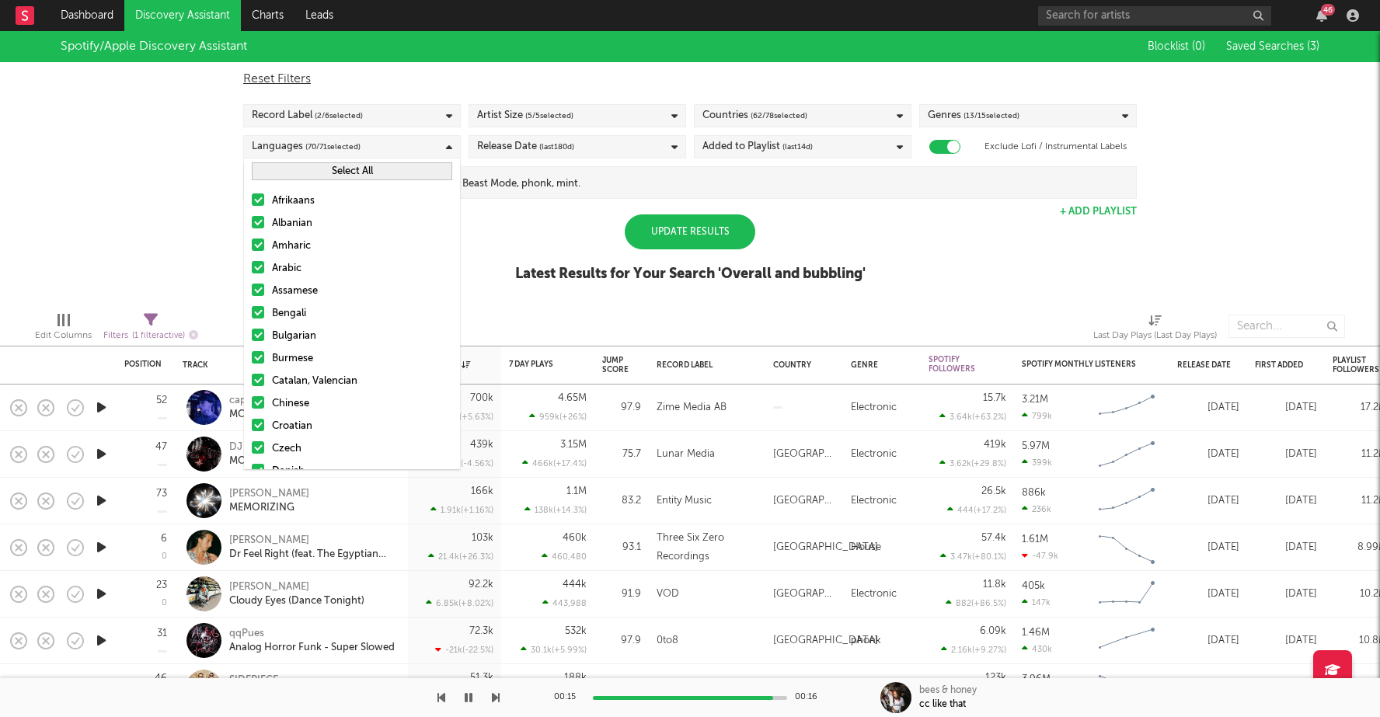
click at [567, 283] on div "Latest Results for Your Search ' Overall and bubbling '" at bounding box center [690, 274] width 350 height 19
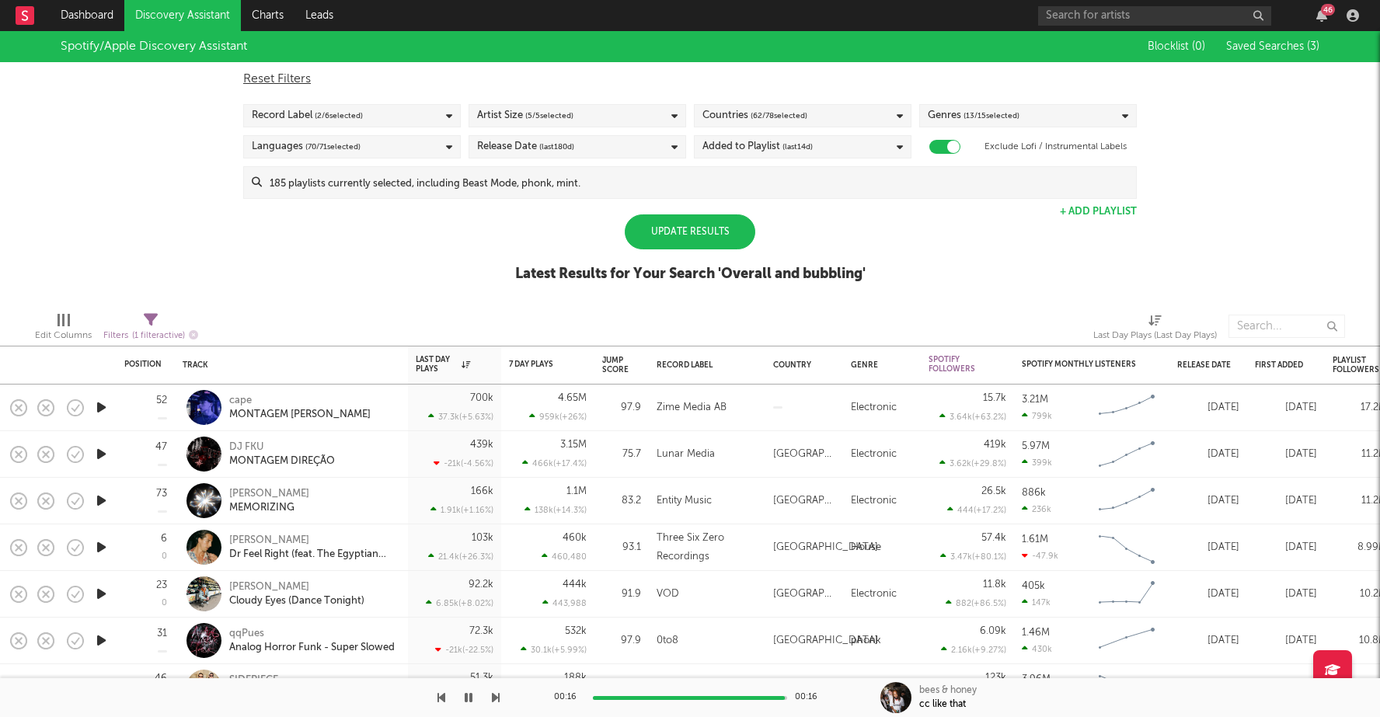
click at [746, 104] on div "Countries ( 62 / 78 selected)" at bounding box center [803, 115] width 218 height 23
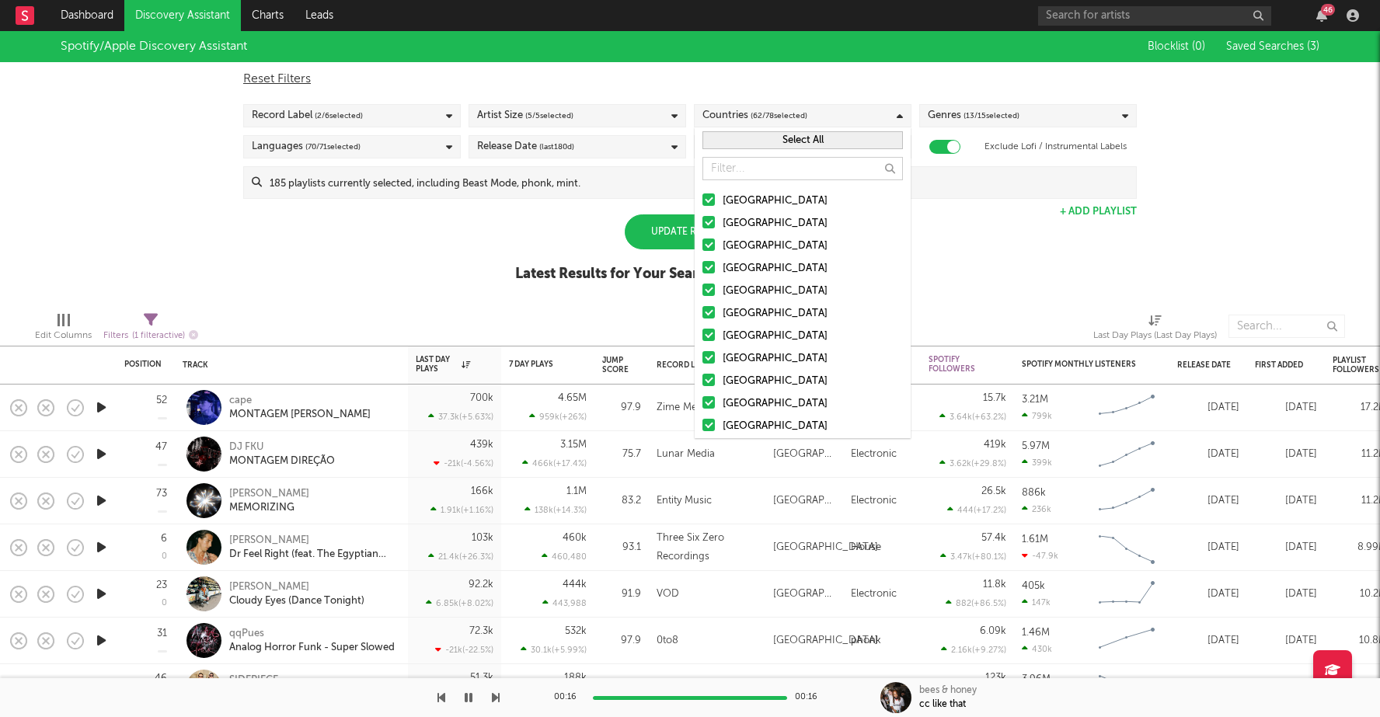
click at [969, 253] on div "Spotify/Apple Discovery Assistant Blocklist ( 0 ) Saved Searches ( 3 ) Reset Fi…" at bounding box center [690, 165] width 1380 height 268
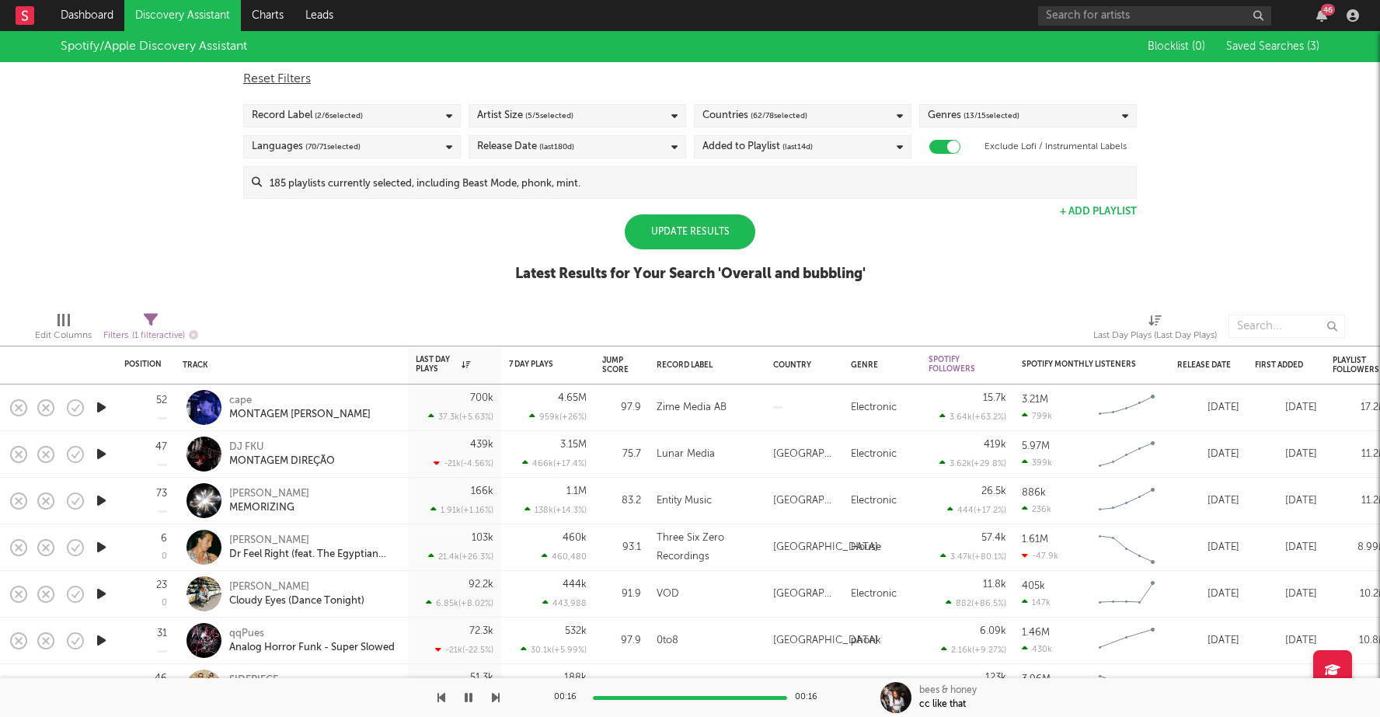
click at [695, 232] on div "Update Results" at bounding box center [690, 231] width 131 height 35
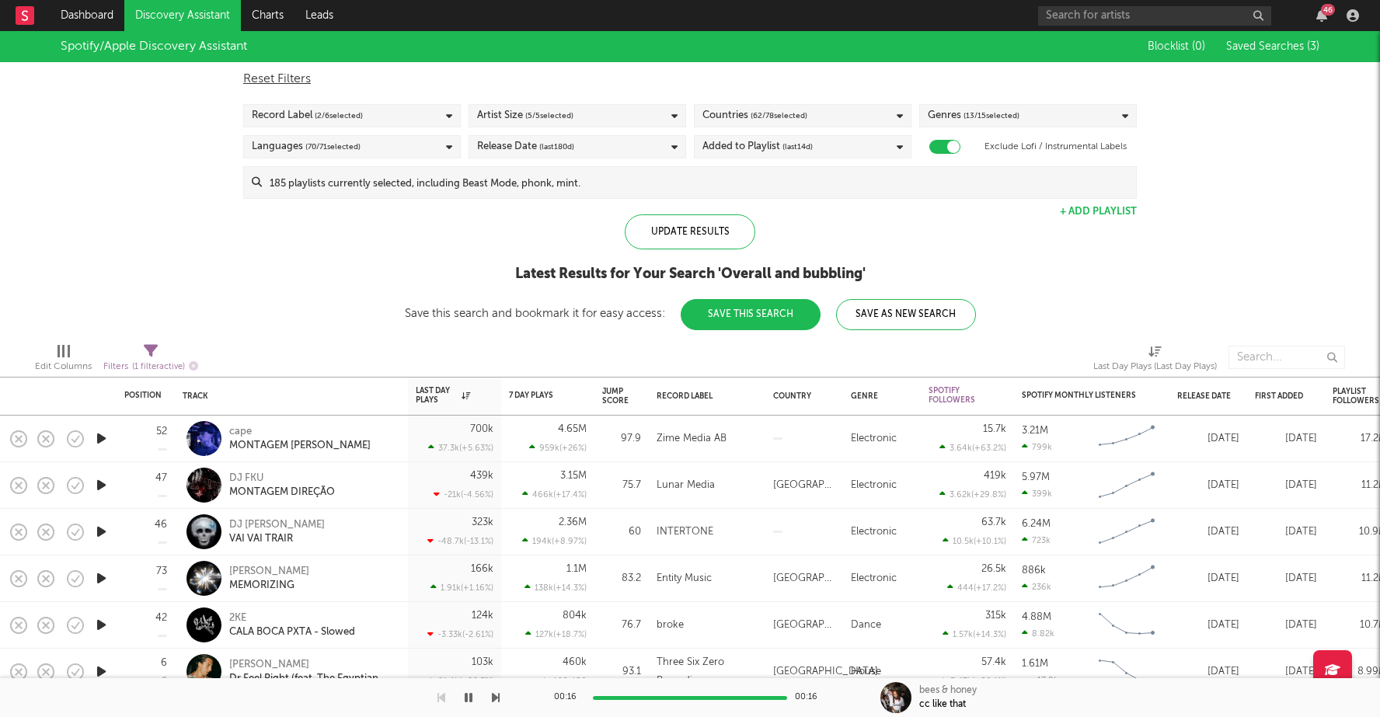
click at [106, 490] on icon "button" at bounding box center [101, 484] width 16 height 19
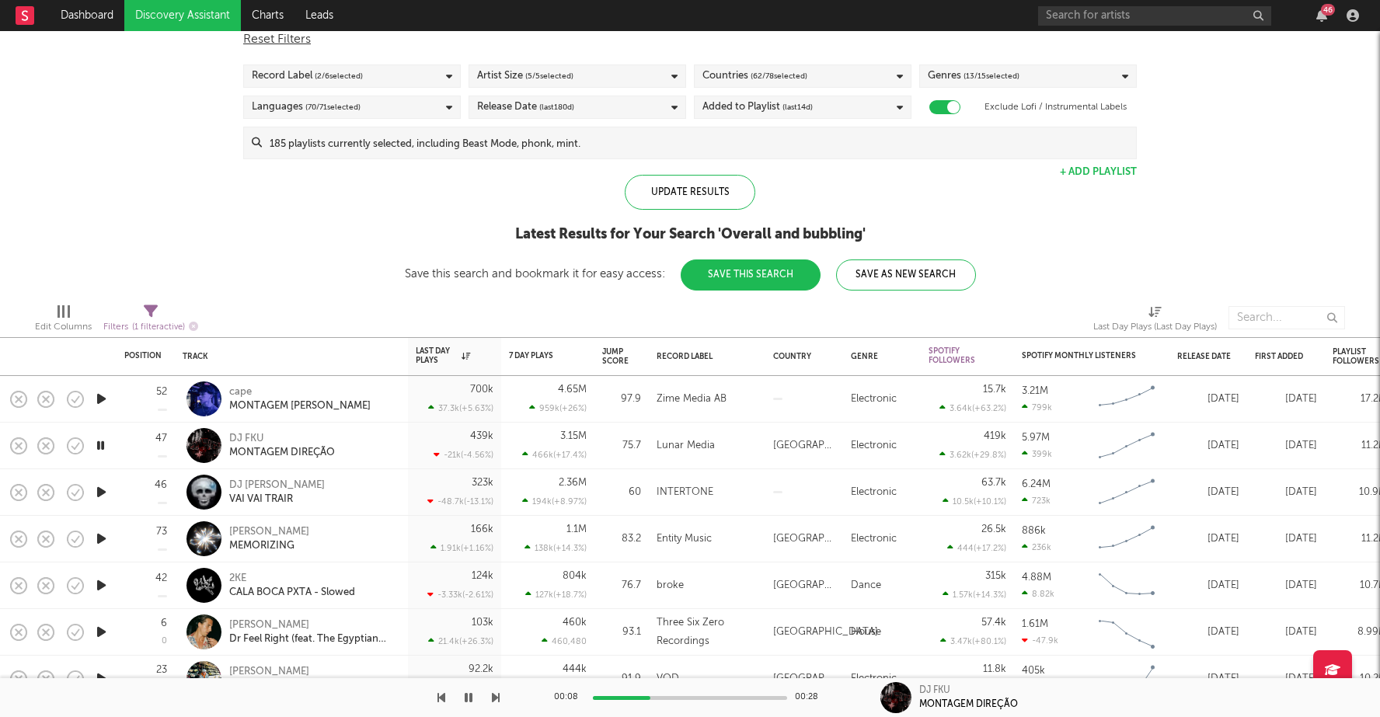
click at [101, 537] on icon "button" at bounding box center [101, 538] width 16 height 19
click at [99, 393] on icon "button" at bounding box center [101, 398] width 16 height 19
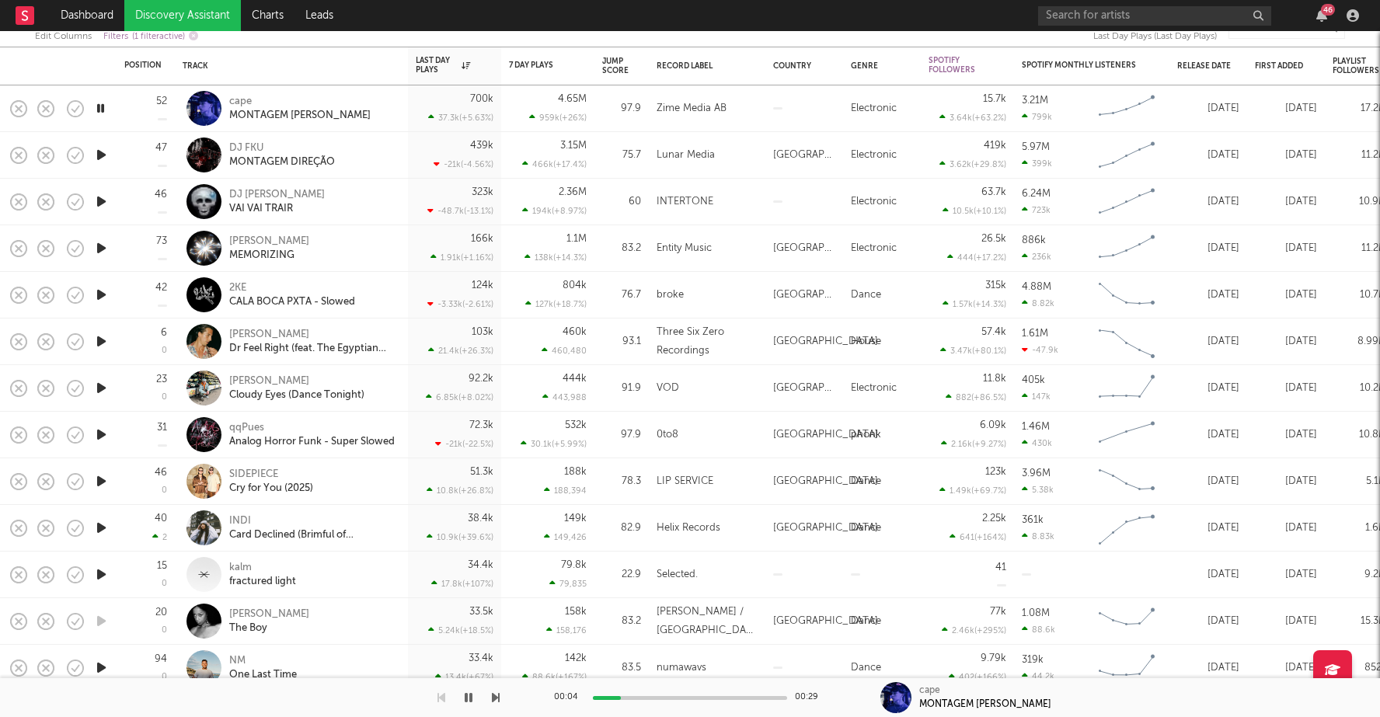
click at [103, 524] on icon "button" at bounding box center [101, 527] width 16 height 19
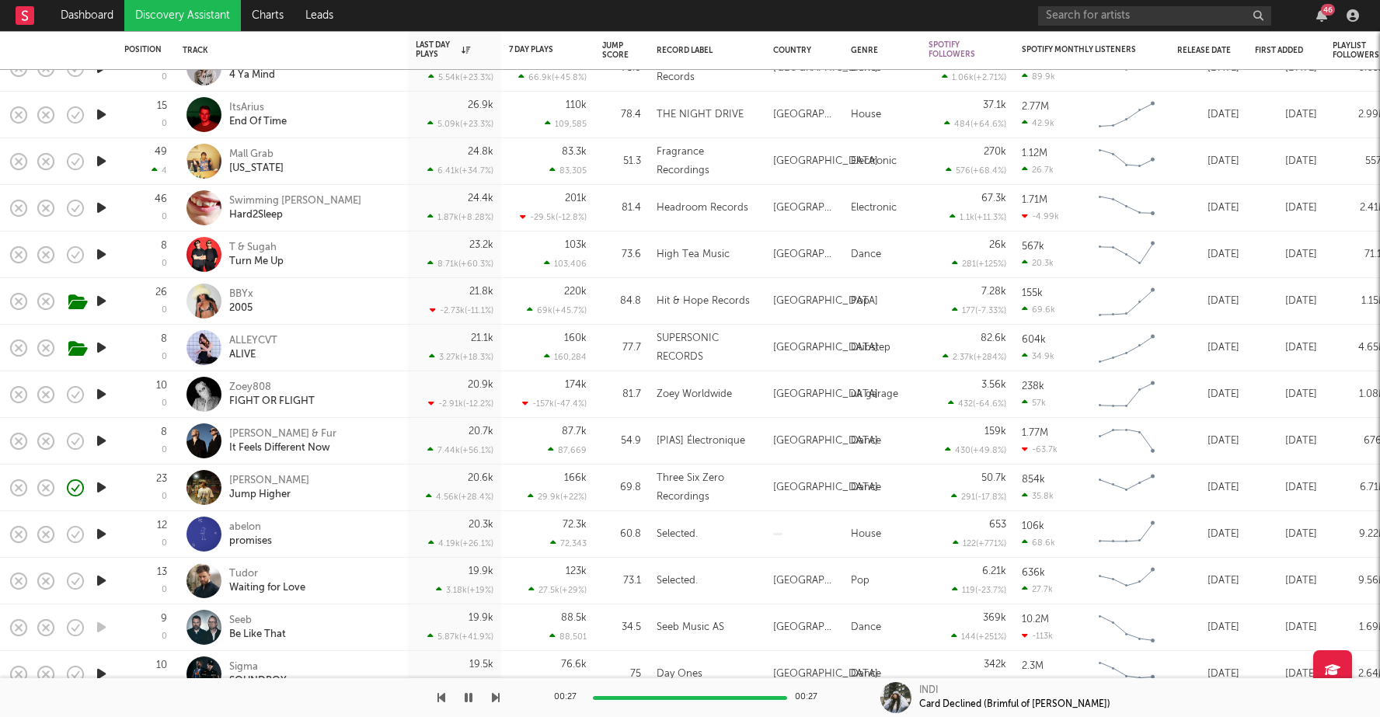
click at [98, 345] on icon "button" at bounding box center [101, 347] width 16 height 19
click at [646, 699] on div "00:02 00:25" at bounding box center [690, 697] width 272 height 39
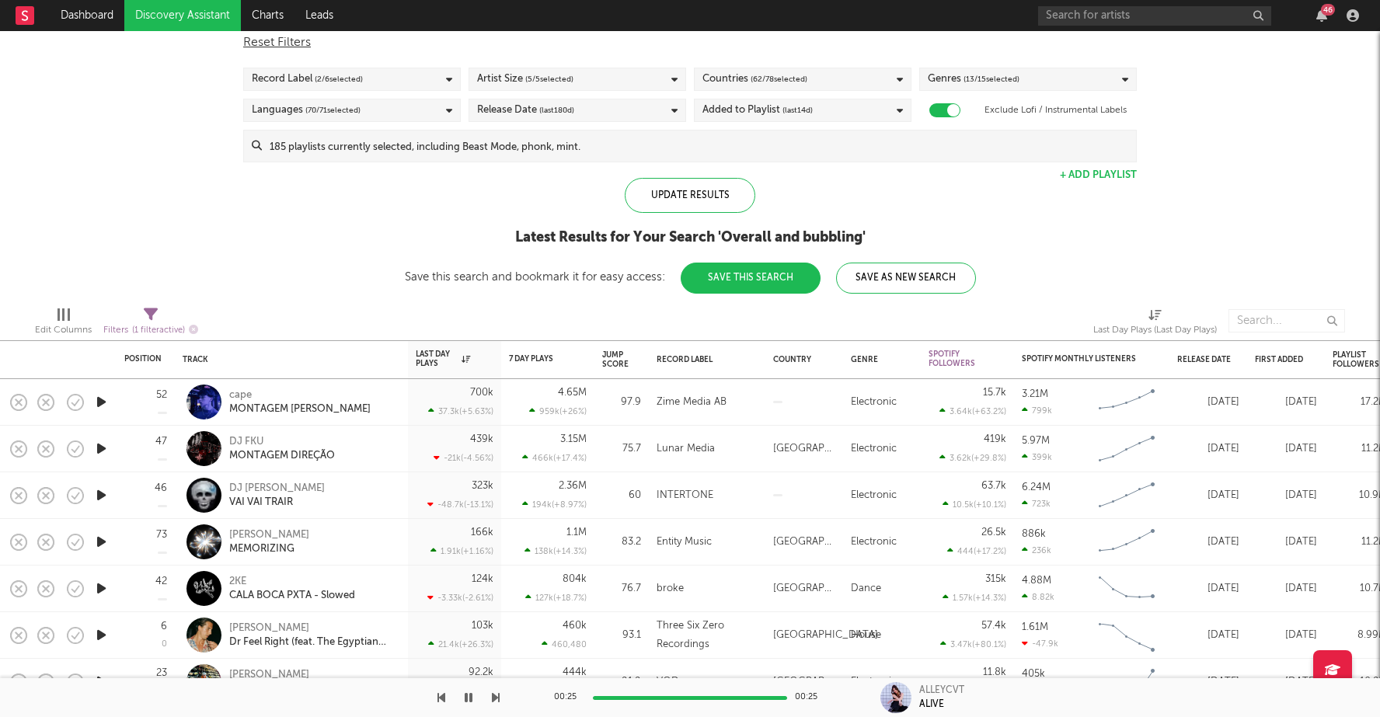
click at [322, 80] on span "( 2 / 6 selected)" at bounding box center [339, 79] width 48 height 19
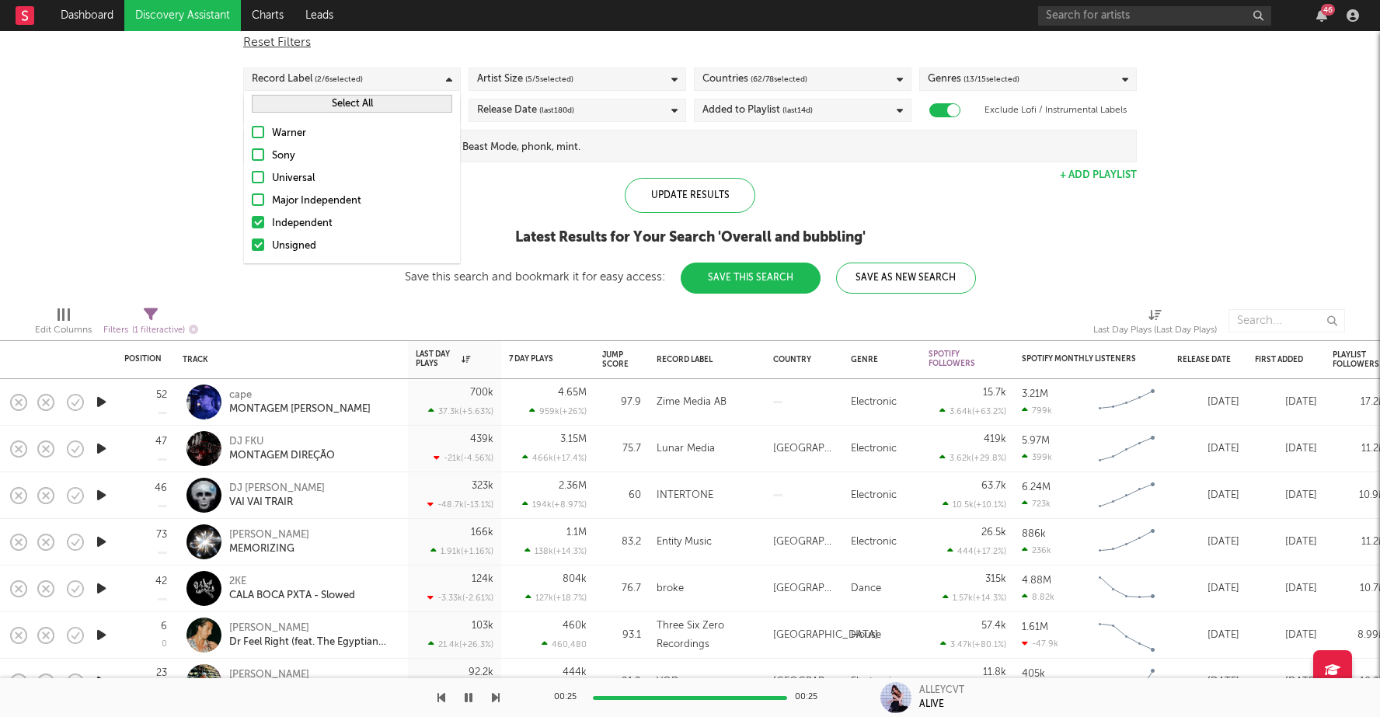
click at [197, 199] on div "Spotify/Apple Discovery Assistant Blocklist ( 0 ) Saved Searches ( 3 ) Reset Fi…" at bounding box center [690, 144] width 1380 height 299
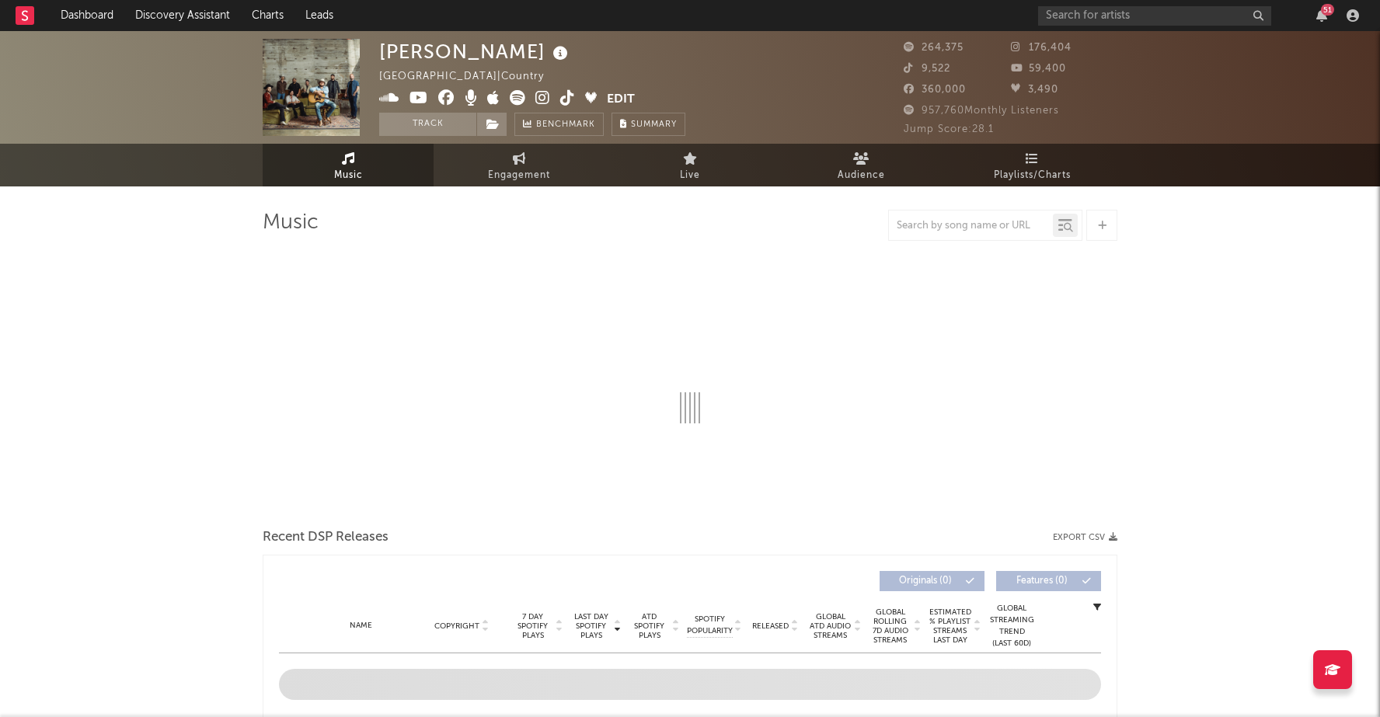
select select "6m"
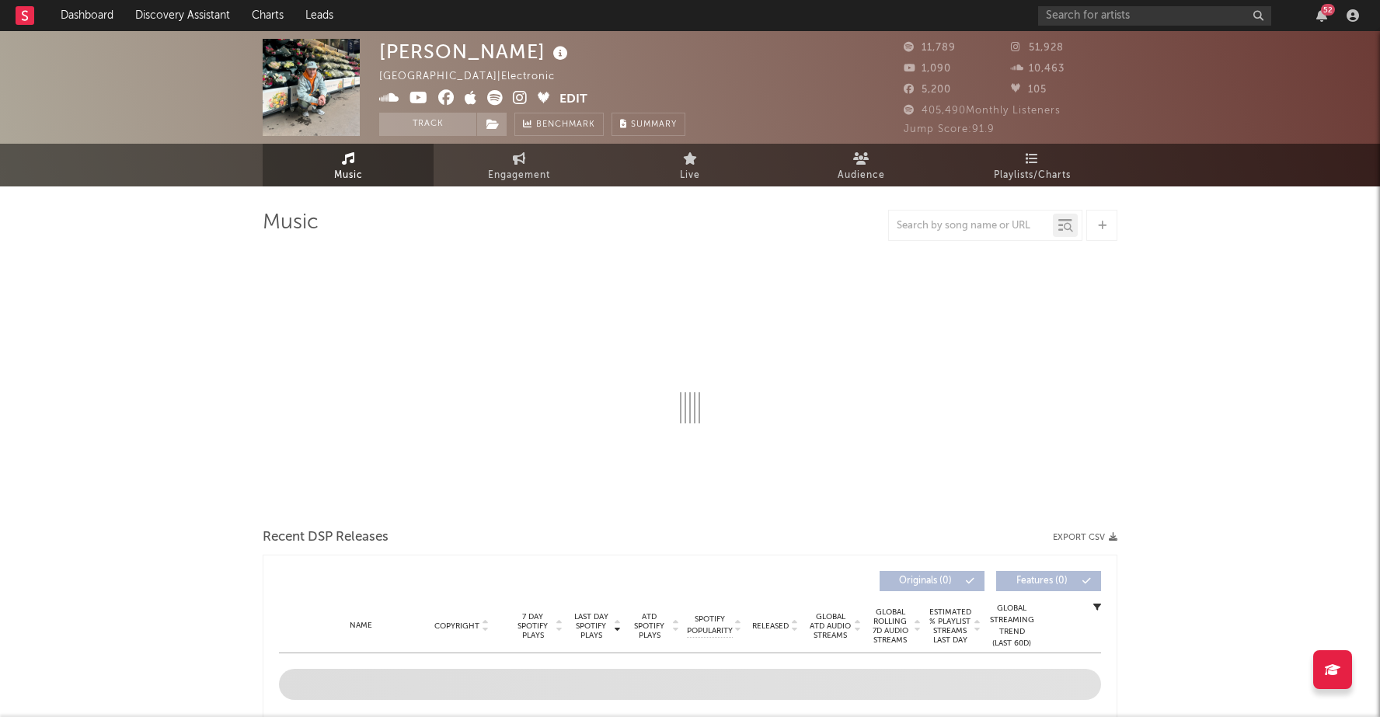
select select "6m"
